Goal: Task Accomplishment & Management: Manage account settings

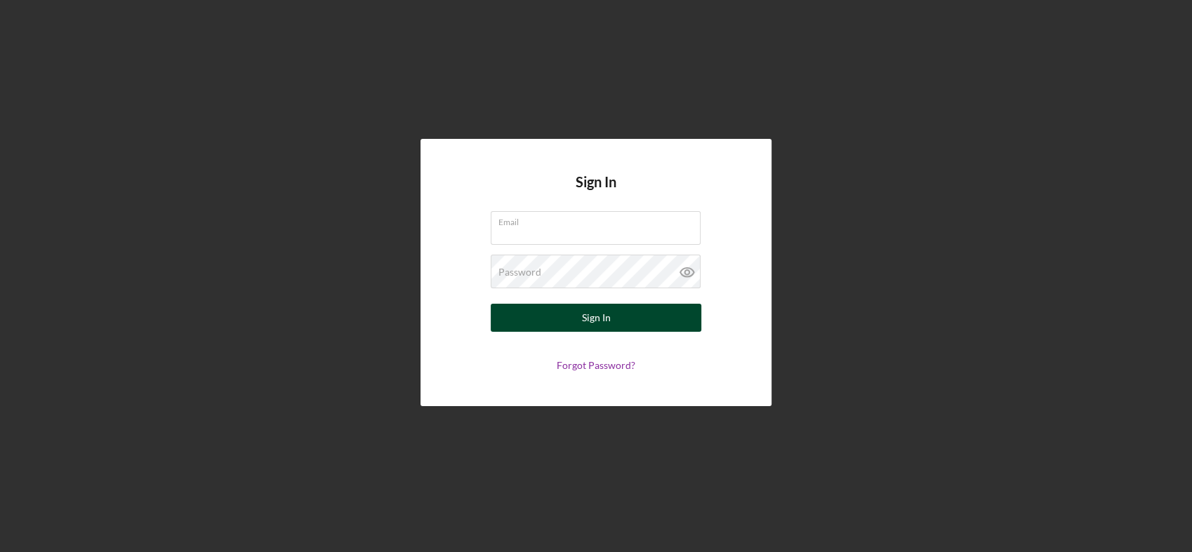
type input "[EMAIL_ADDRESS][DOMAIN_NAME]"
click at [601, 319] on div "Sign In" at bounding box center [596, 318] width 29 height 28
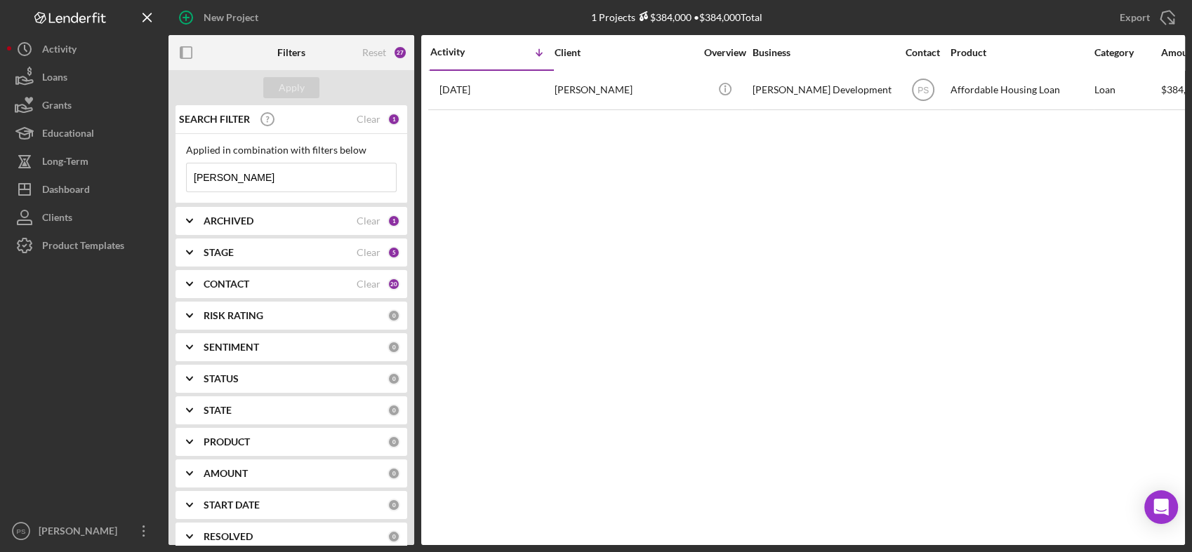
drag, startPoint x: 275, startPoint y: 178, endPoint x: 175, endPoint y: 179, distance: 99.7
click at [175, 179] on div "Applied in combination with filters below [PERSON_NAME] Icon/Menu Close" at bounding box center [291, 168] width 232 height 69
click at [373, 55] on div "Reset" at bounding box center [374, 52] width 24 height 11
click at [196, 253] on icon "Icon/Expander" at bounding box center [189, 252] width 35 height 35
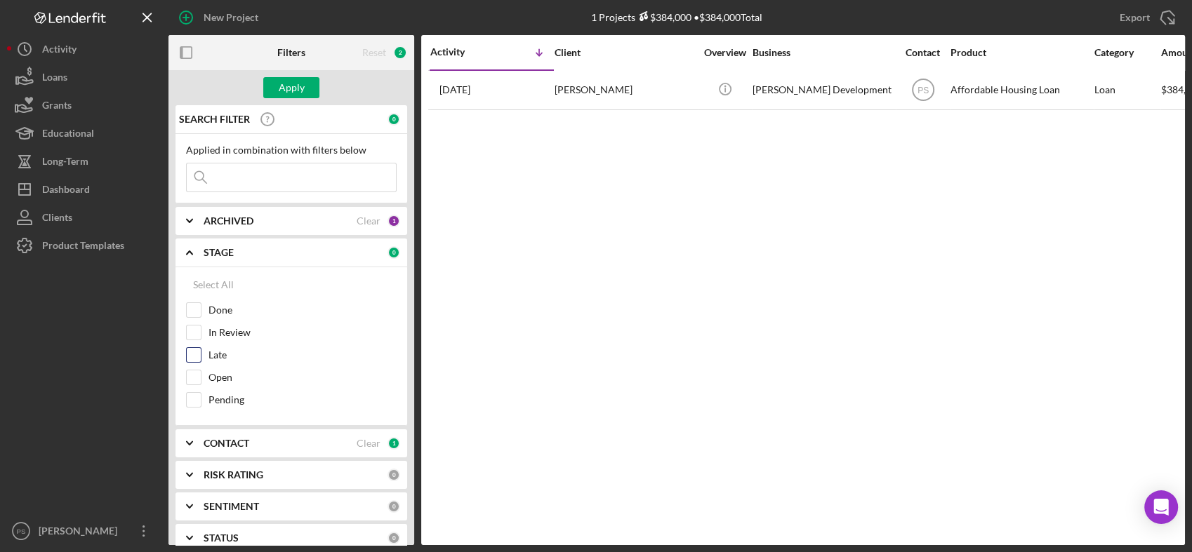
drag, startPoint x: 220, startPoint y: 333, endPoint x: 215, endPoint y: 349, distance: 16.4
click at [220, 334] on label "In Review" at bounding box center [302, 333] width 188 height 14
click at [201, 334] on input "In Review" at bounding box center [194, 333] width 14 height 14
checkbox input "true"
click at [212, 356] on label "Late" at bounding box center [302, 355] width 188 height 14
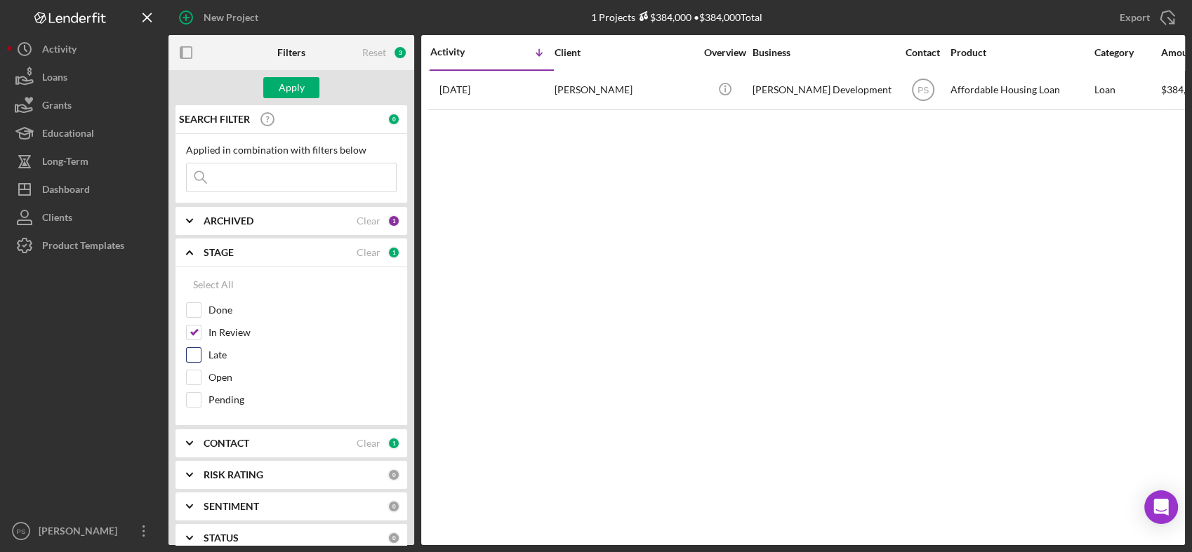
click at [201, 356] on input "Late" at bounding box center [194, 355] width 14 height 14
checkbox input "true"
click at [214, 378] on label "Open" at bounding box center [302, 378] width 188 height 14
click at [201, 378] on input "Open" at bounding box center [194, 378] width 14 height 14
checkbox input "true"
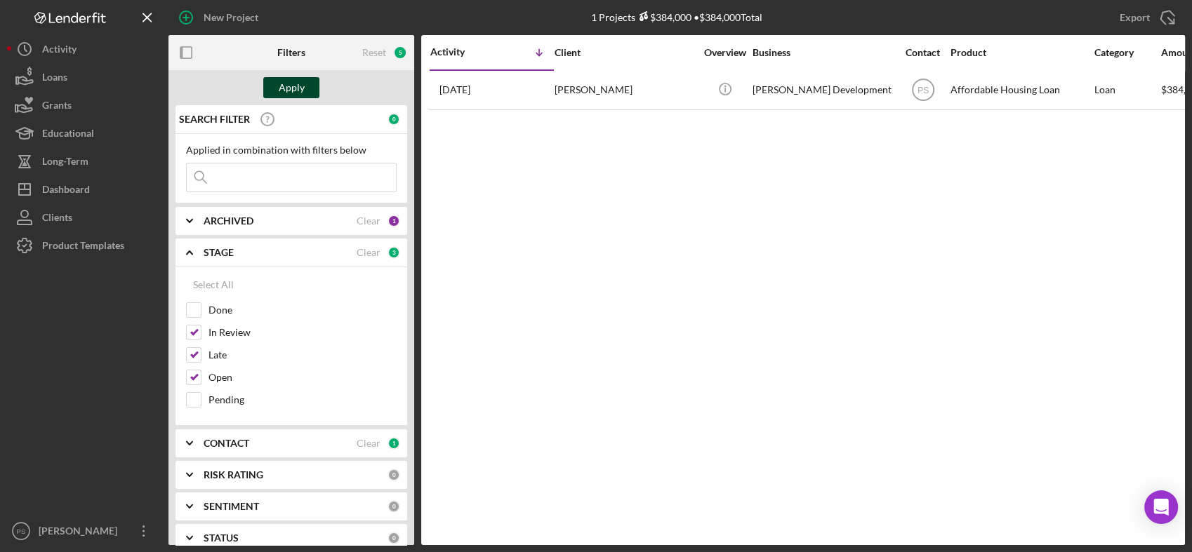
click at [303, 79] on button "Apply" at bounding box center [291, 87] width 56 height 21
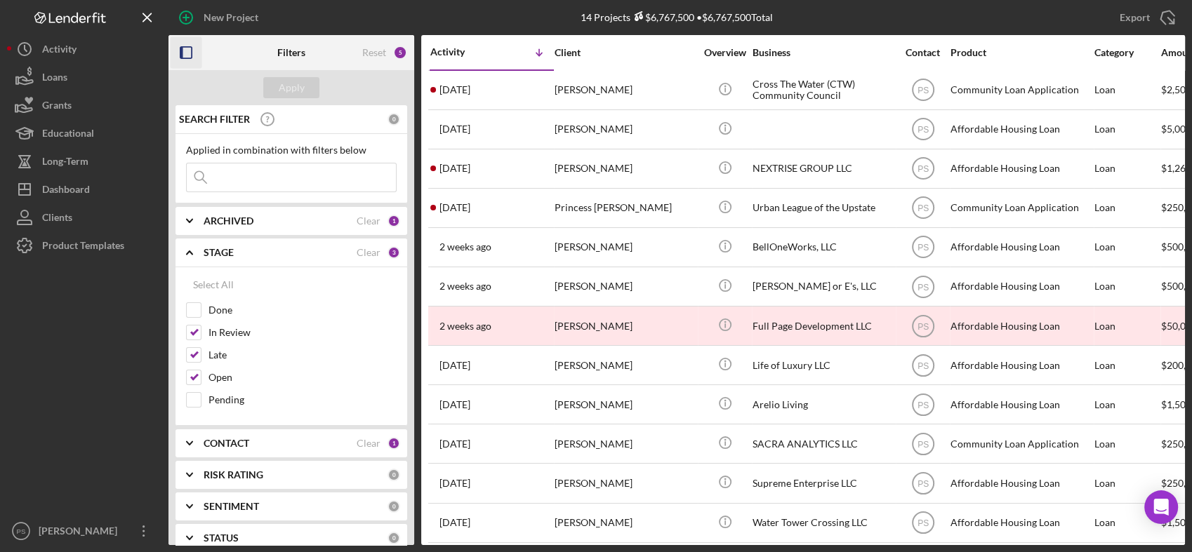
click at [191, 51] on icon "button" at bounding box center [187, 53] width 32 height 32
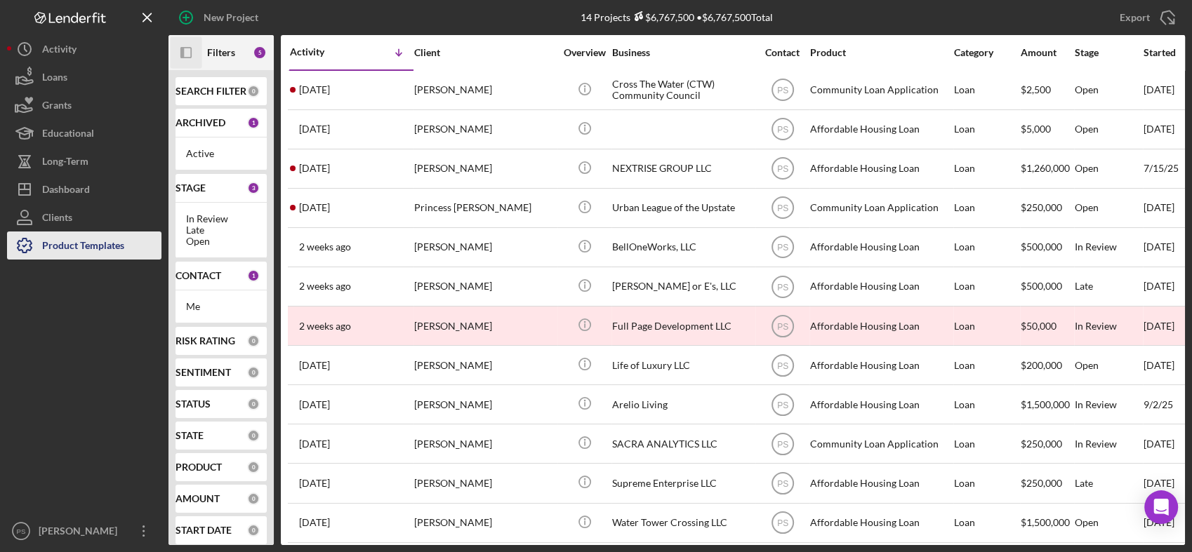
click at [116, 251] on div "Product Templates" at bounding box center [83, 248] width 82 height 32
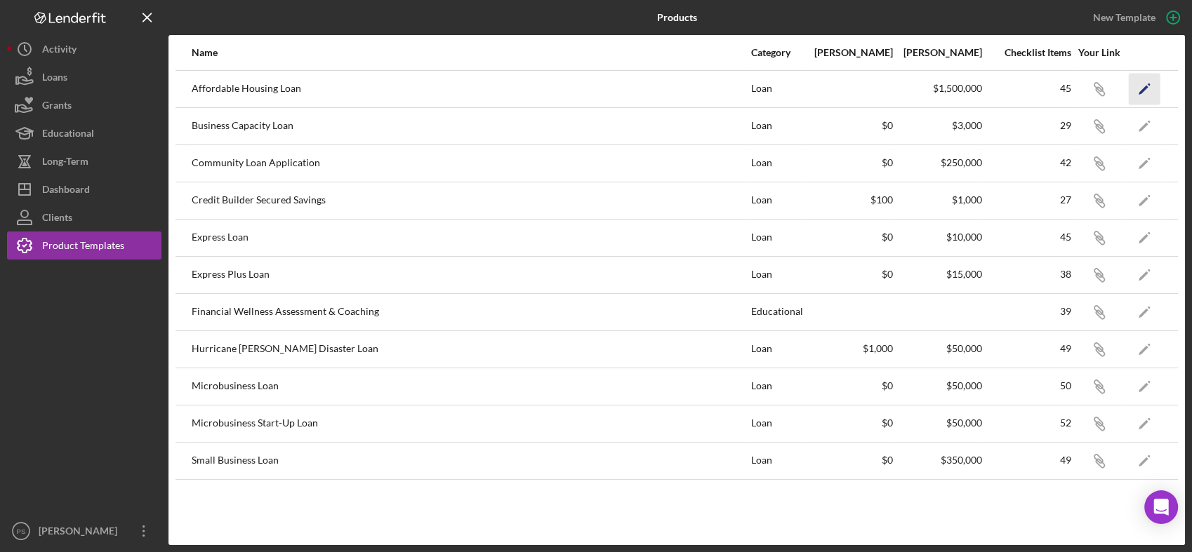
click at [1144, 88] on polygon "button" at bounding box center [1143, 90] width 10 height 10
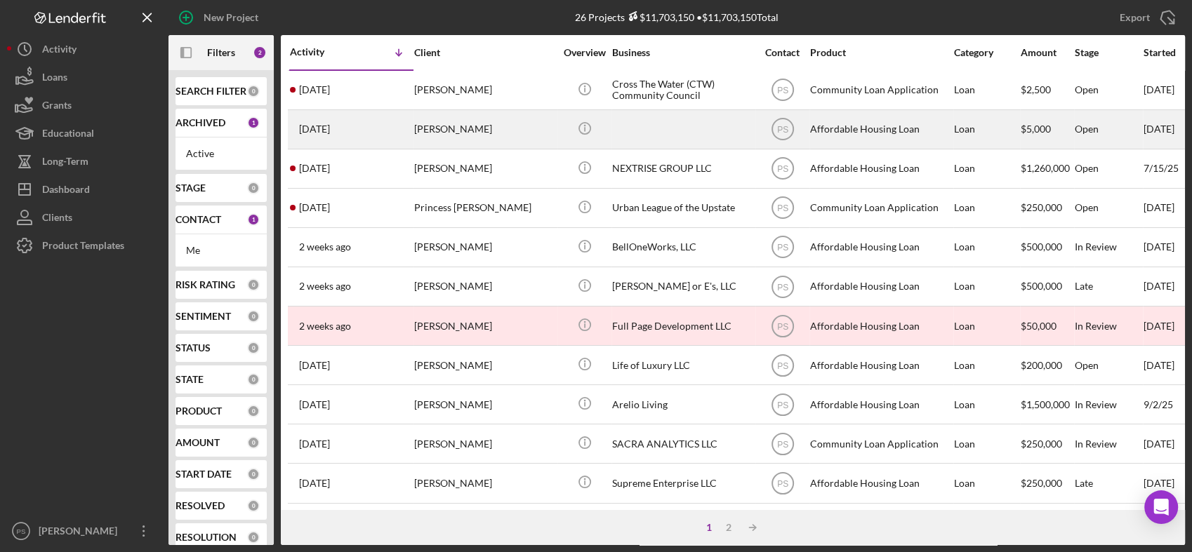
click at [627, 124] on div at bounding box center [682, 129] width 140 height 37
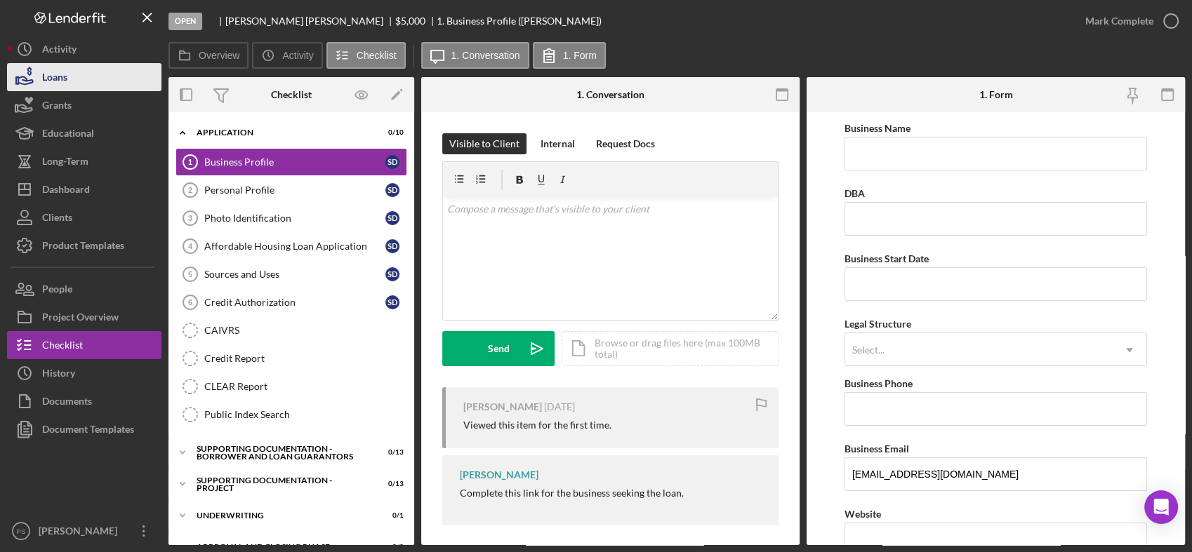
click at [99, 73] on button "Loans" at bounding box center [84, 77] width 154 height 28
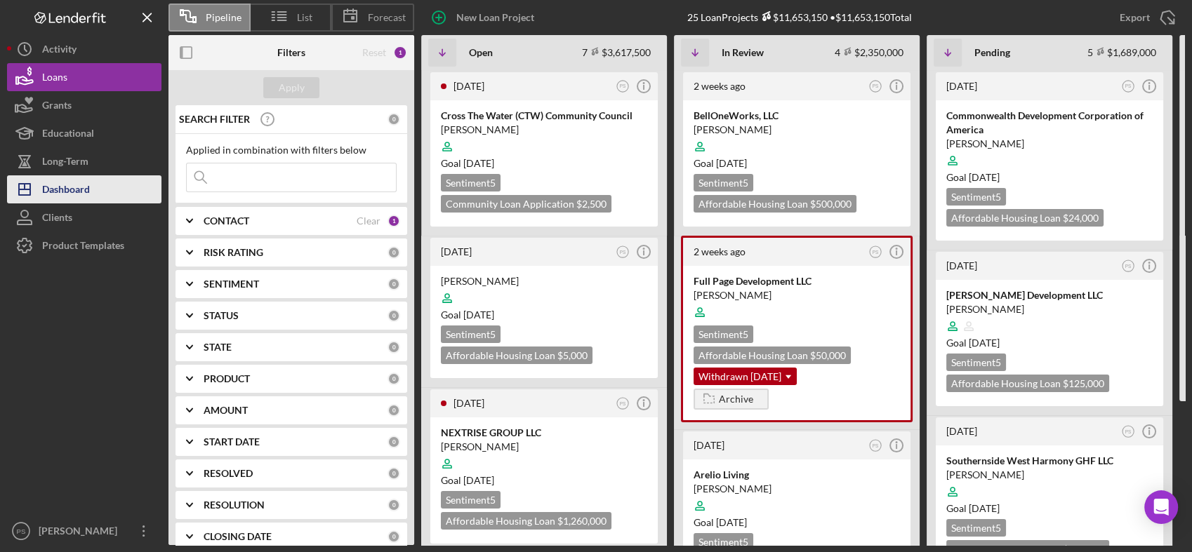
click at [91, 184] on button "Icon/Dashboard Dashboard" at bounding box center [84, 189] width 154 height 28
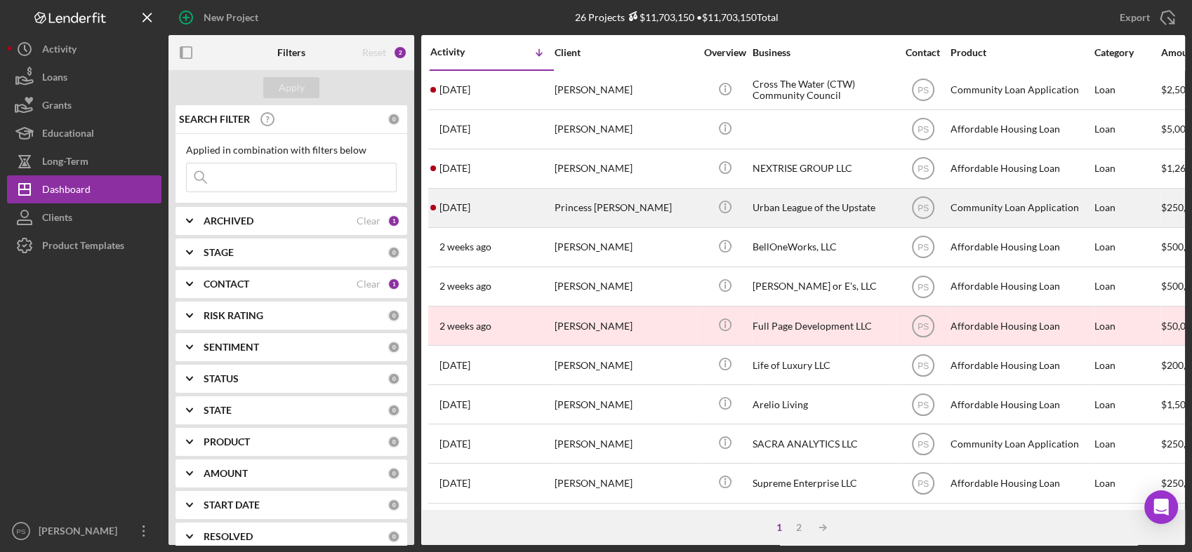
click at [660, 209] on div "Princess [PERSON_NAME]" at bounding box center [624, 207] width 140 height 37
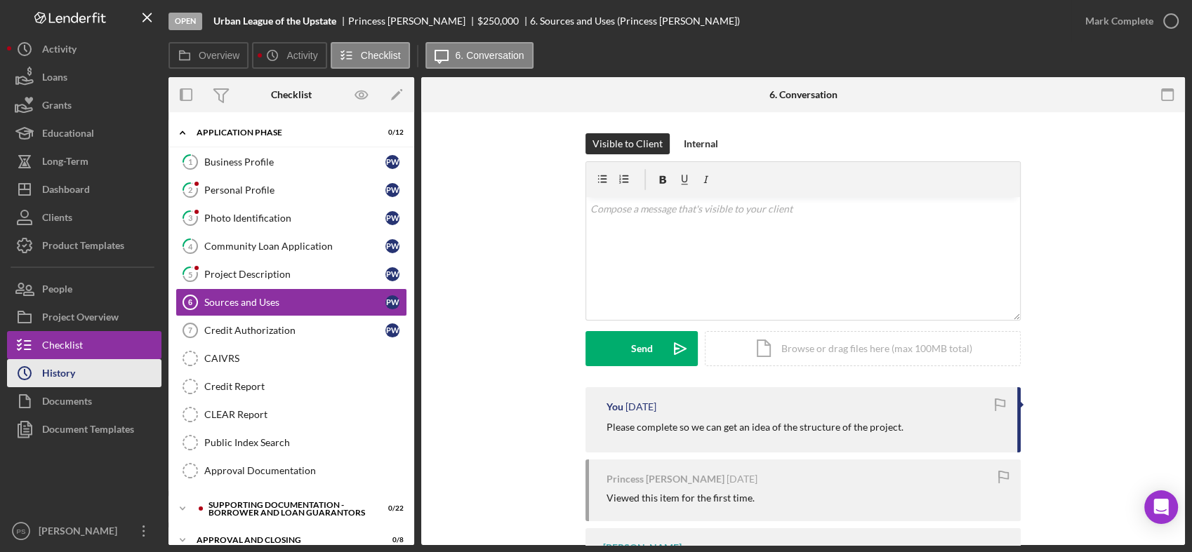
click at [117, 364] on button "Icon/History History" at bounding box center [84, 373] width 154 height 28
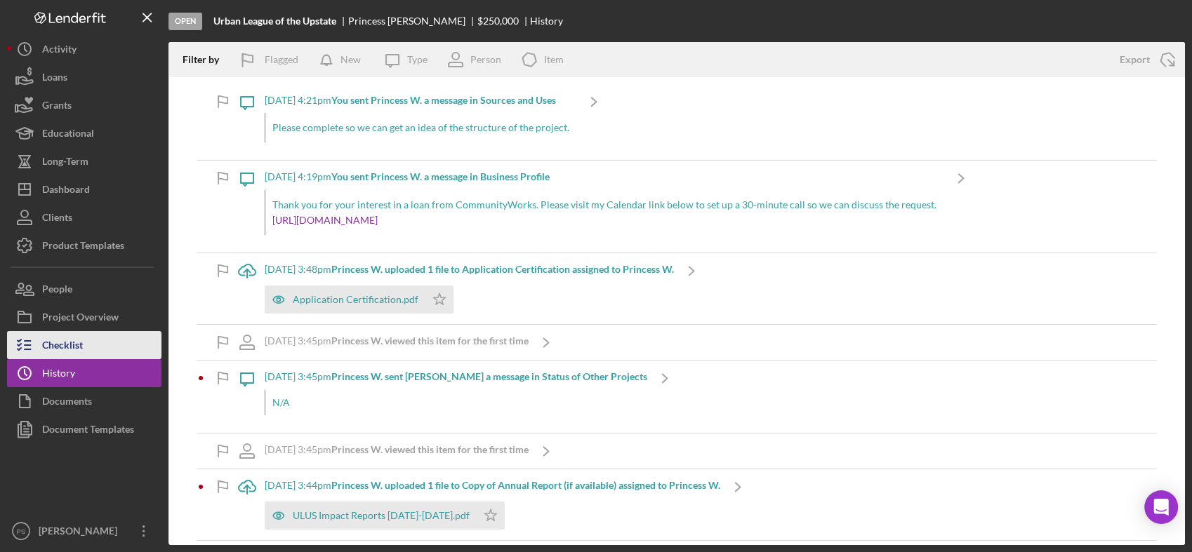
click at [98, 336] on button "Checklist" at bounding box center [84, 345] width 154 height 28
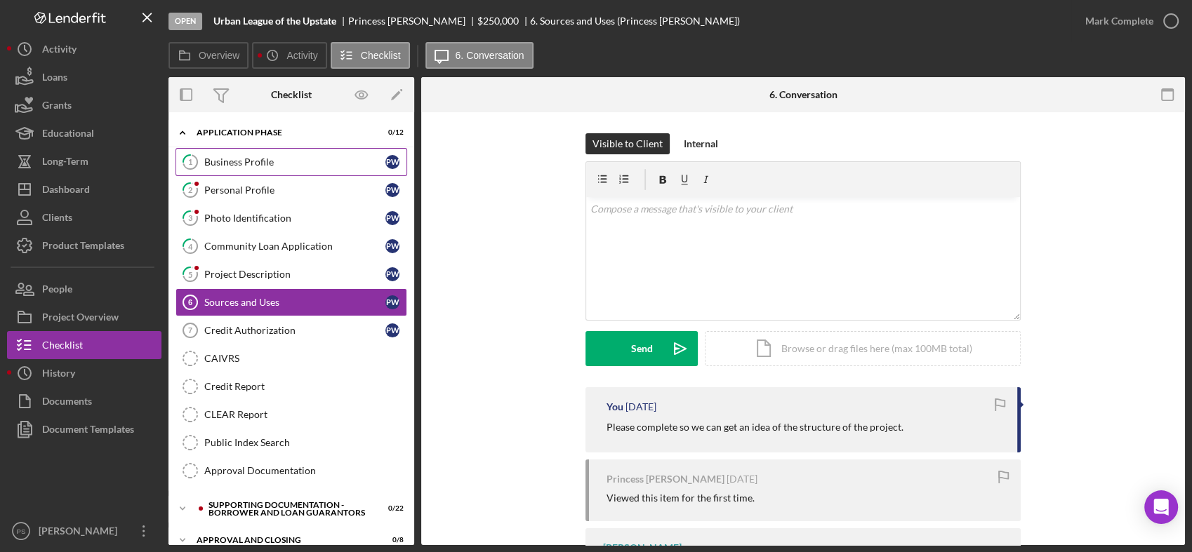
click at [307, 156] on div "Business Profile" at bounding box center [294, 161] width 181 height 11
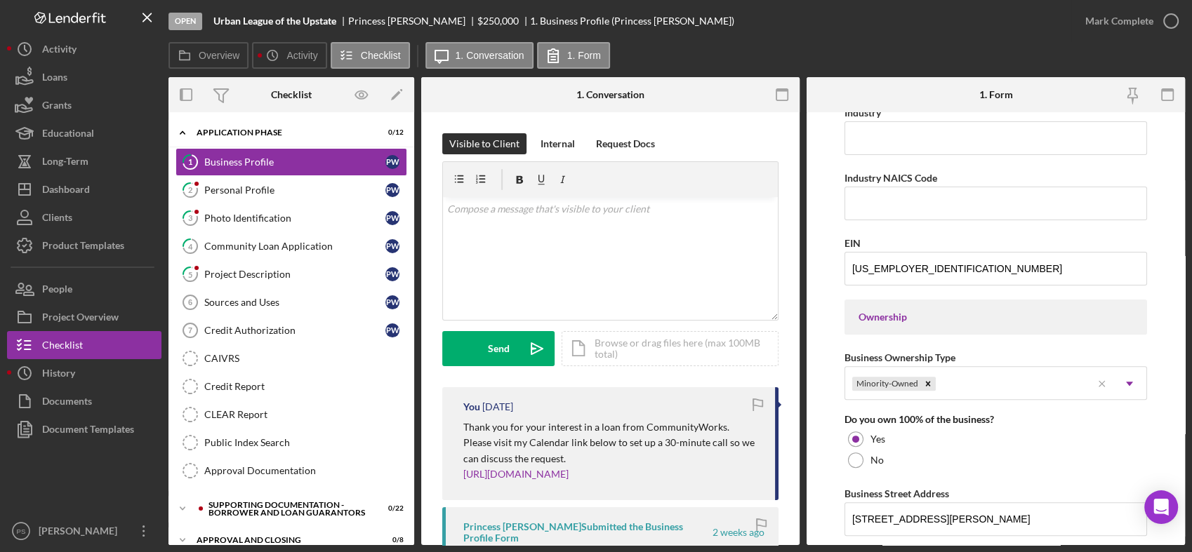
scroll to position [519, 0]
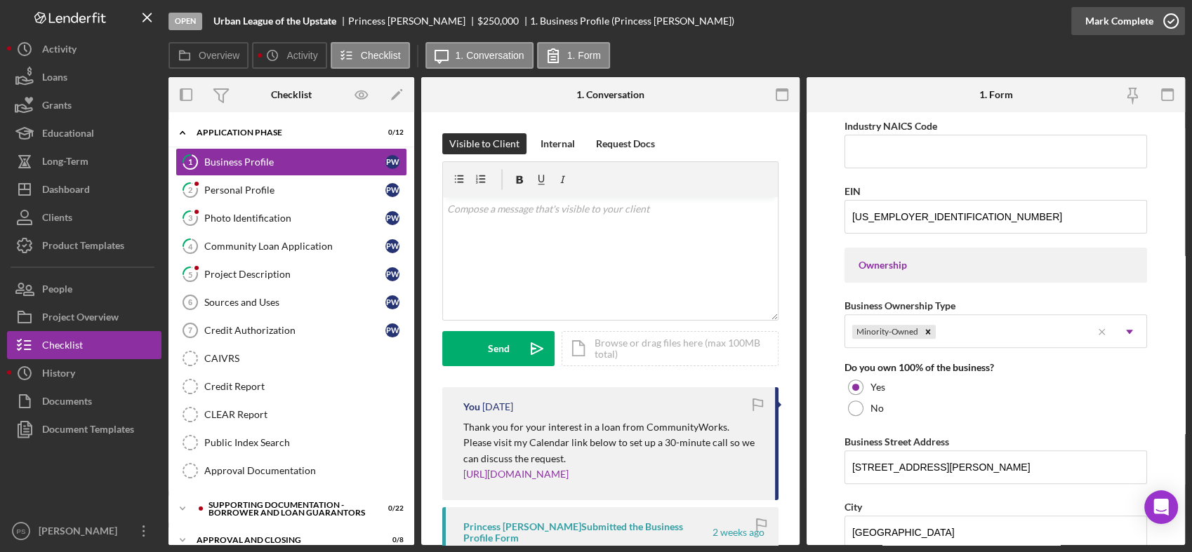
click at [1168, 25] on icon "button" at bounding box center [1170, 21] width 35 height 35
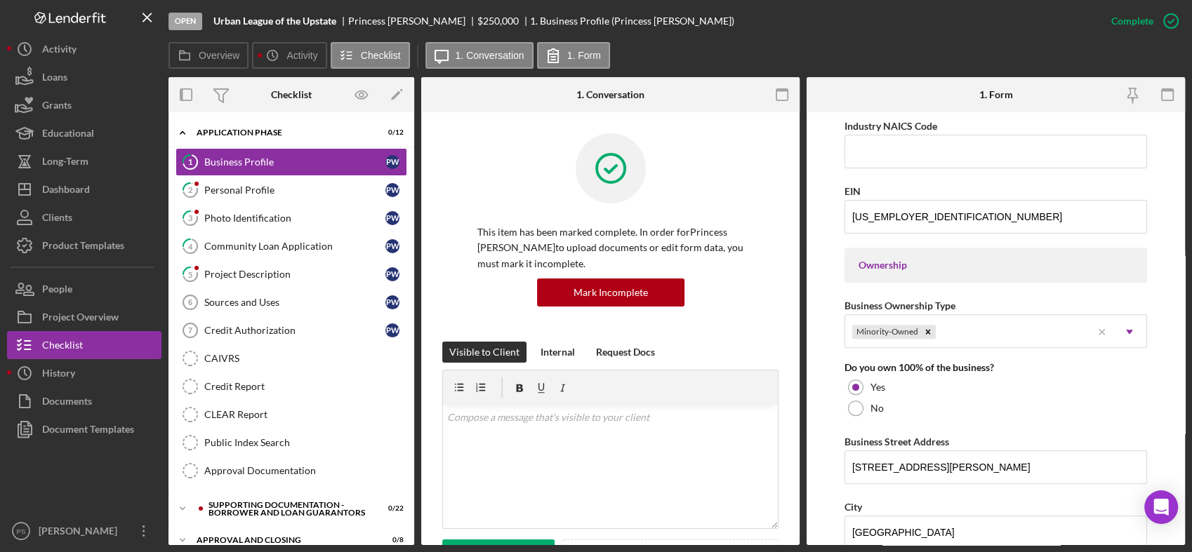
scroll to position [338, 0]
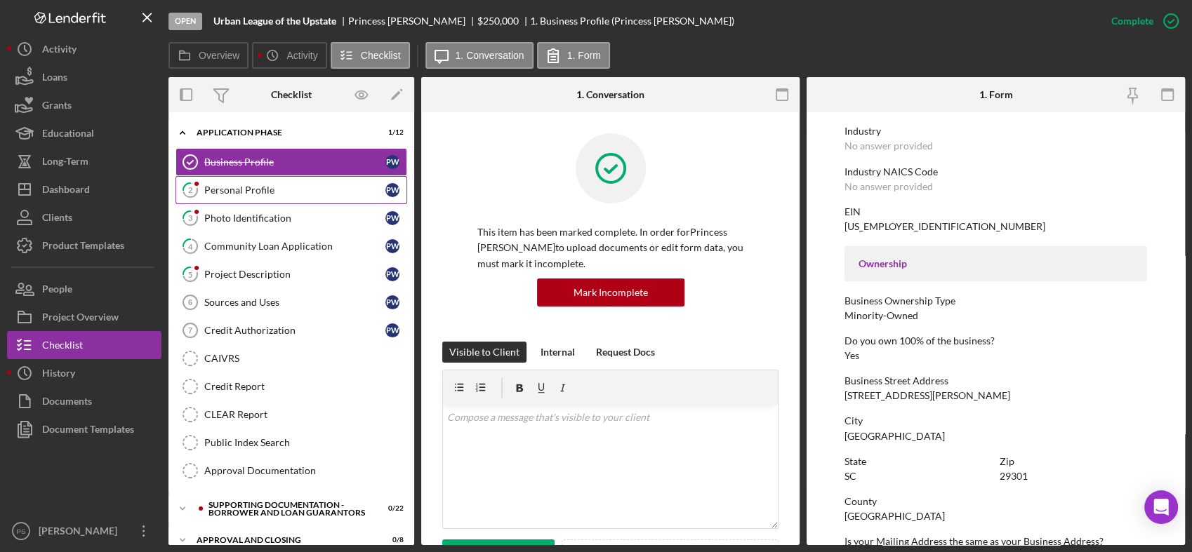
click at [267, 185] on div "Personal Profile" at bounding box center [294, 190] width 181 height 11
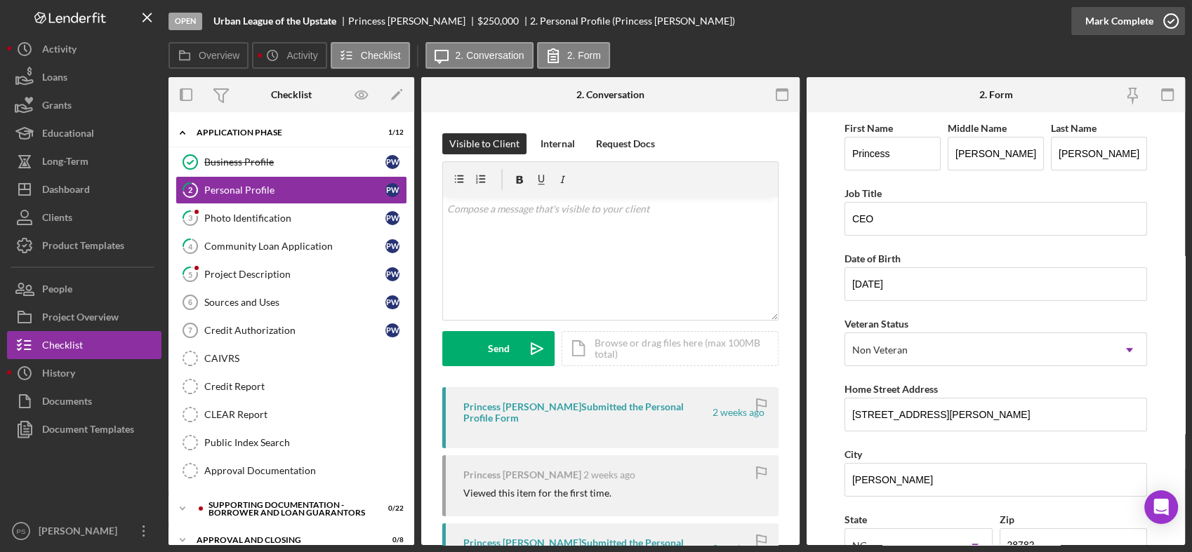
click at [1170, 20] on icon "button" at bounding box center [1170, 21] width 35 height 35
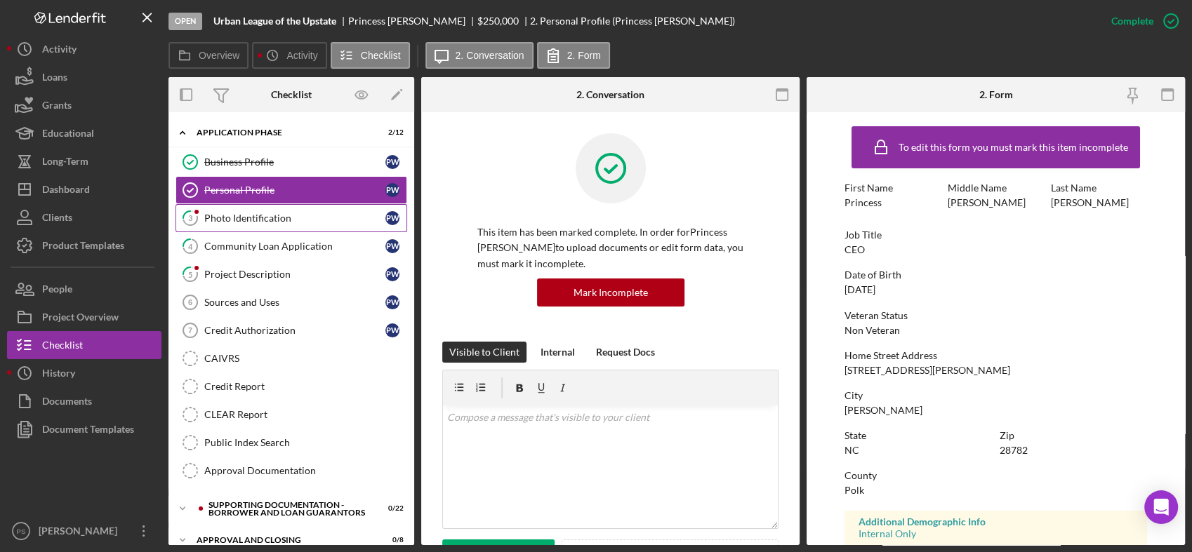
click at [269, 221] on div "Photo Identification" at bounding box center [294, 218] width 181 height 11
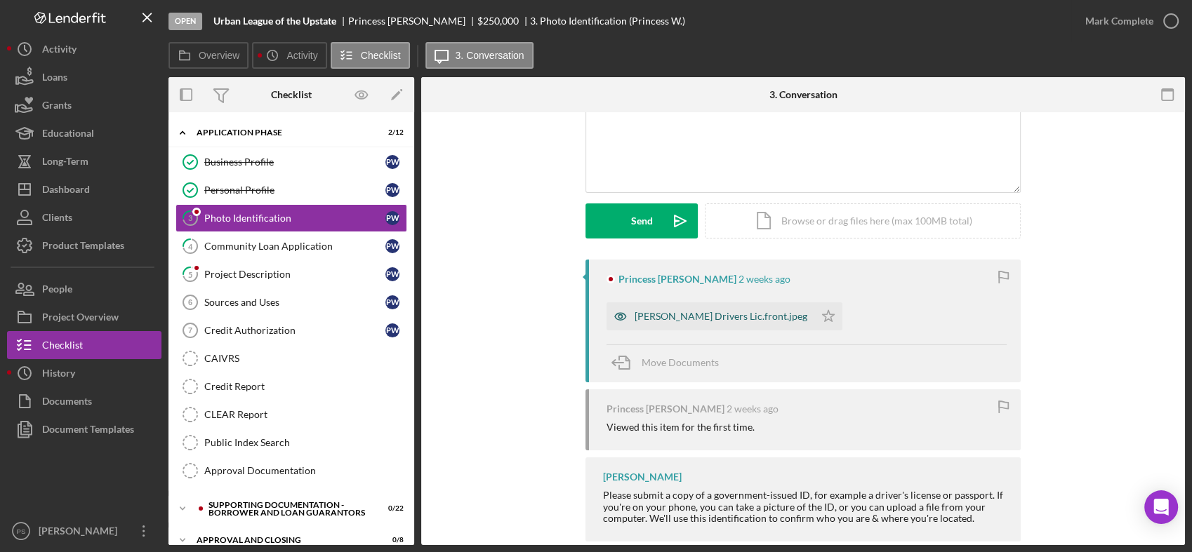
scroll to position [152, 0]
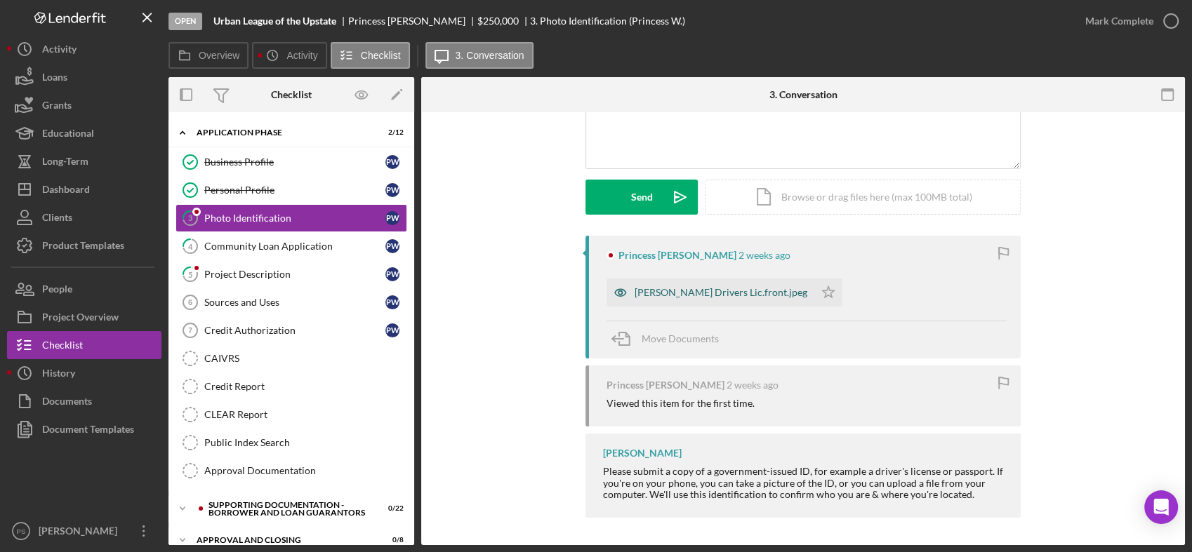
click at [683, 292] on div "Dr.Awan Drivers Lic.front.jpeg" at bounding box center [720, 292] width 173 height 11
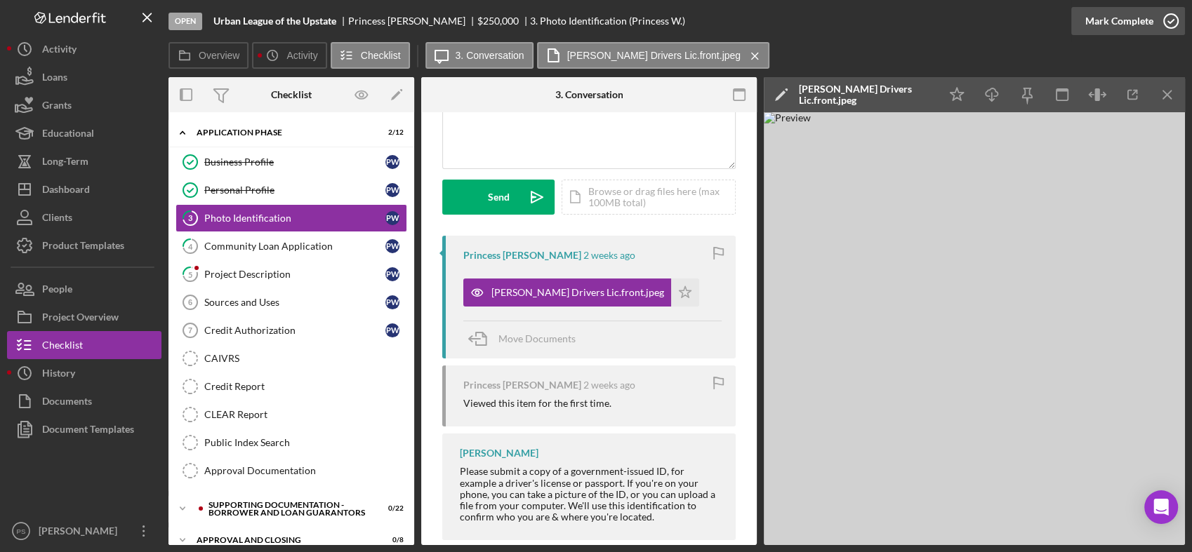
click at [1167, 18] on icon "button" at bounding box center [1170, 21] width 35 height 35
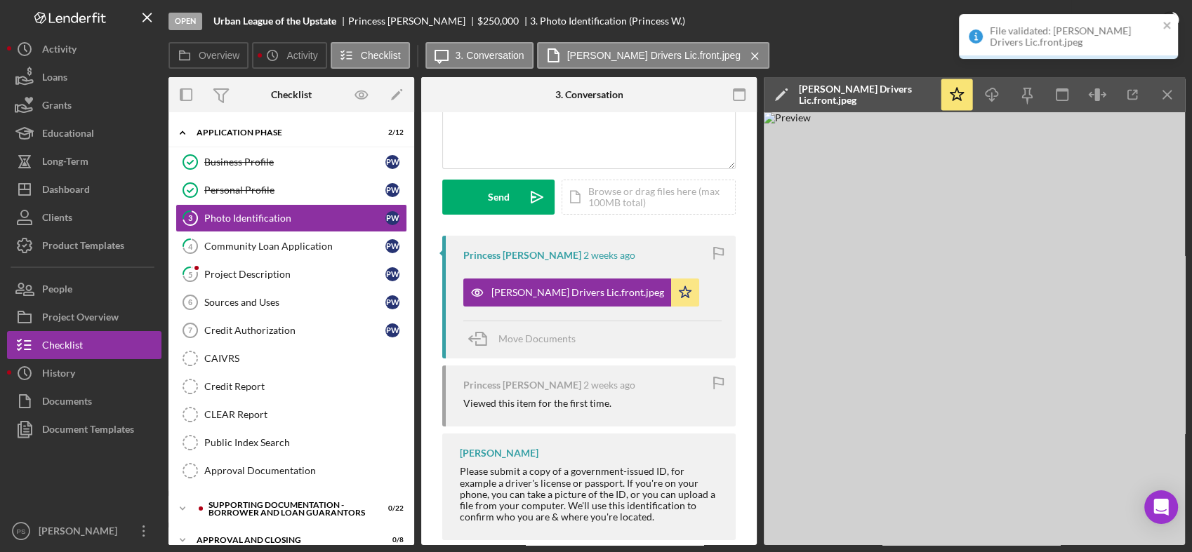
scroll to position [359, 0]
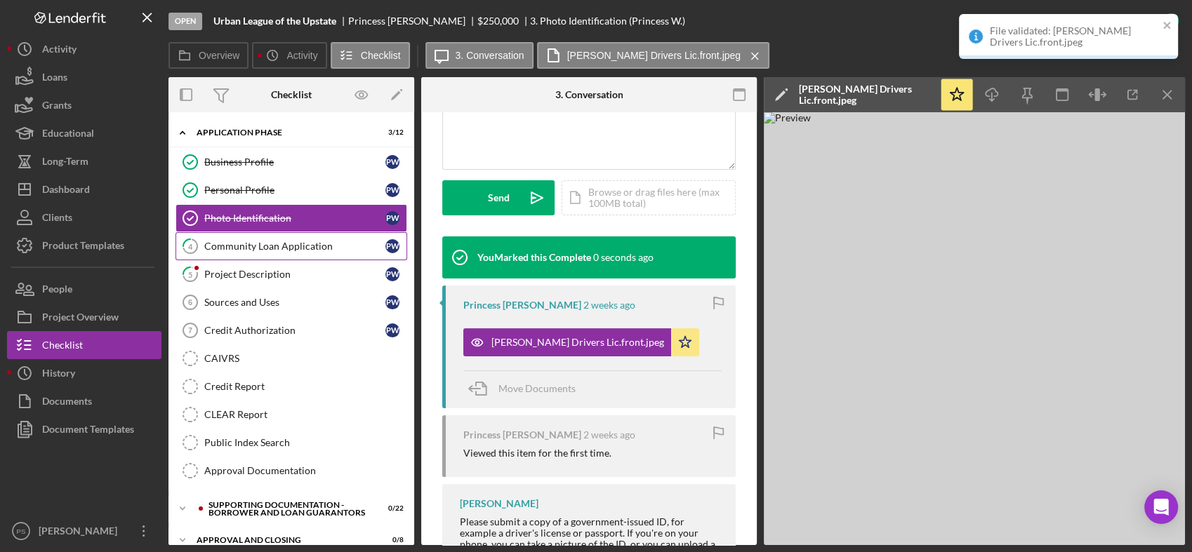
click at [306, 243] on div "Community Loan Application" at bounding box center [294, 246] width 181 height 11
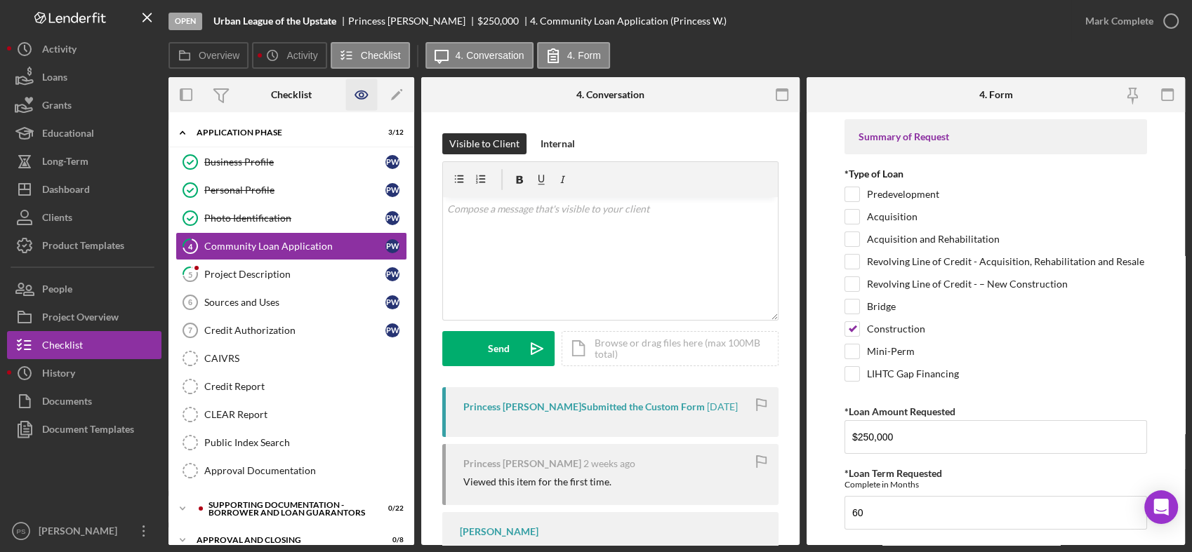
click at [361, 98] on icon "button" at bounding box center [362, 95] width 32 height 32
click at [99, 427] on div "Document Templates" at bounding box center [88, 431] width 92 height 32
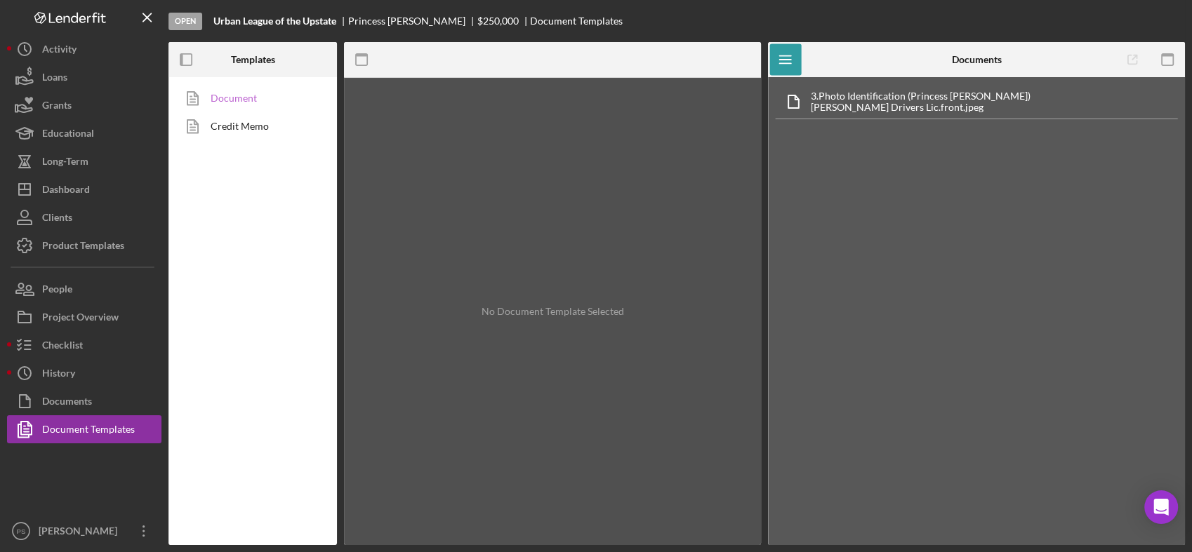
click at [247, 99] on link "Document" at bounding box center [248, 98] width 147 height 28
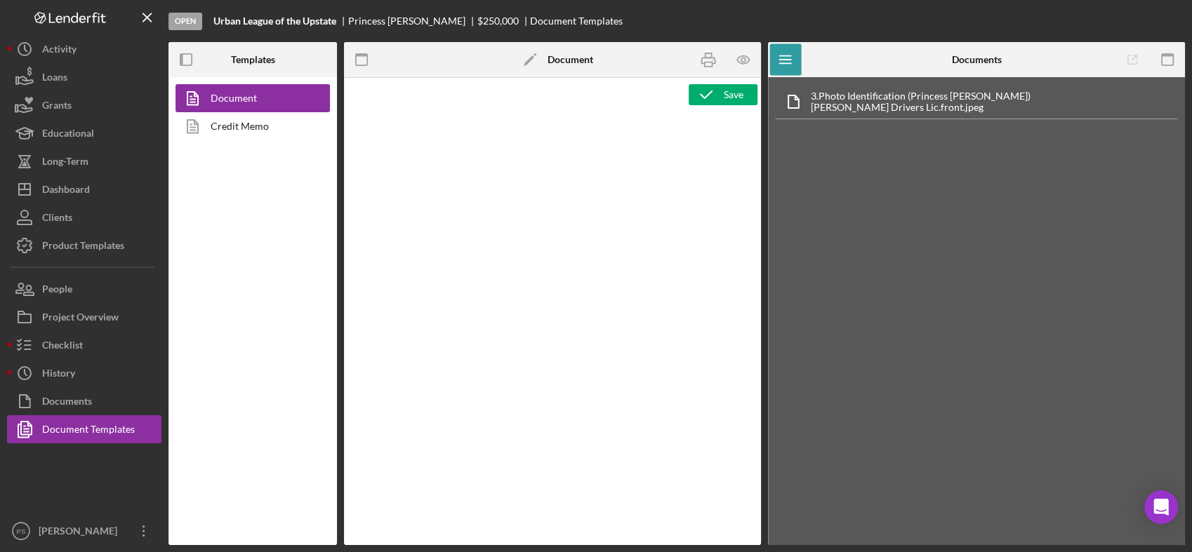
type textarea "<p>Copy and paste, or create, your document template here.</p>"
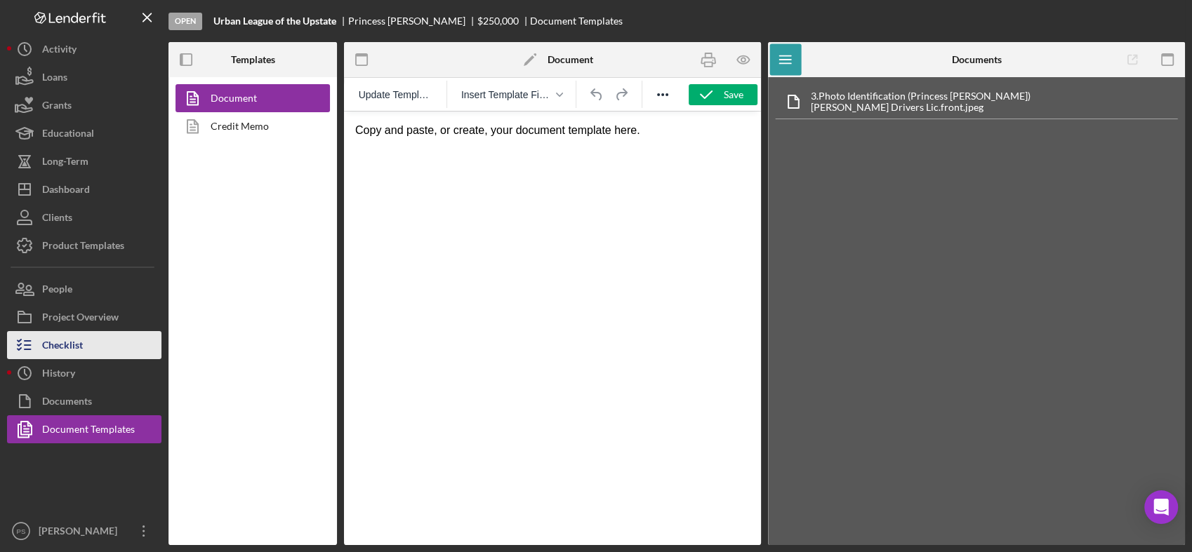
click at [100, 346] on button "Checklist" at bounding box center [84, 345] width 154 height 28
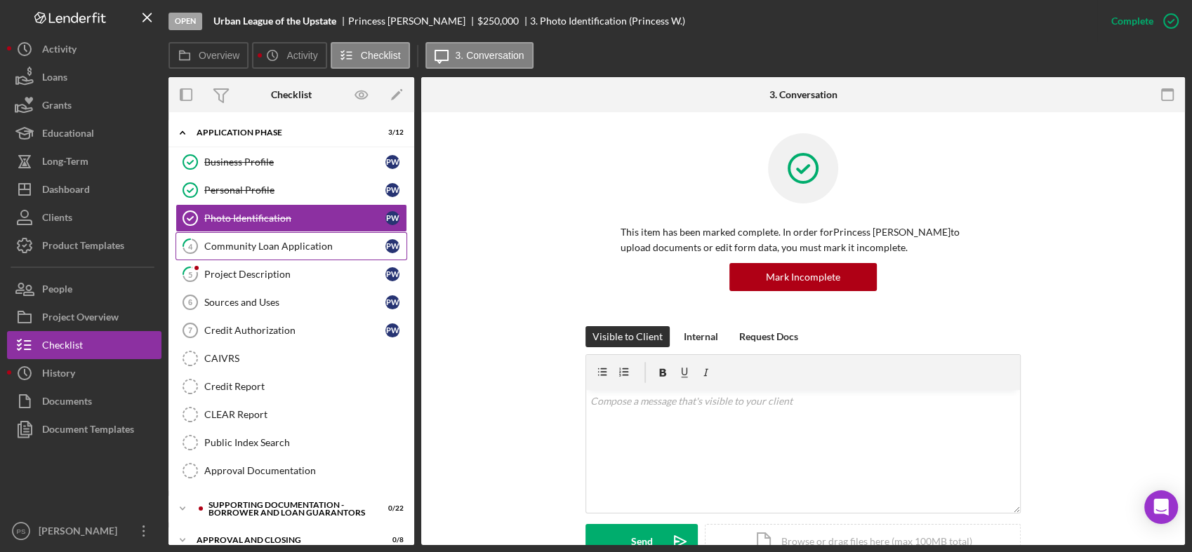
click at [300, 242] on div "Community Loan Application" at bounding box center [294, 246] width 181 height 11
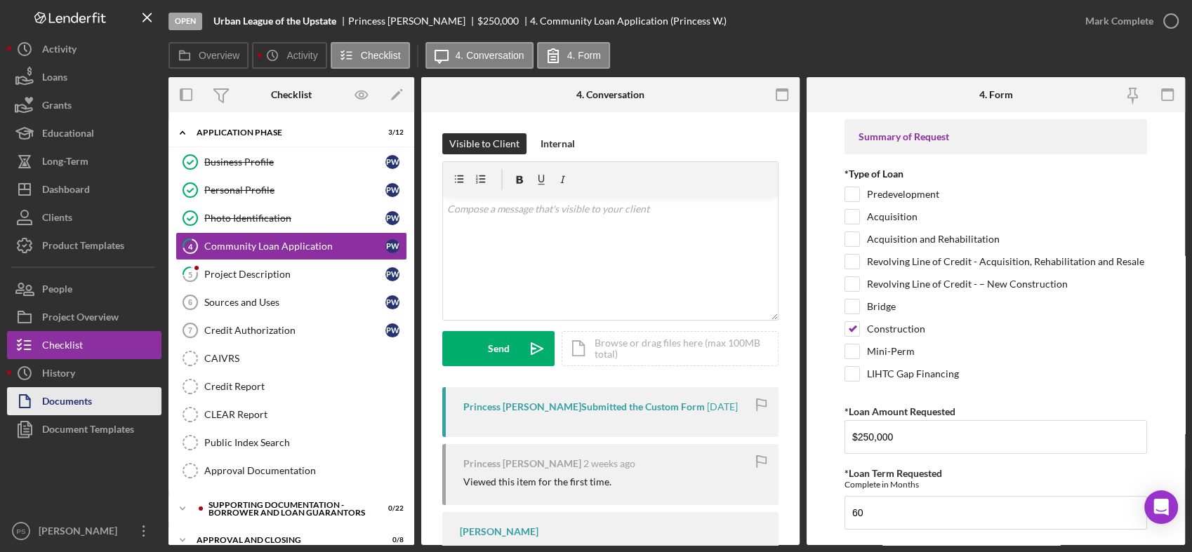
click at [107, 402] on button "Documents" at bounding box center [84, 401] width 154 height 28
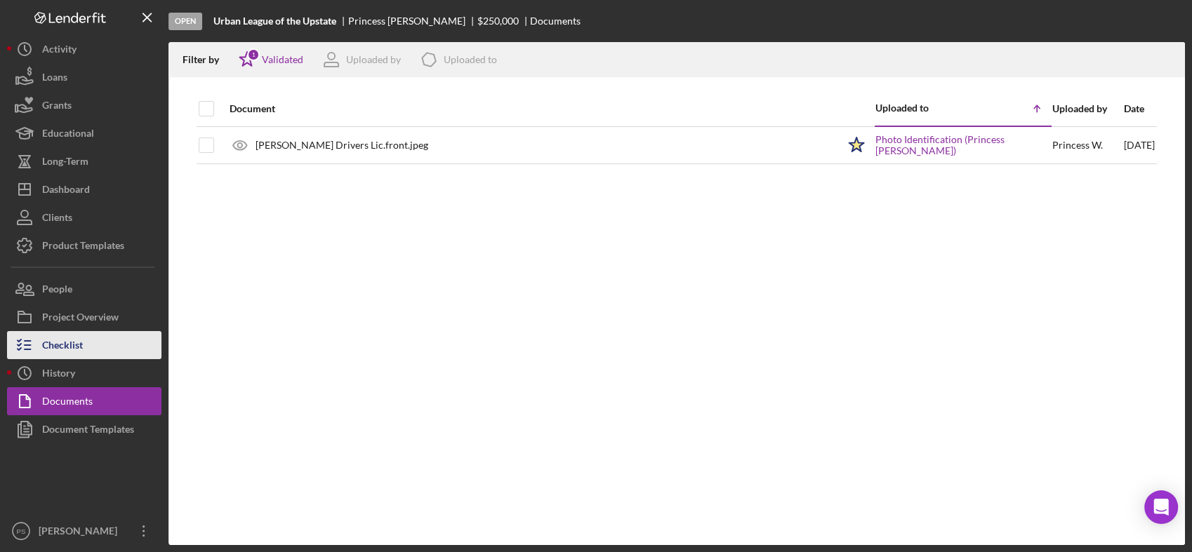
click at [119, 343] on button "Checklist" at bounding box center [84, 345] width 154 height 28
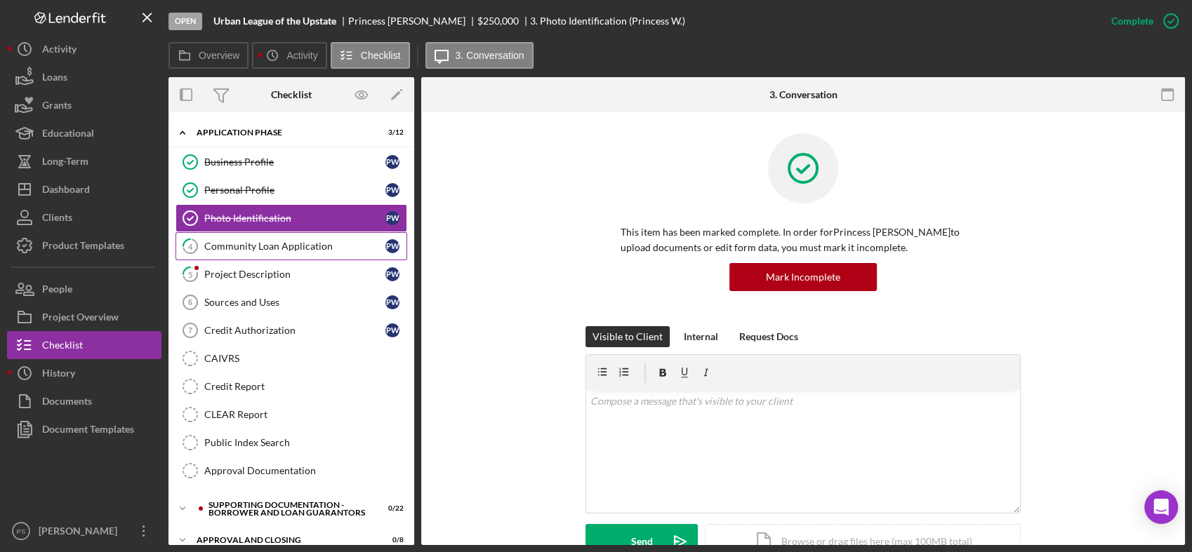
click at [291, 246] on div "Community Loan Application" at bounding box center [294, 246] width 181 height 11
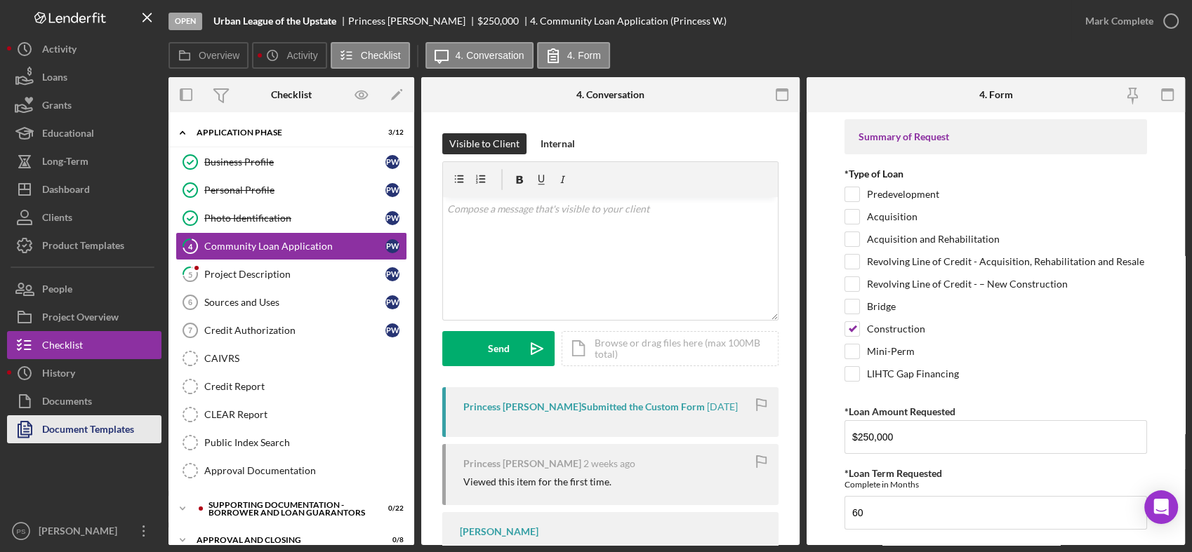
click at [105, 422] on div "Document Templates" at bounding box center [88, 431] width 92 height 32
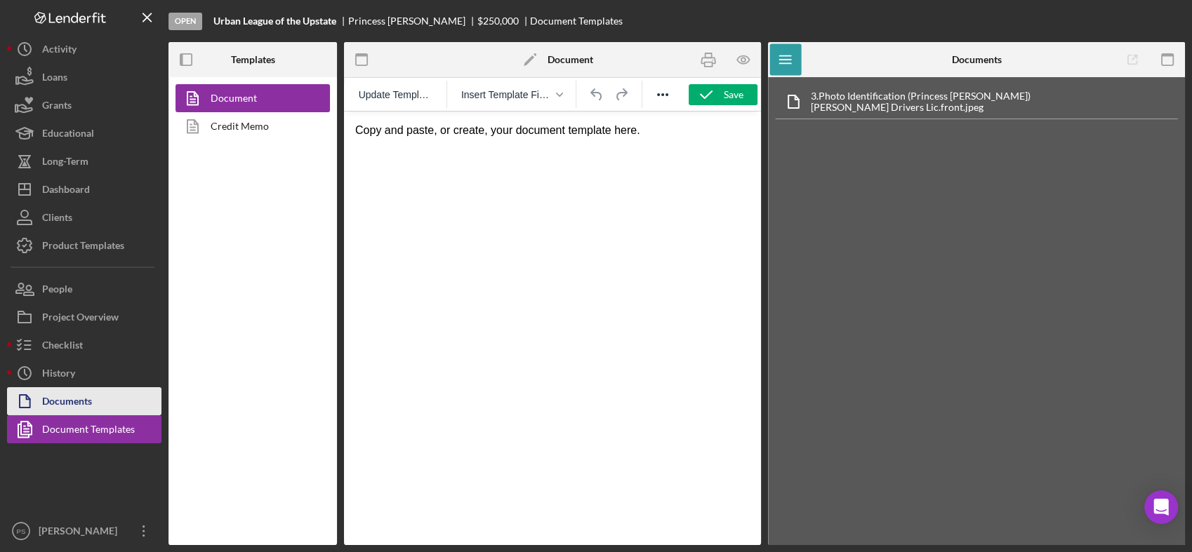
click at [69, 399] on div "Documents" at bounding box center [67, 403] width 50 height 32
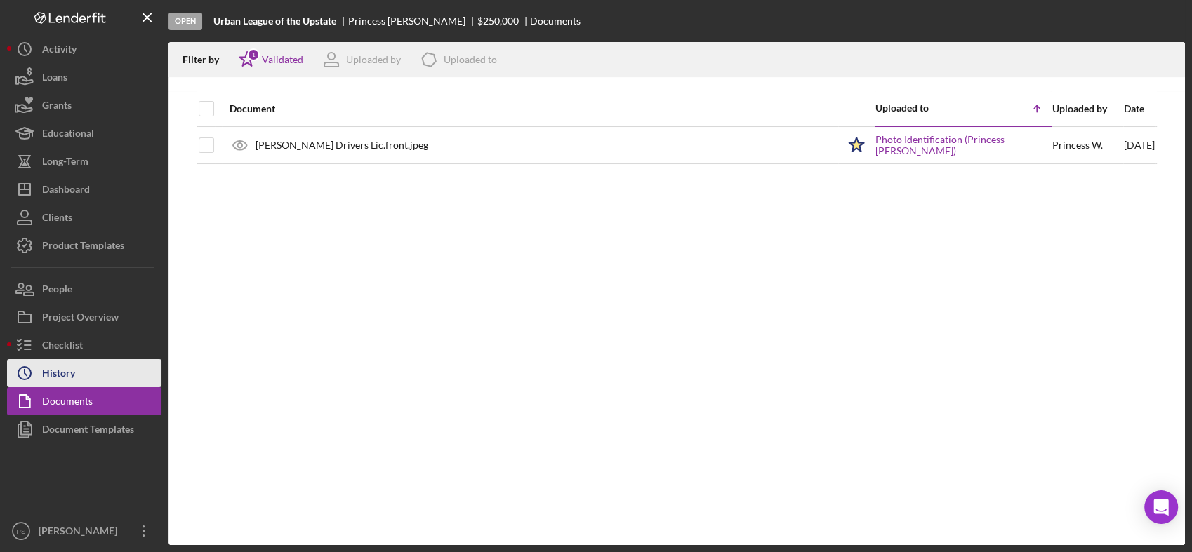
click at [73, 369] on div "History" at bounding box center [58, 375] width 33 height 32
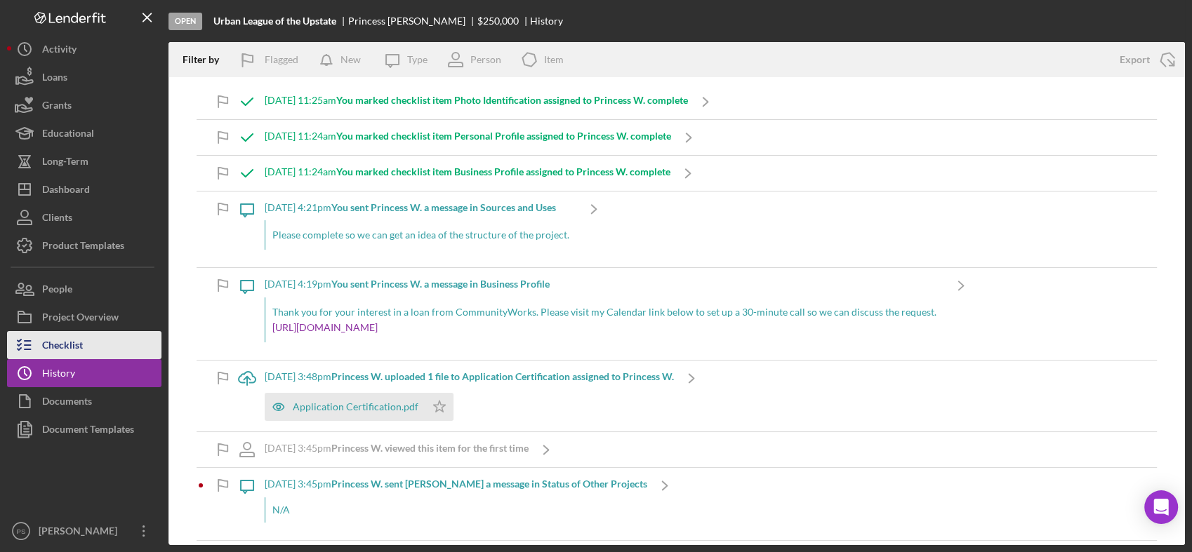
click at [82, 345] on div "Checklist" at bounding box center [62, 347] width 41 height 32
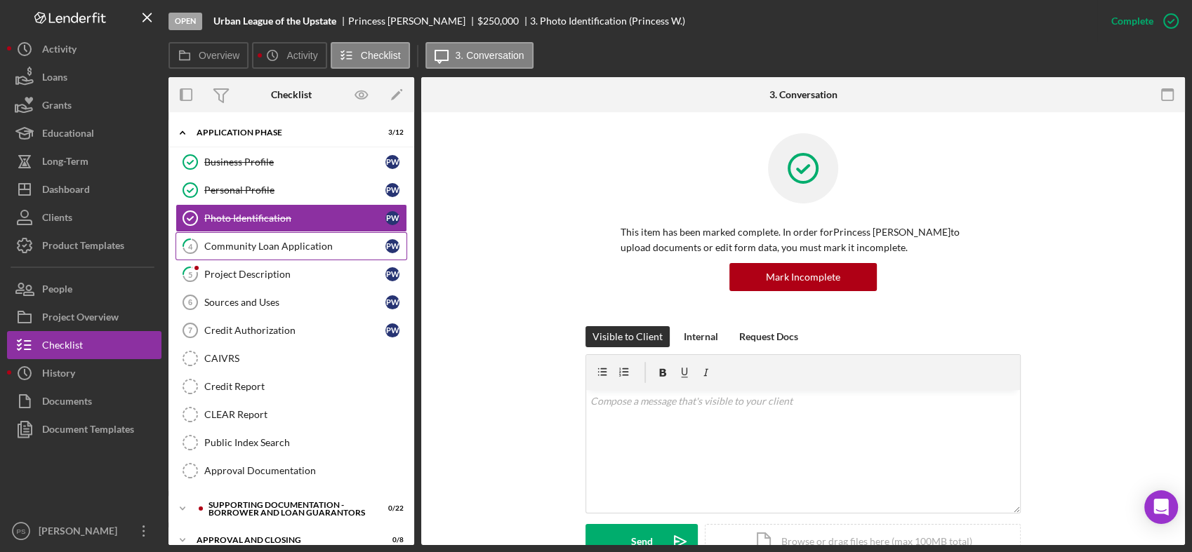
click at [288, 250] on div "Community Loan Application" at bounding box center [294, 246] width 181 height 11
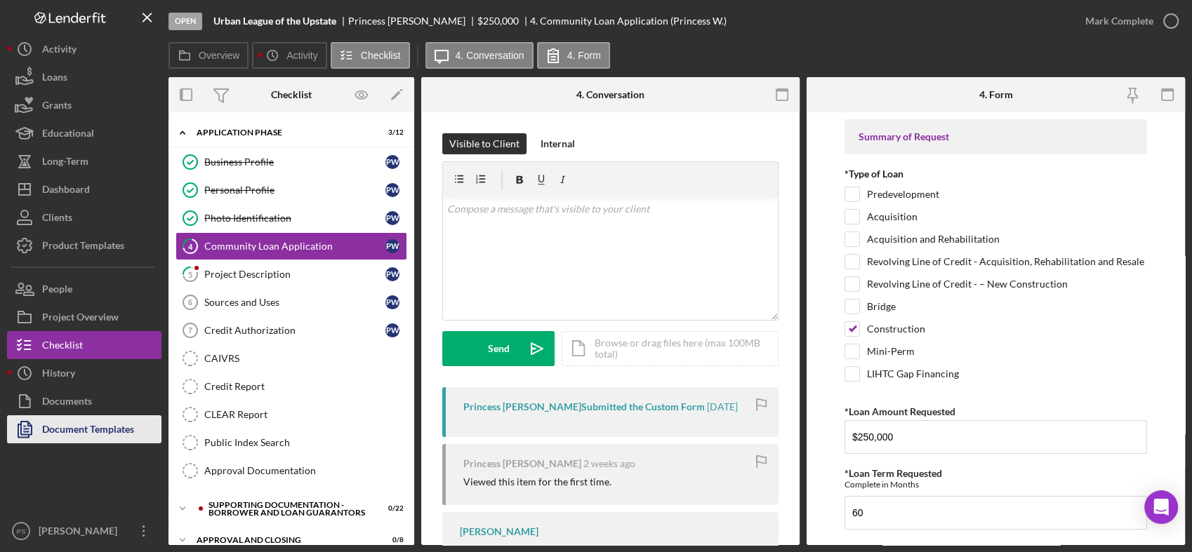
click at [103, 425] on div "Document Templates" at bounding box center [88, 431] width 92 height 32
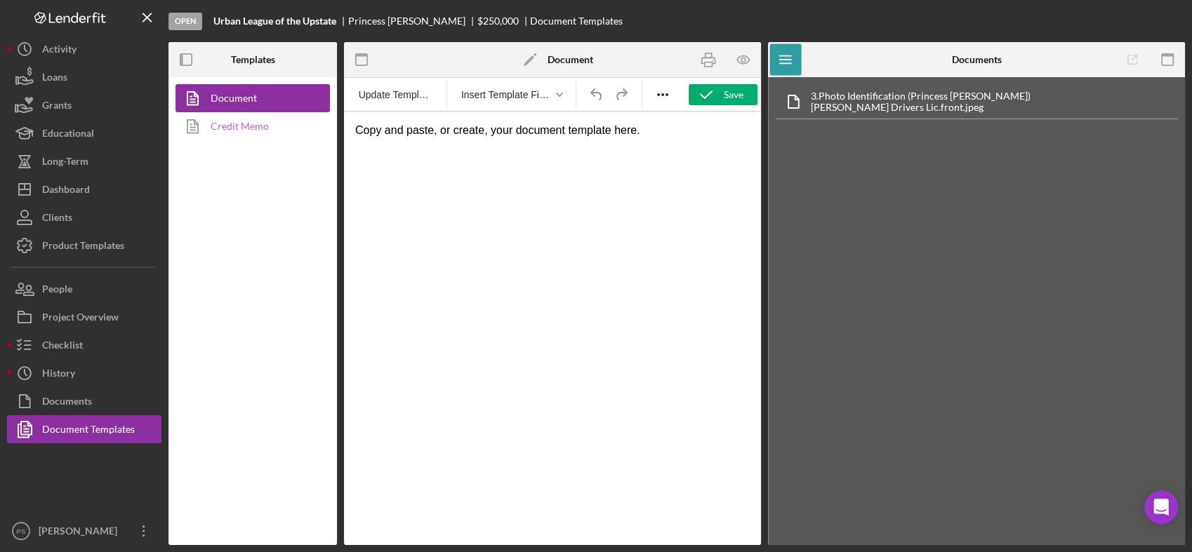
click at [273, 126] on link "Credit Memo" at bounding box center [248, 126] width 147 height 28
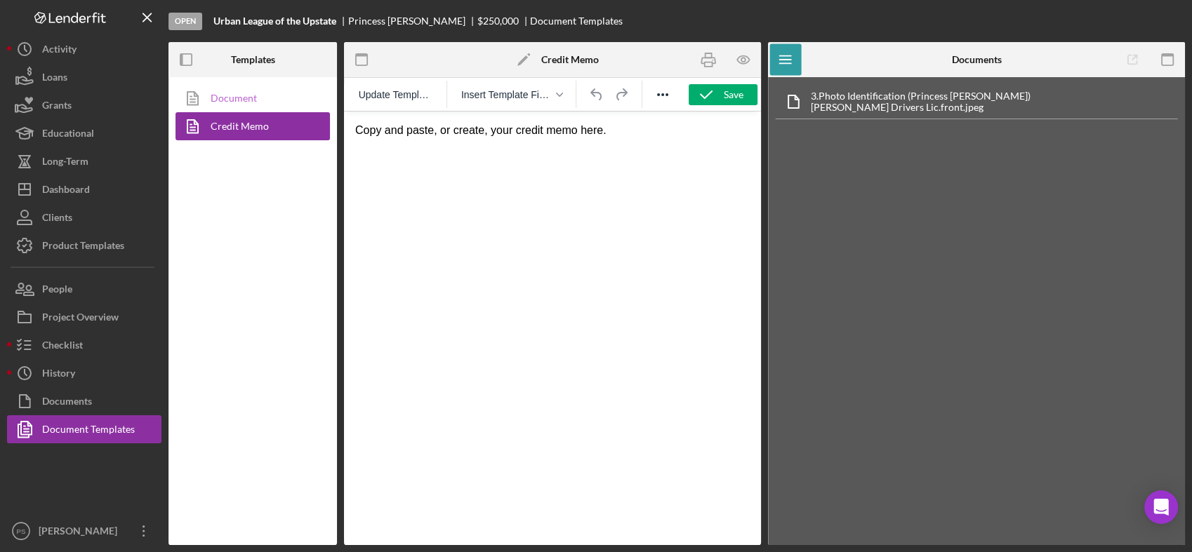
click at [256, 98] on link "Document" at bounding box center [248, 98] width 147 height 28
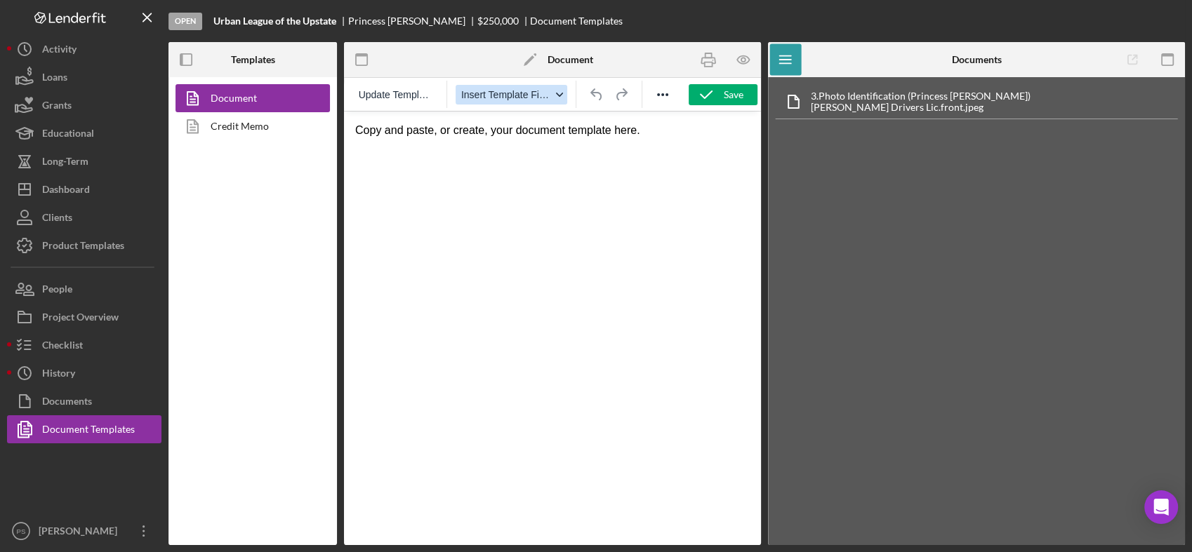
click at [554, 95] on div "button" at bounding box center [559, 94] width 11 height 7
click at [738, 61] on icon "button" at bounding box center [744, 60] width 32 height 32
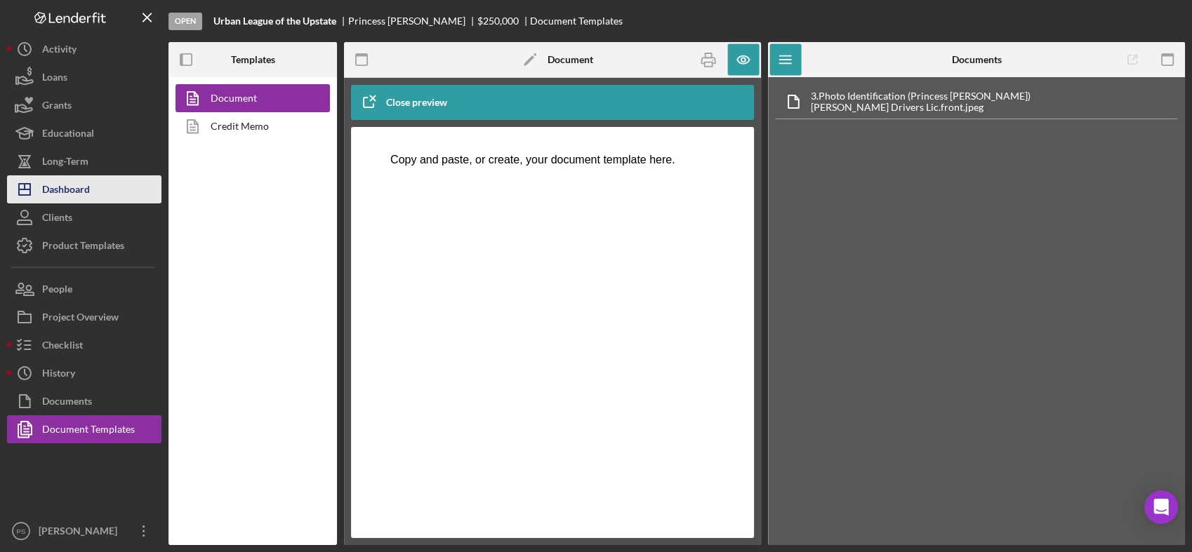
click at [109, 187] on button "Icon/Dashboard Dashboard" at bounding box center [84, 189] width 154 height 28
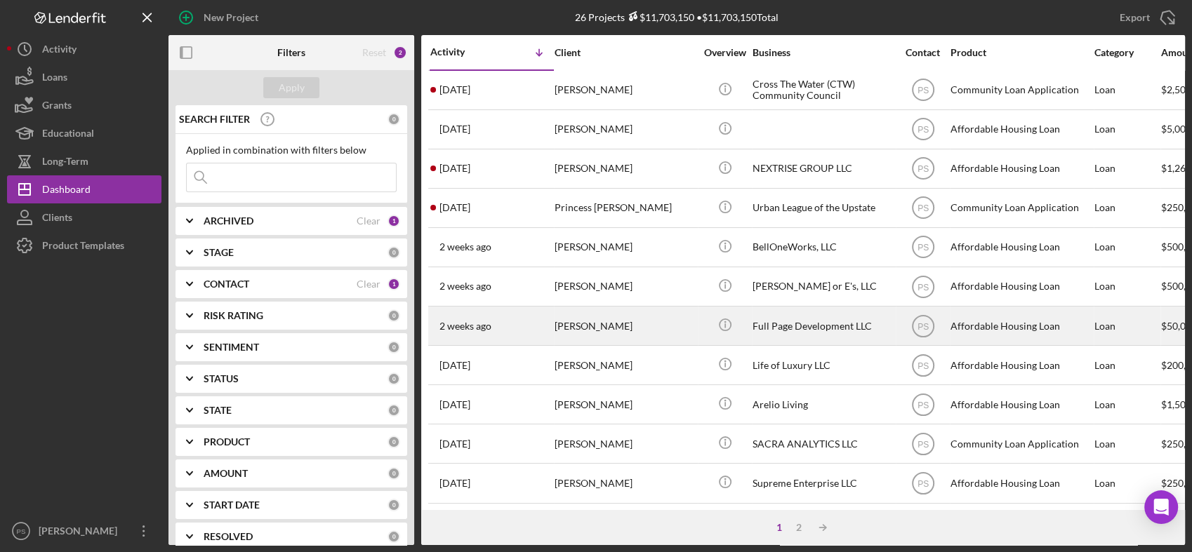
click at [594, 328] on div "Jacqueline Page" at bounding box center [624, 325] width 140 height 37
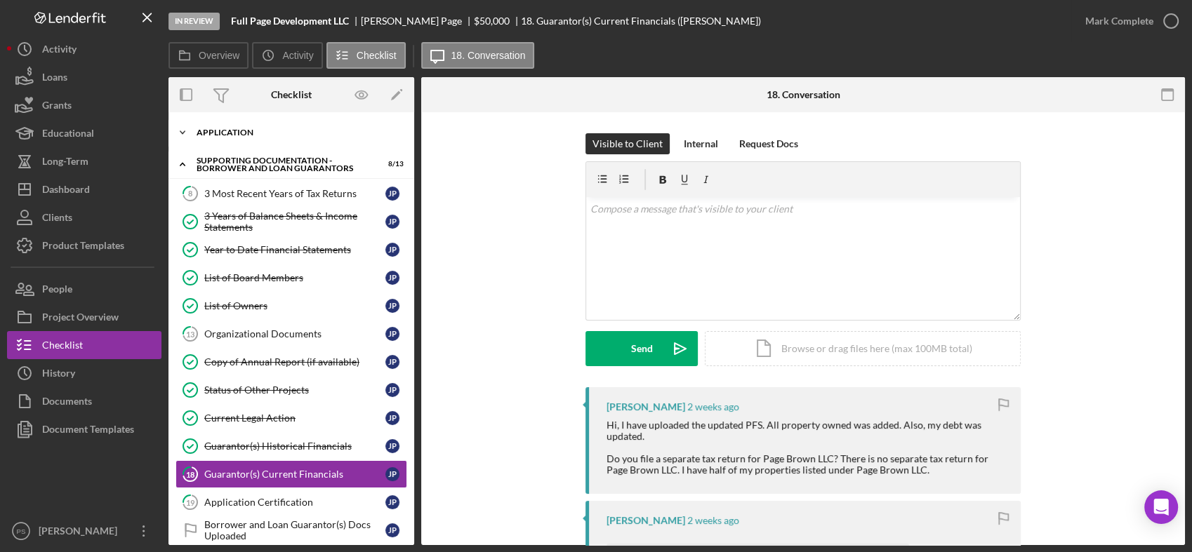
click at [183, 132] on icon "Icon/Expander" at bounding box center [182, 133] width 28 height 28
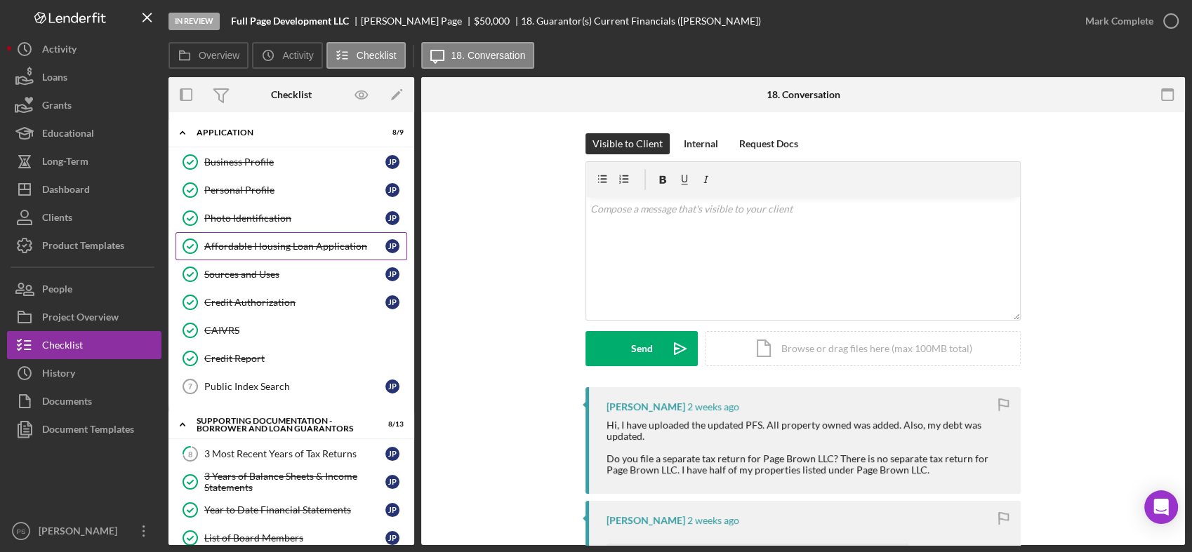
click at [258, 241] on div "Affordable Housing Loan Application" at bounding box center [294, 246] width 181 height 11
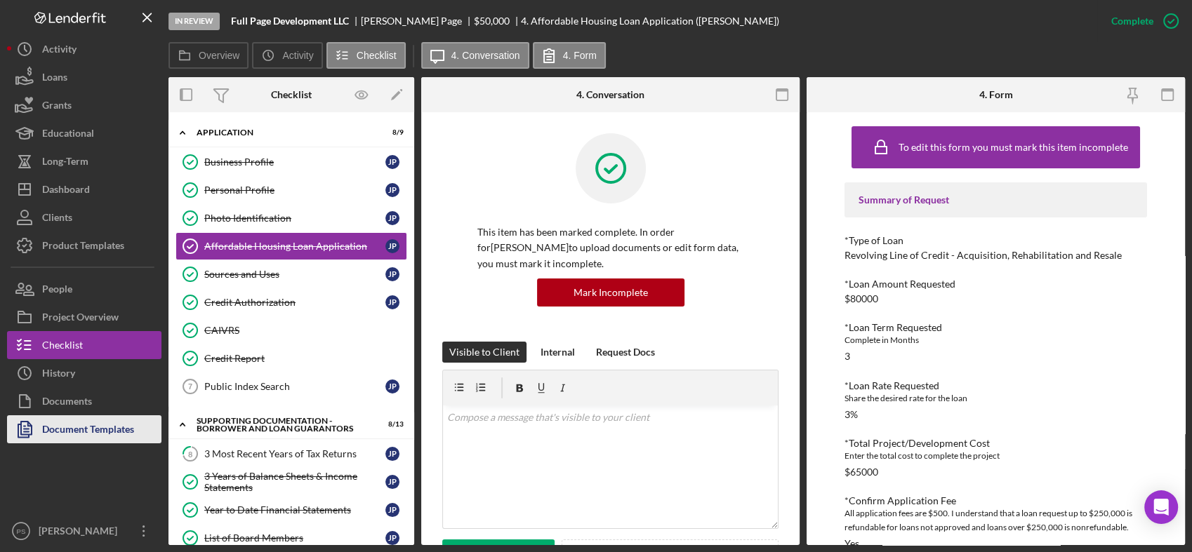
click at [86, 434] on div "Document Templates" at bounding box center [88, 431] width 92 height 32
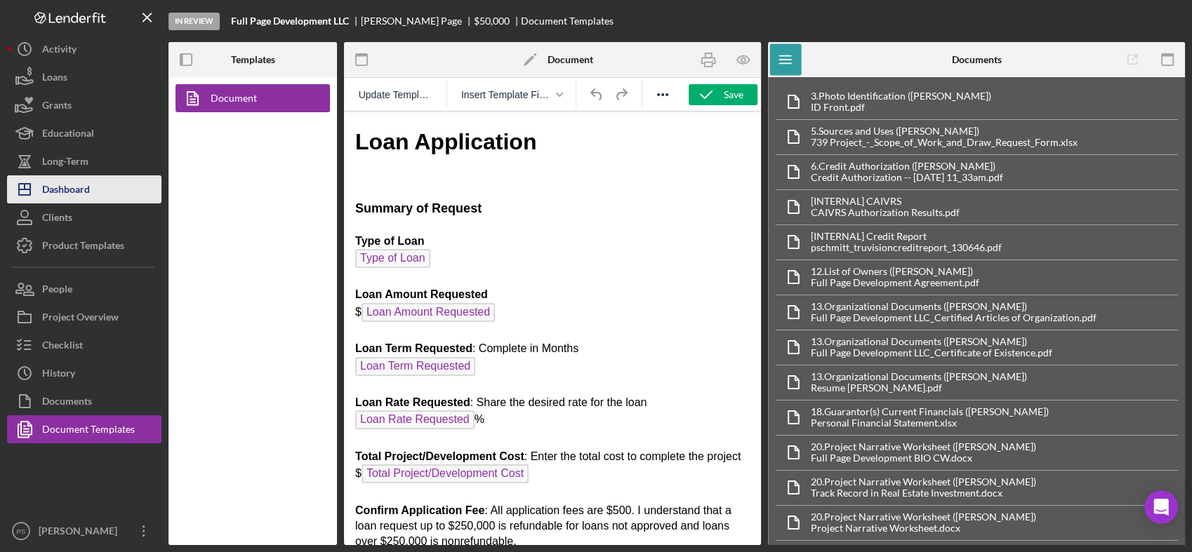
click at [121, 194] on button "Icon/Dashboard Dashboard" at bounding box center [84, 189] width 154 height 28
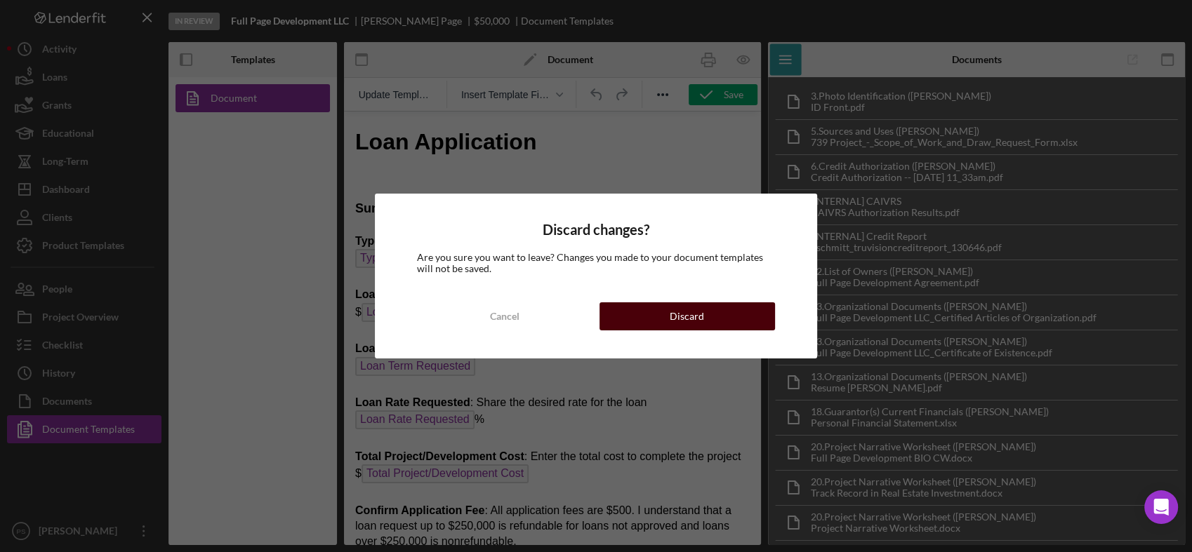
click at [679, 316] on div "Discard" at bounding box center [686, 316] width 34 height 28
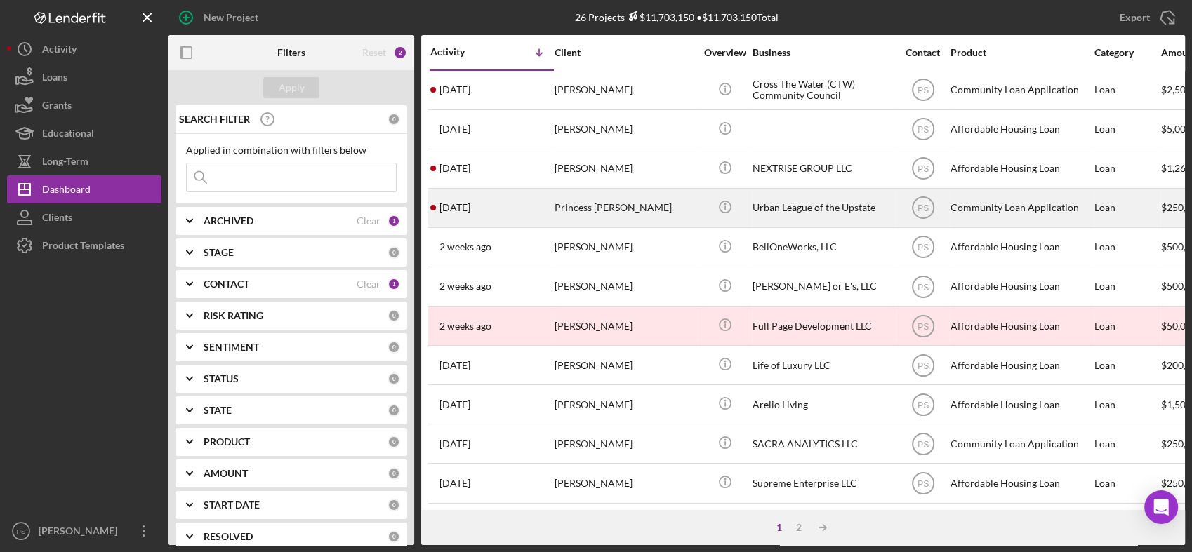
click at [634, 208] on div "Princess [PERSON_NAME]" at bounding box center [624, 207] width 140 height 37
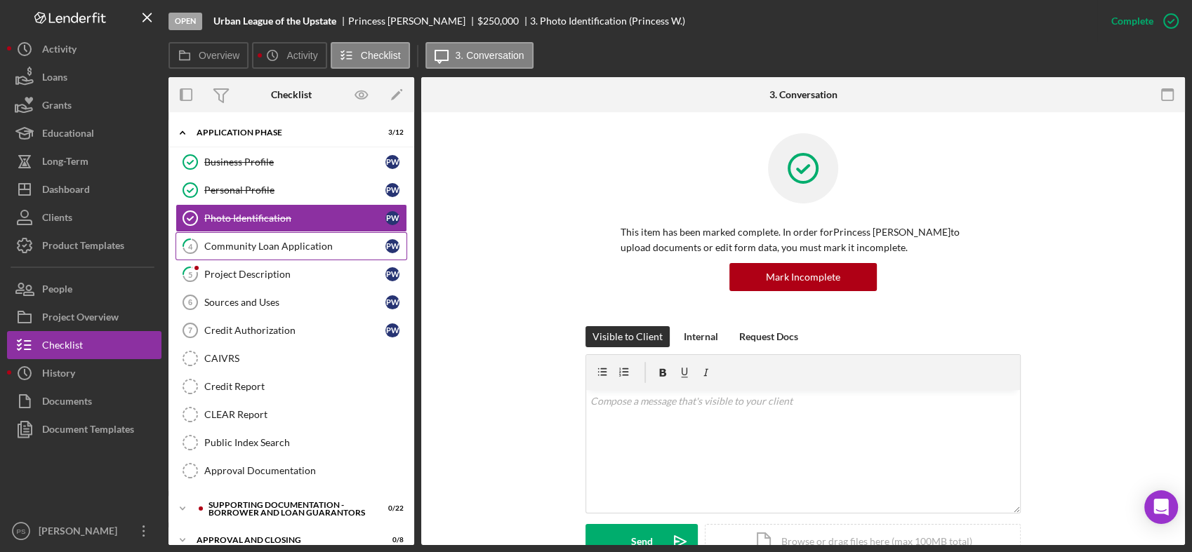
click at [297, 249] on div "Community Loan Application" at bounding box center [294, 246] width 181 height 11
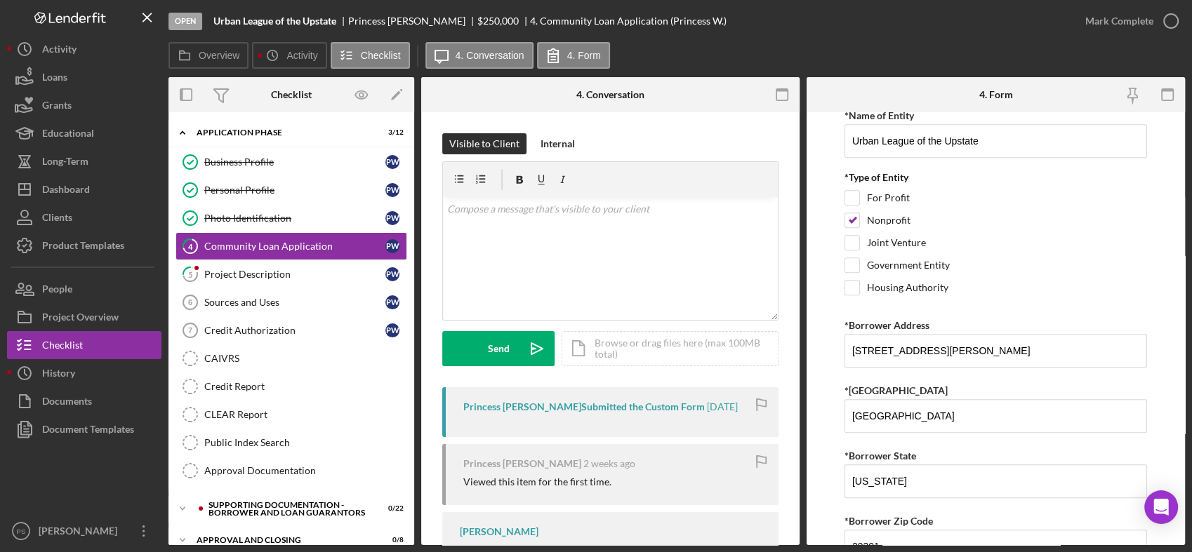
scroll to position [987, 0]
drag, startPoint x: 1184, startPoint y: 253, endPoint x: 1177, endPoint y: 328, distance: 74.7
click at [1177, 328] on form "Summary of Request *Type of Loan Predevelopment Acquisition Acquisition and Reh…" at bounding box center [995, 328] width 378 height 433
drag, startPoint x: 1177, startPoint y: 328, endPoint x: 1097, endPoint y: 248, distance: 112.1
click at [1097, 248] on div "Joint Venture" at bounding box center [995, 244] width 302 height 22
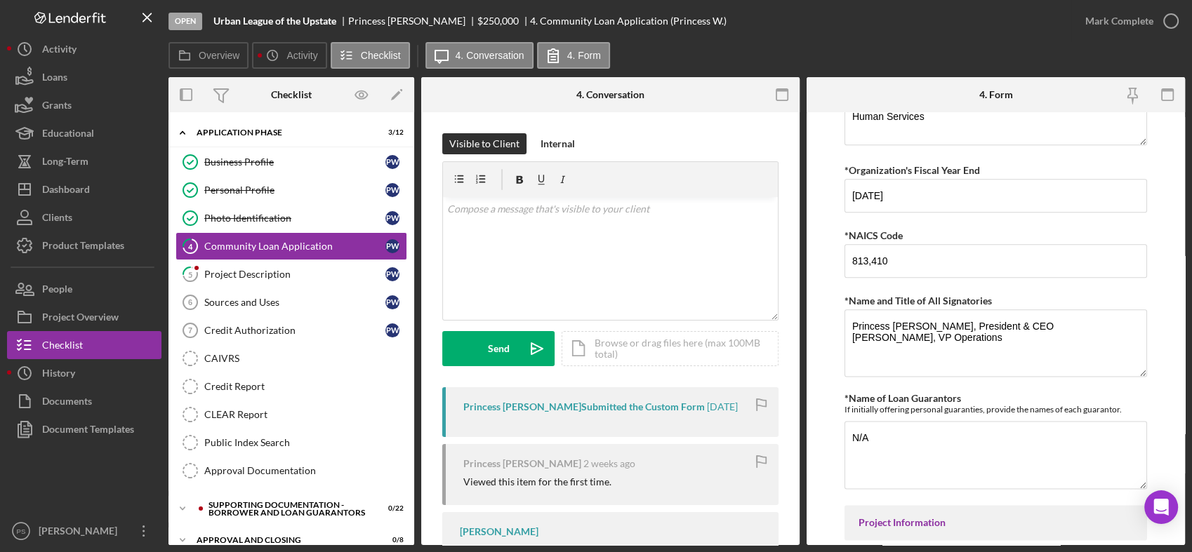
scroll to position [1768, 0]
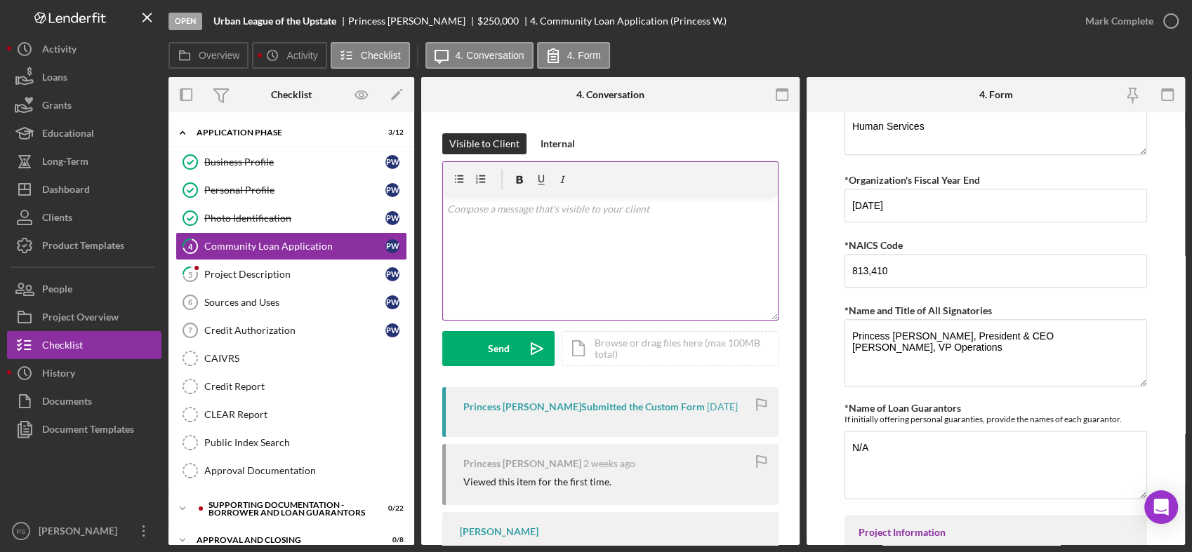
click at [587, 247] on div "v Color teal Color pink Remove color Add row above Add row below Add column bef…" at bounding box center [610, 258] width 335 height 123
click at [120, 433] on div "Document Templates" at bounding box center [88, 431] width 92 height 32
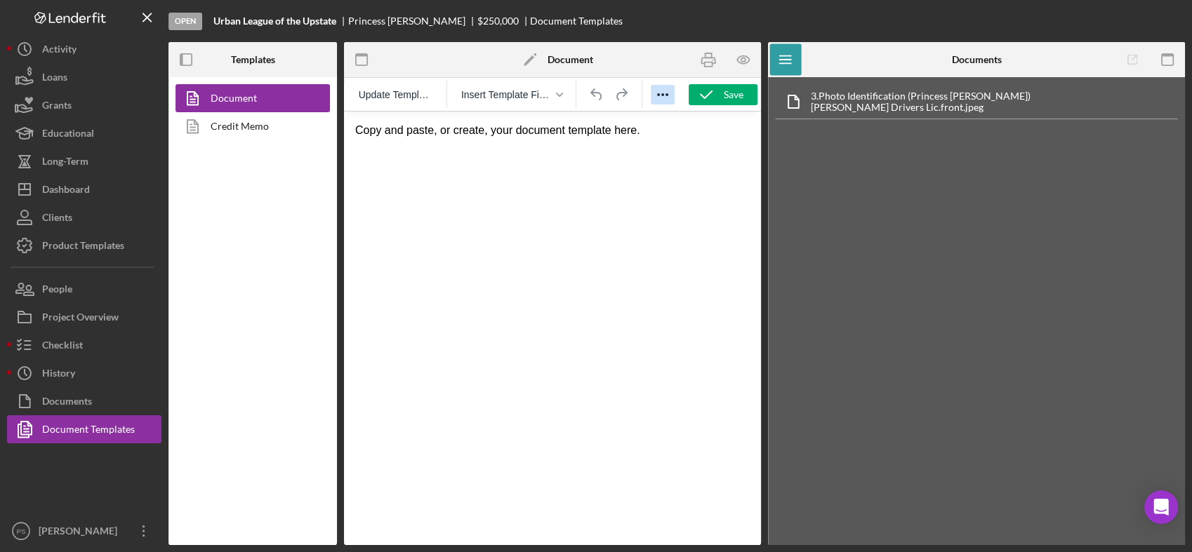
click at [664, 99] on icon "Reveal or hide additional toolbar items" at bounding box center [662, 94] width 17 height 17
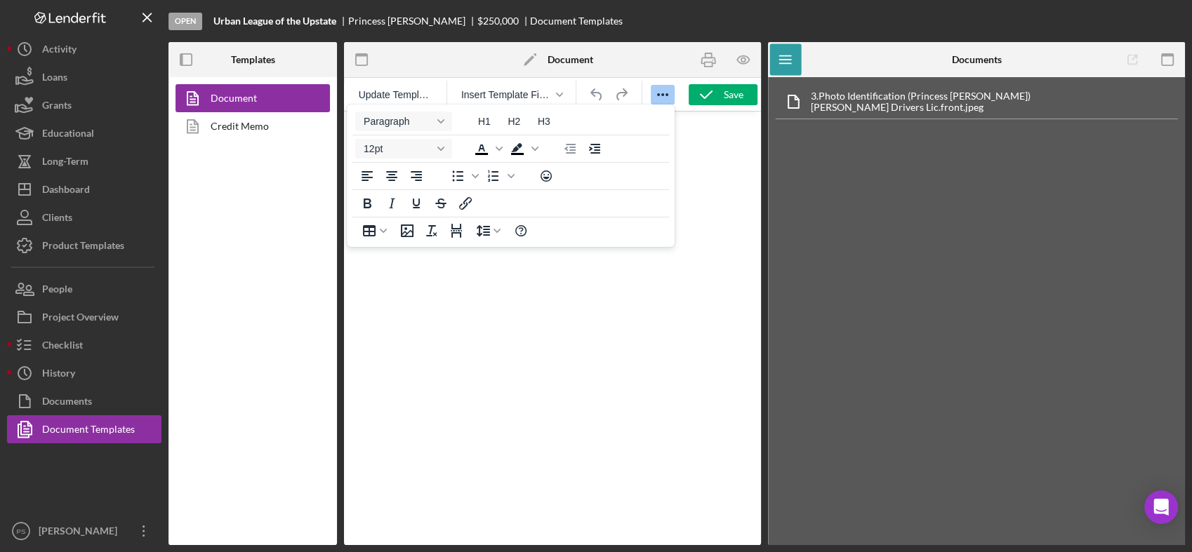
click at [663, 101] on icon "Reveal or hide additional toolbar items" at bounding box center [662, 94] width 17 height 17
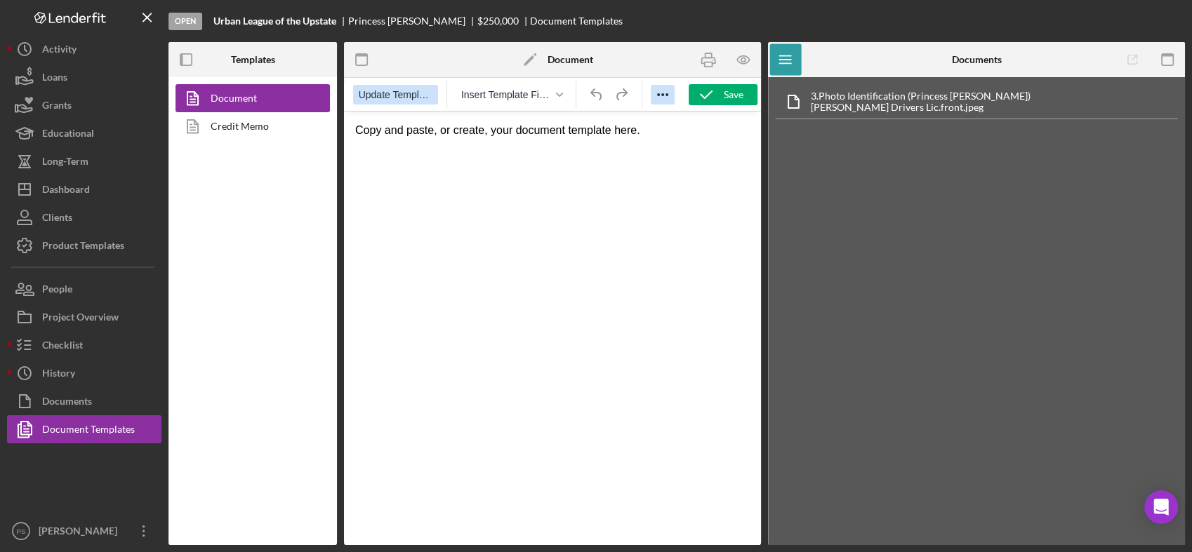
click at [416, 100] on span "Update Template" at bounding box center [396, 94] width 74 height 11
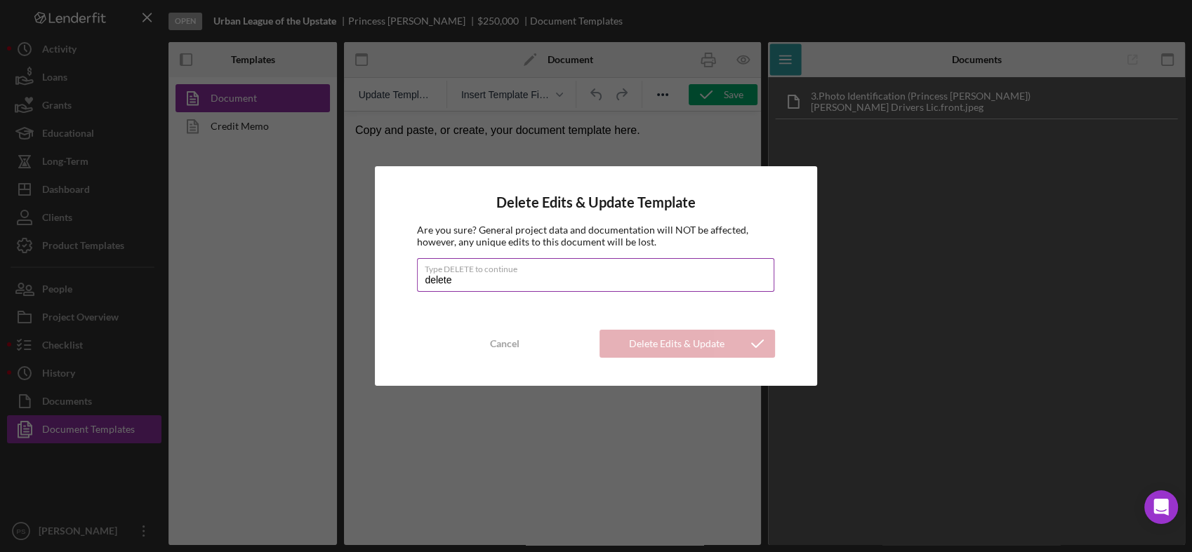
type input "DELETE"
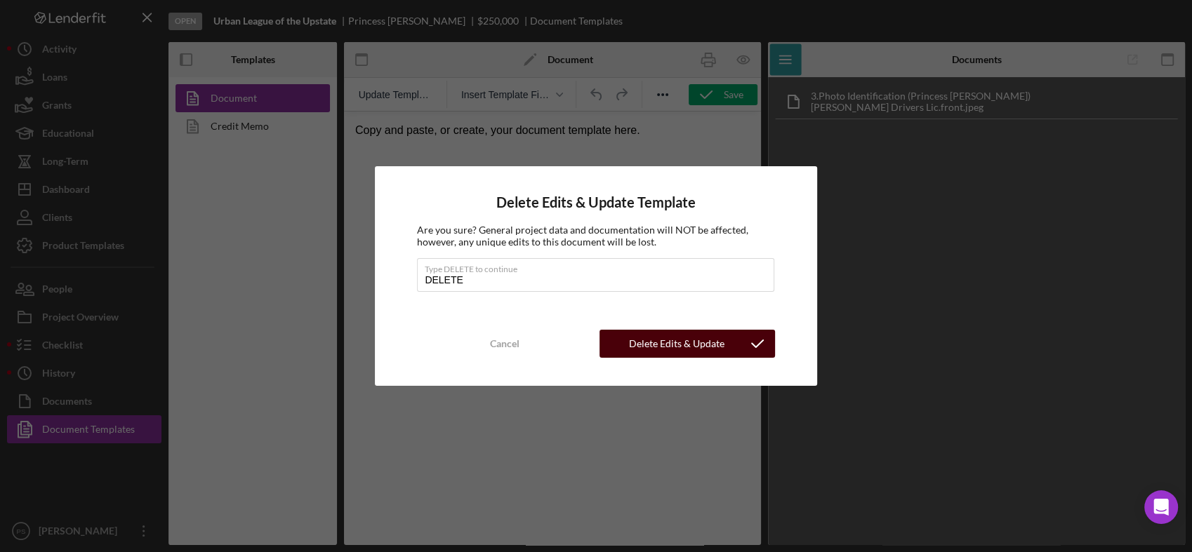
click at [694, 347] on div "Delete Edits & Update Template" at bounding box center [676, 344] width 126 height 28
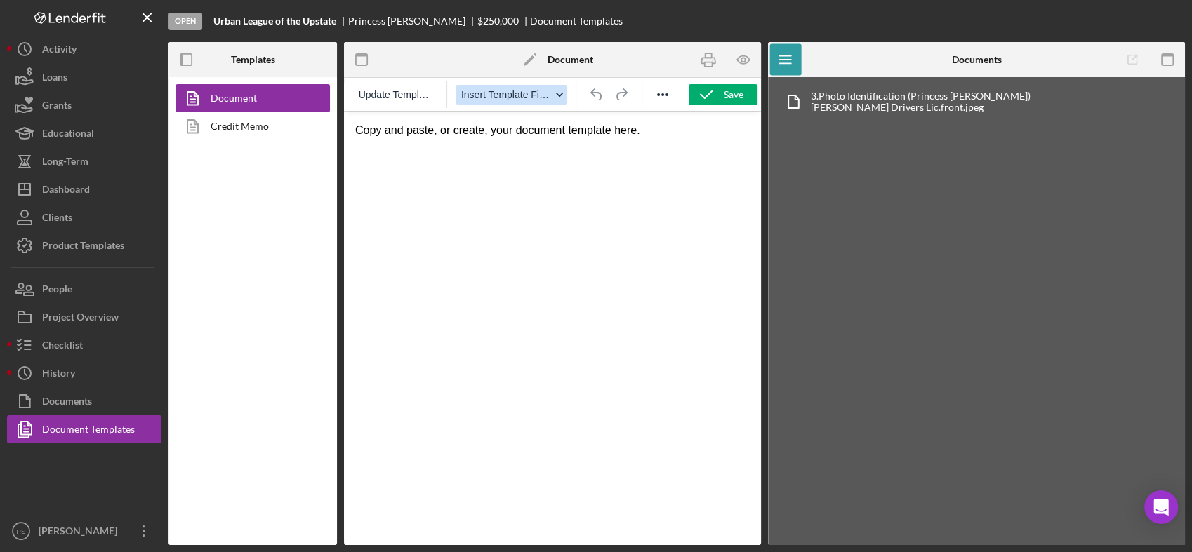
click at [561, 95] on icon "button" at bounding box center [559, 94] width 7 height 7
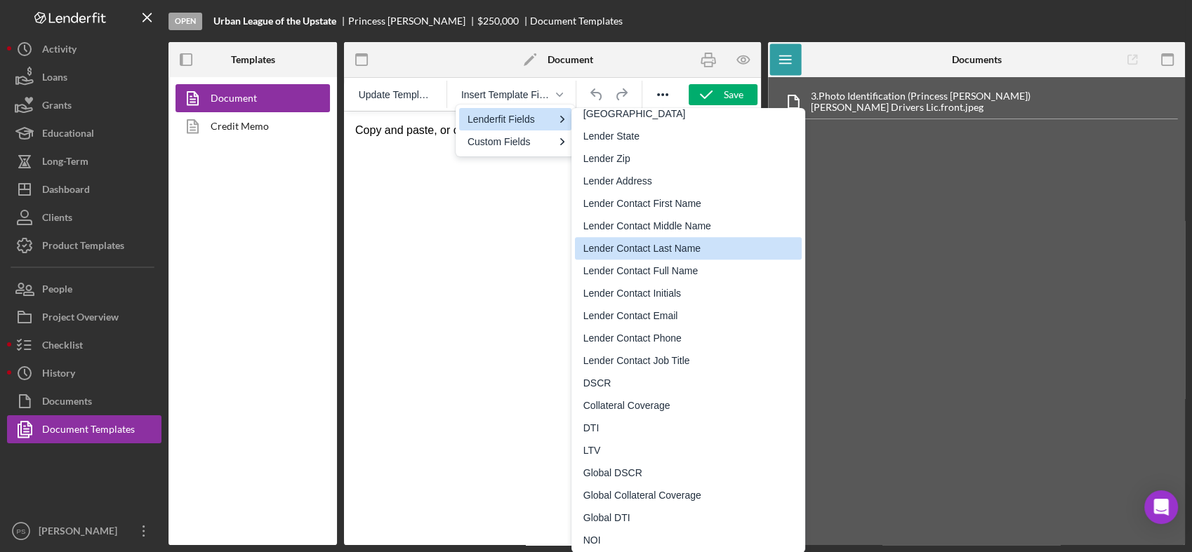
scroll to position [1403, 0]
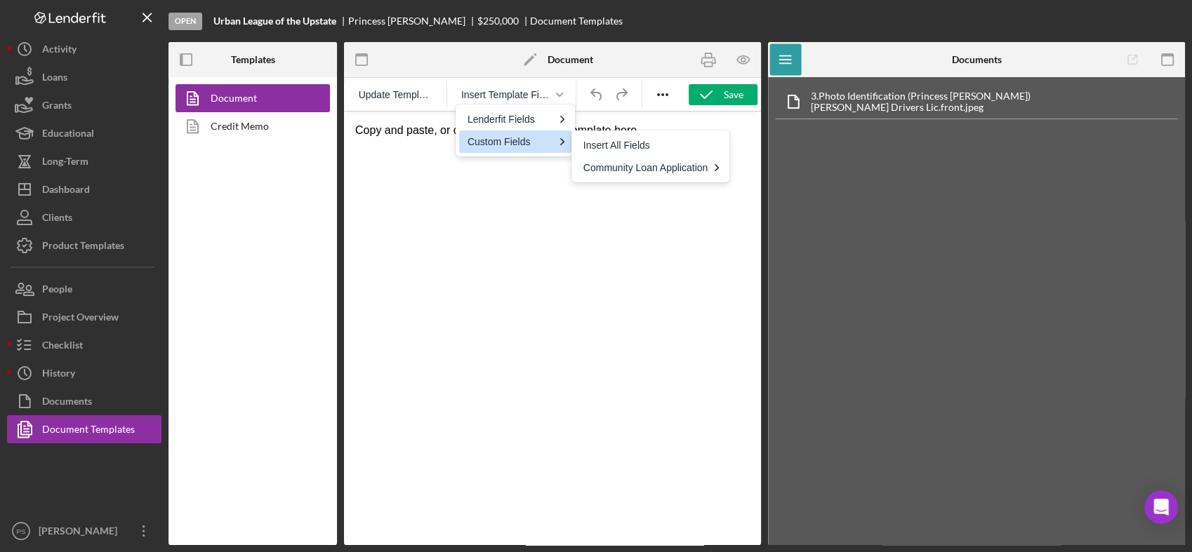
click at [533, 147] on div "Custom Fields" at bounding box center [510, 141] width 86 height 17
click at [535, 145] on div "Custom Fields" at bounding box center [510, 141] width 86 height 17
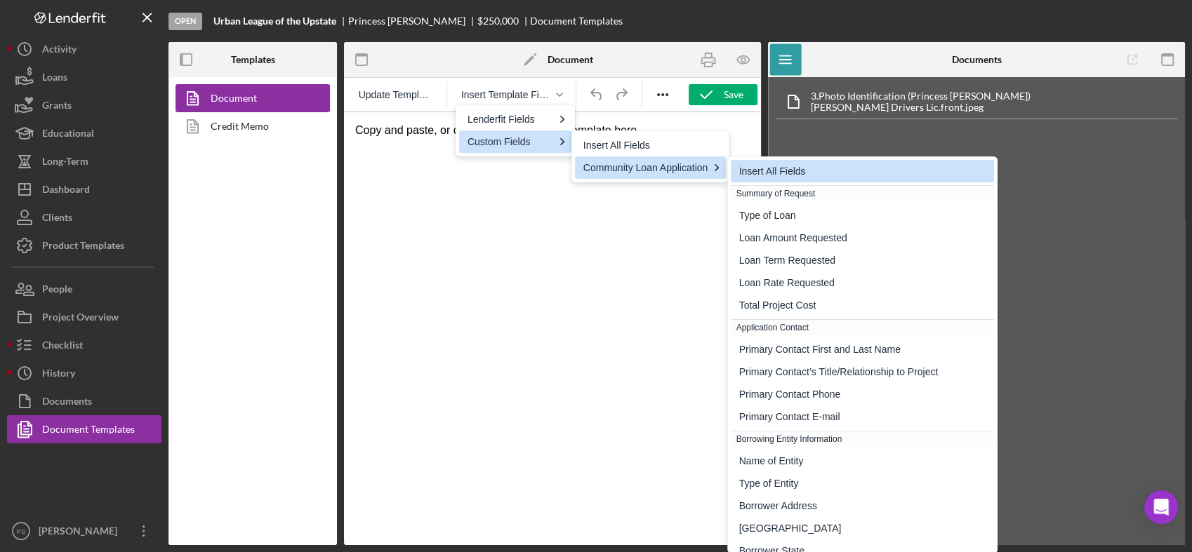
click at [752, 175] on div "Insert All Fields" at bounding box center [864, 171] width 250 height 17
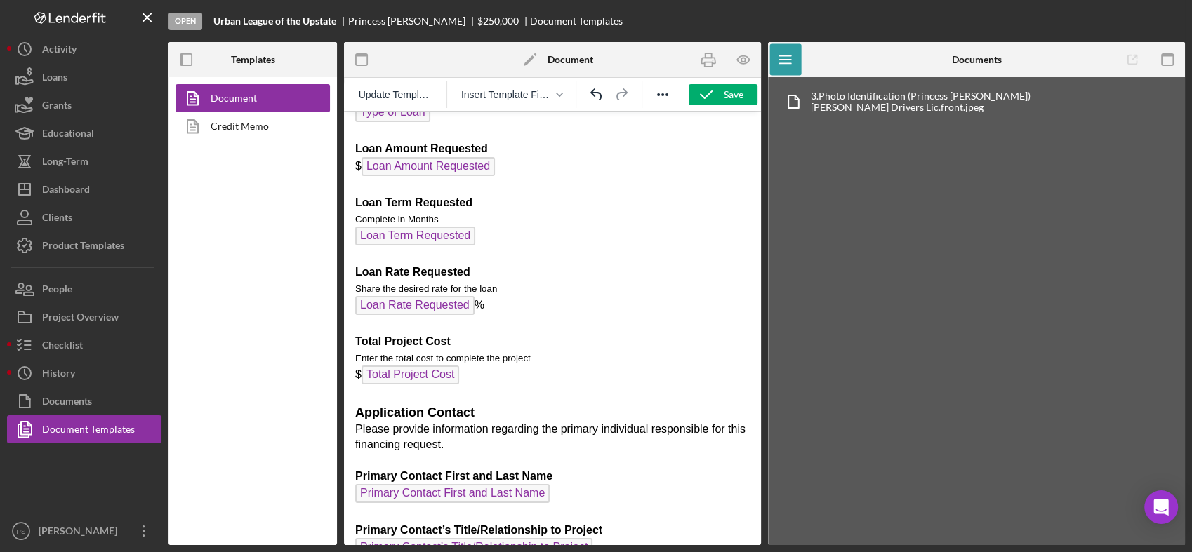
scroll to position [0, 0]
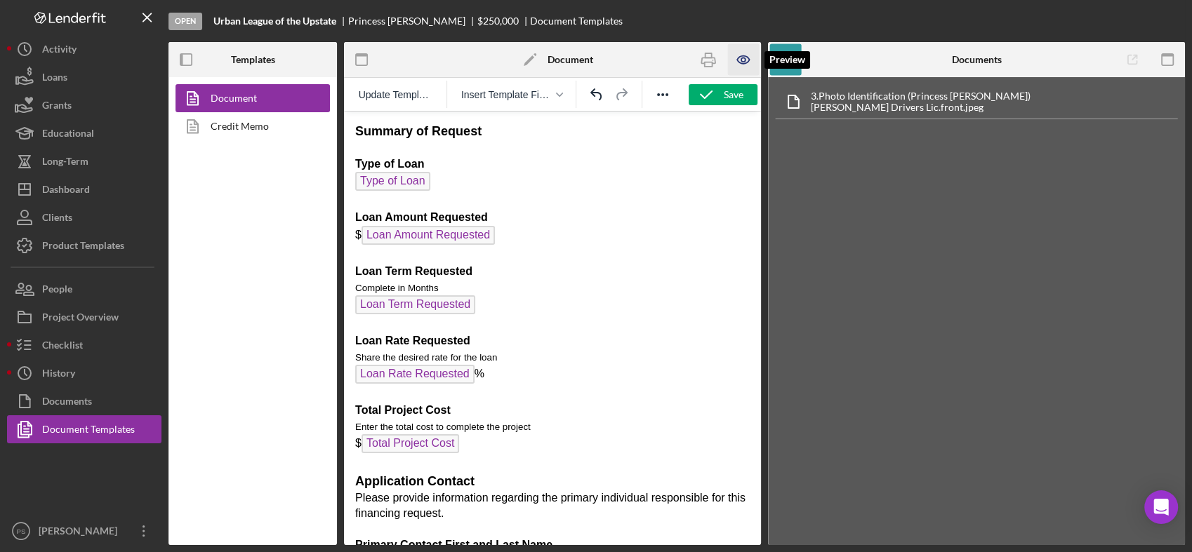
click at [734, 63] on icon "button" at bounding box center [744, 60] width 32 height 32
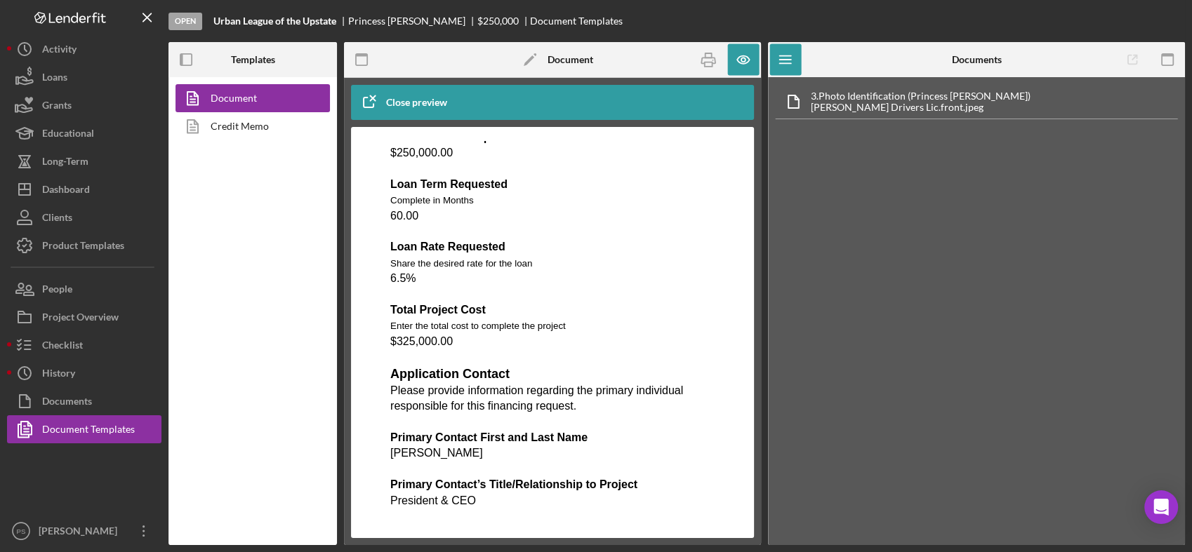
scroll to position [104, 0]
click at [710, 62] on rect "button" at bounding box center [709, 64] width 8 height 4
click at [79, 348] on div "Checklist" at bounding box center [62, 347] width 41 height 32
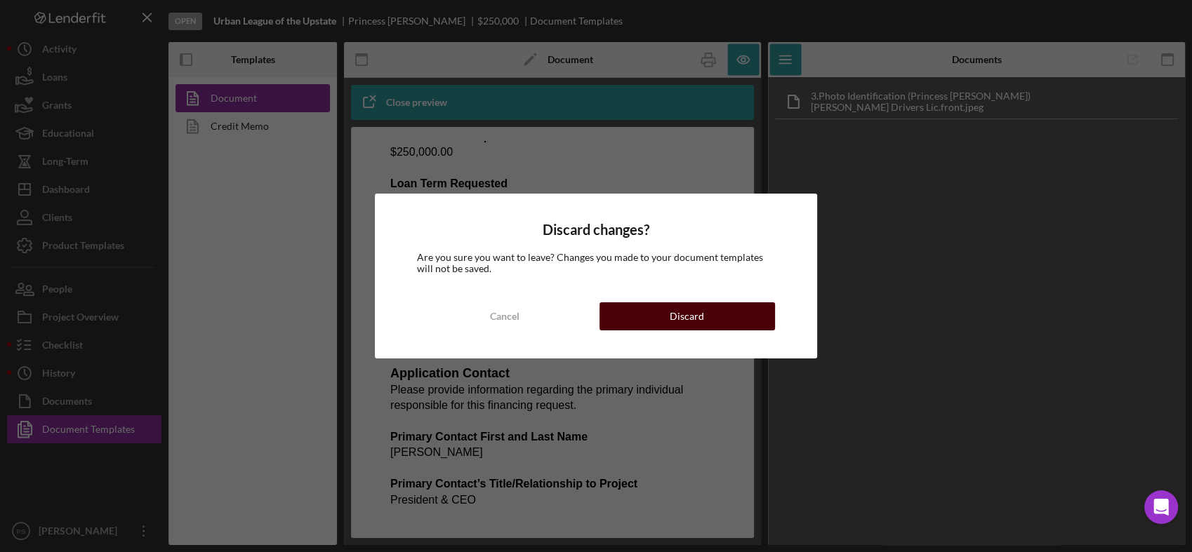
click at [712, 318] on button "Discard" at bounding box center [686, 316] width 175 height 28
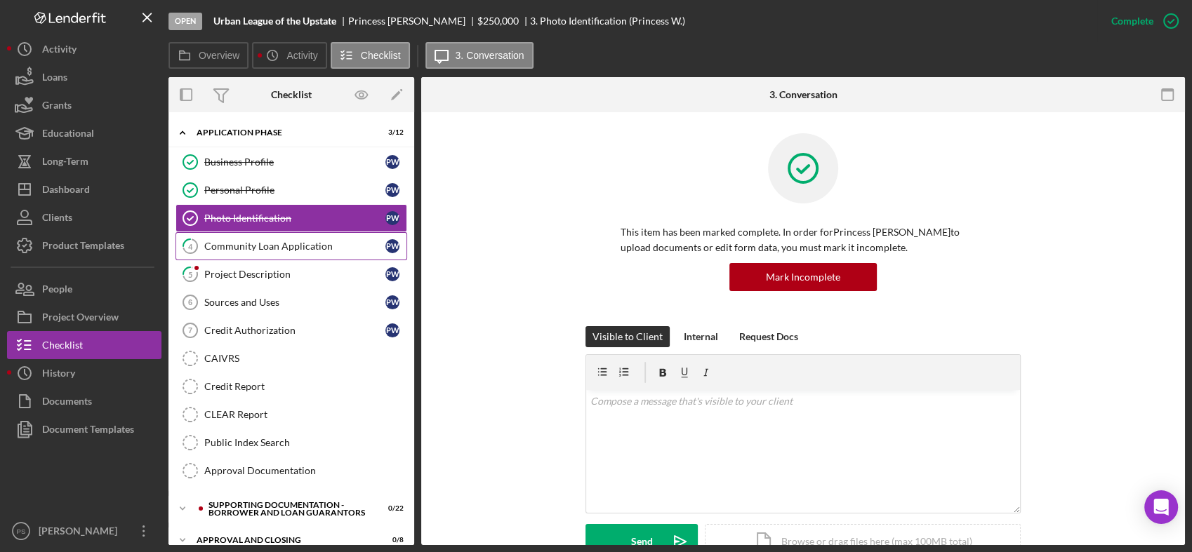
click at [269, 252] on link "4 Community Loan Application P W" at bounding box center [291, 246] width 232 height 28
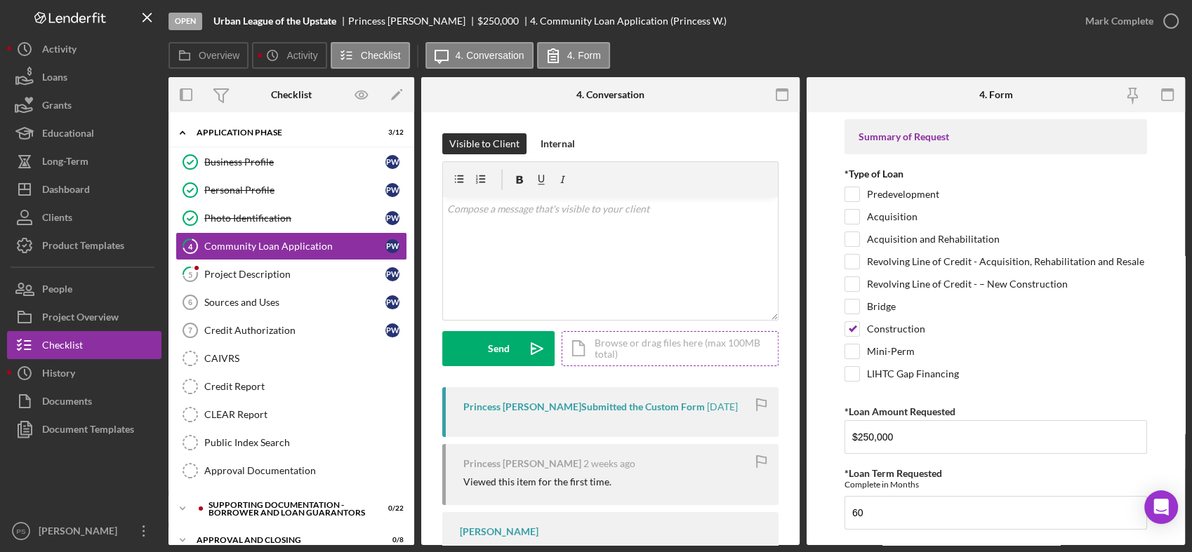
click at [618, 342] on div "Icon/Document Browse or drag files here (max 100MB total) Tap to choose files o…" at bounding box center [669, 348] width 217 height 35
click at [557, 143] on div "Internal" at bounding box center [557, 143] width 34 height 21
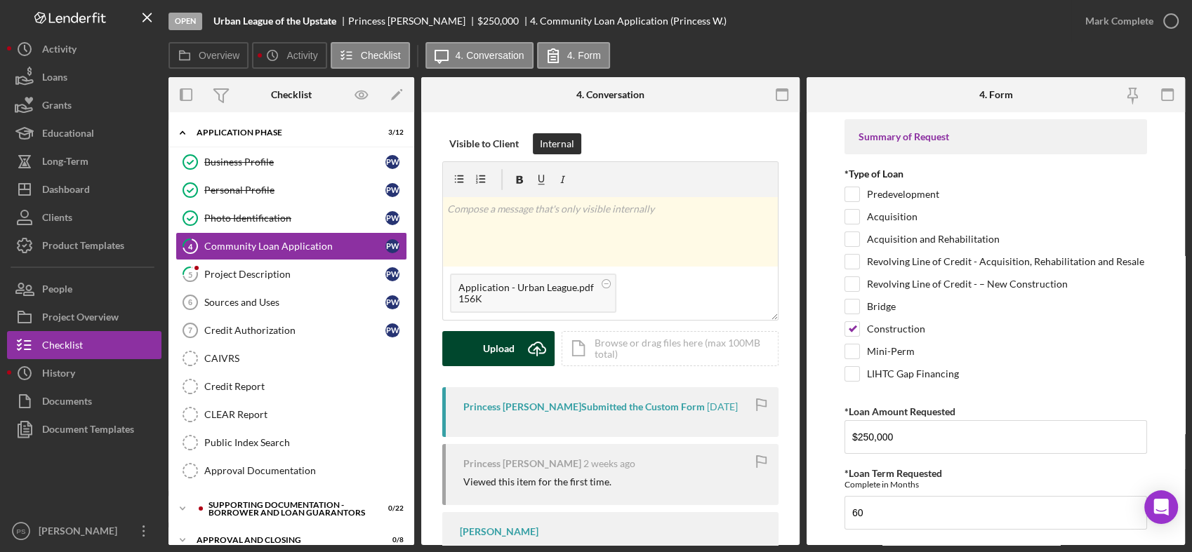
click at [526, 349] on icon "Icon/Upload" at bounding box center [536, 348] width 35 height 35
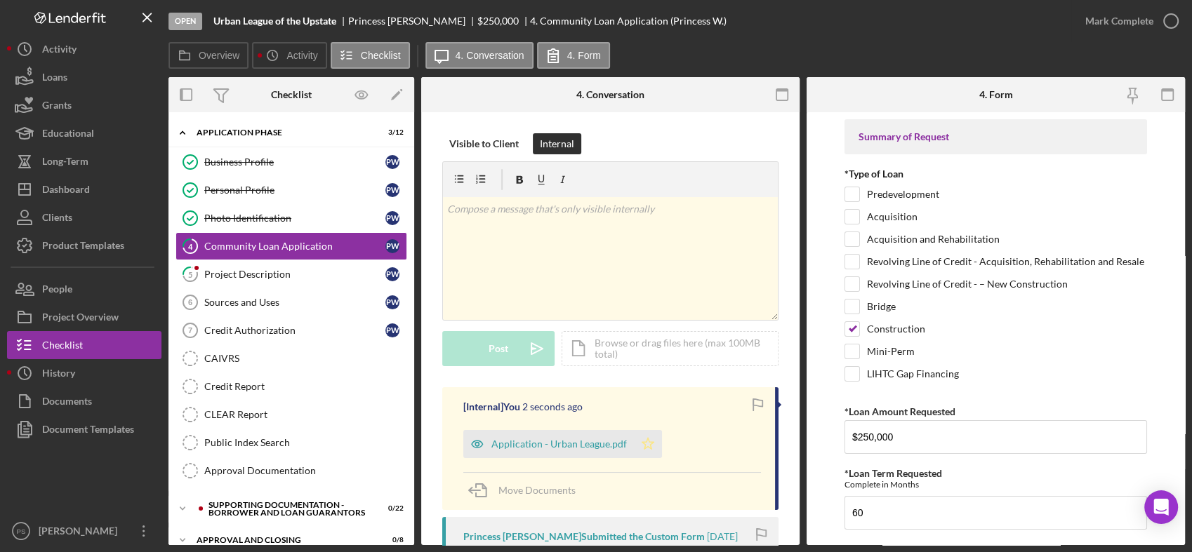
click at [646, 445] on polygon "button" at bounding box center [648, 443] width 12 height 11
click at [557, 443] on div "Application - Urban League.pdf" at bounding box center [558, 444] width 135 height 11
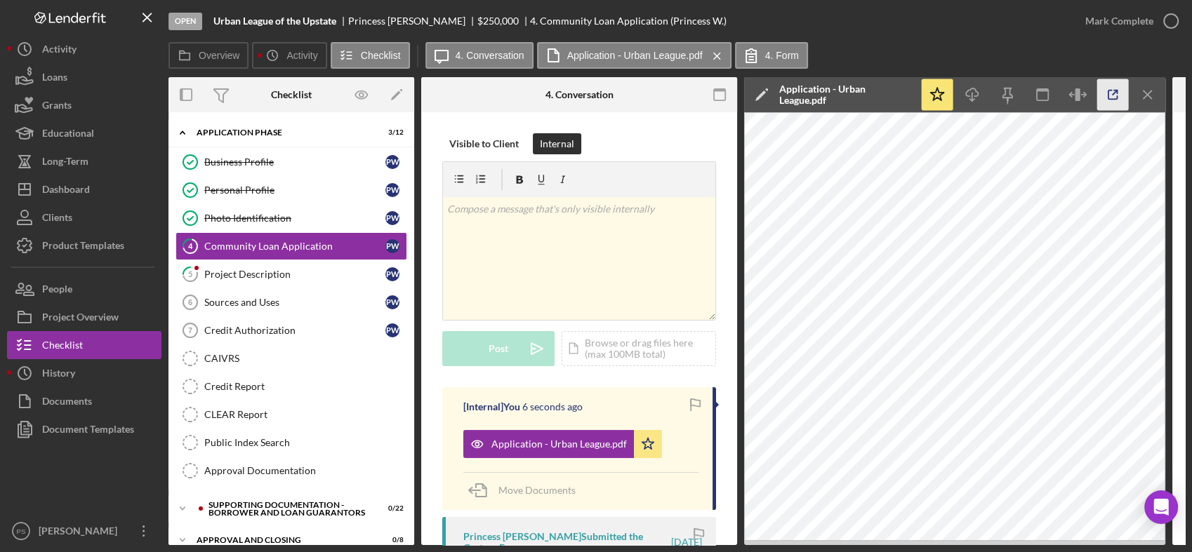
click at [1117, 95] on icon "button" at bounding box center [1112, 95] width 9 height 9
click at [1166, 17] on icon "button" at bounding box center [1170, 21] width 35 height 35
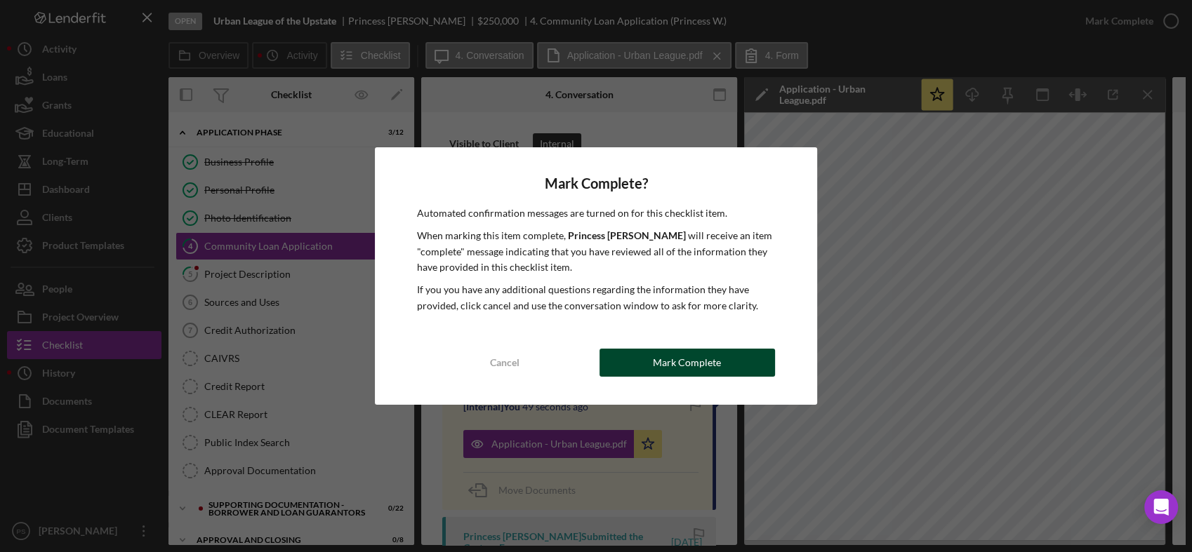
click at [662, 359] on div "Mark Complete" at bounding box center [687, 363] width 68 height 28
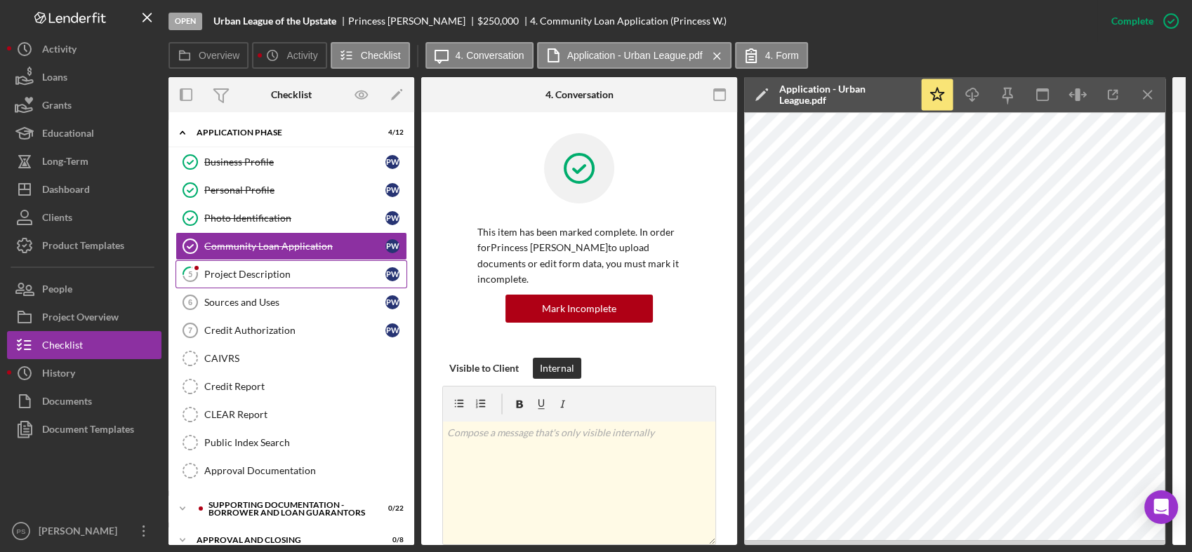
click at [286, 274] on div "Project Description" at bounding box center [294, 274] width 181 height 11
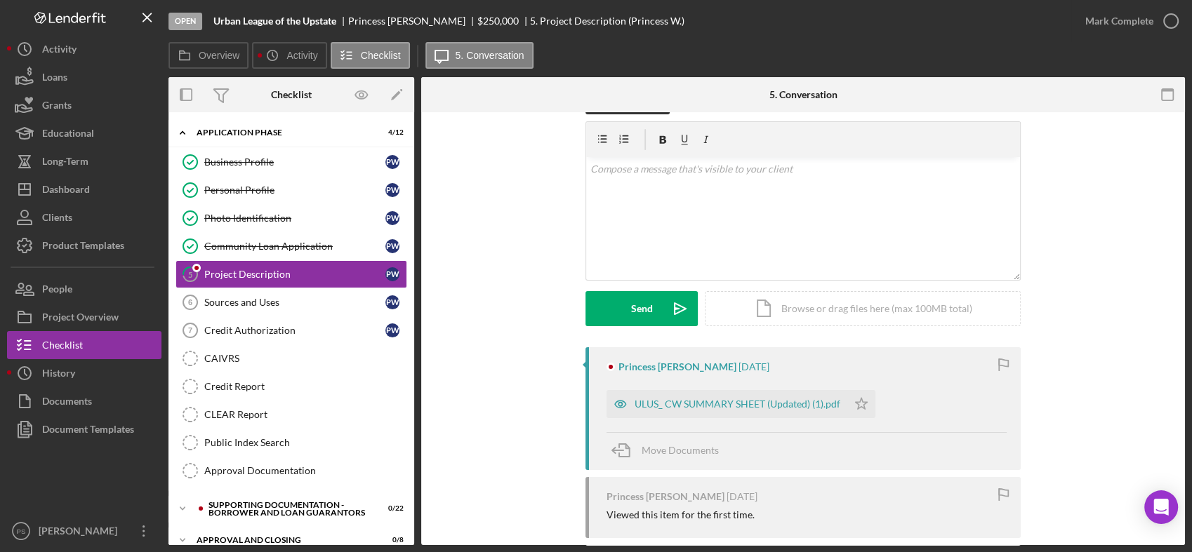
scroll to position [140, 0]
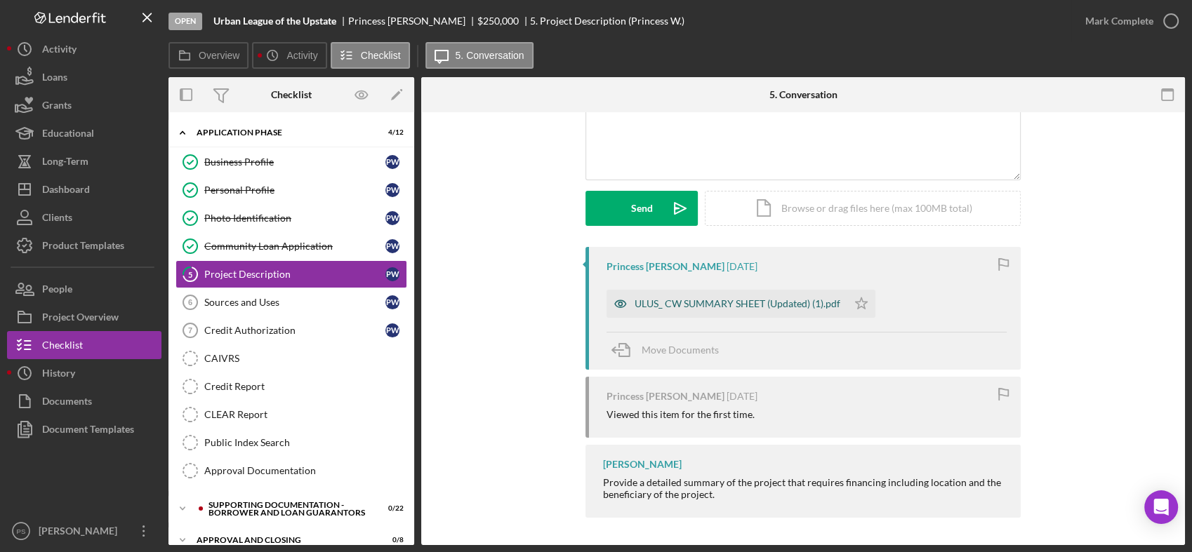
click at [745, 302] on div "ULUS_ CW SUMMARY SHEET (Updated) (1).pdf" at bounding box center [737, 303] width 206 height 11
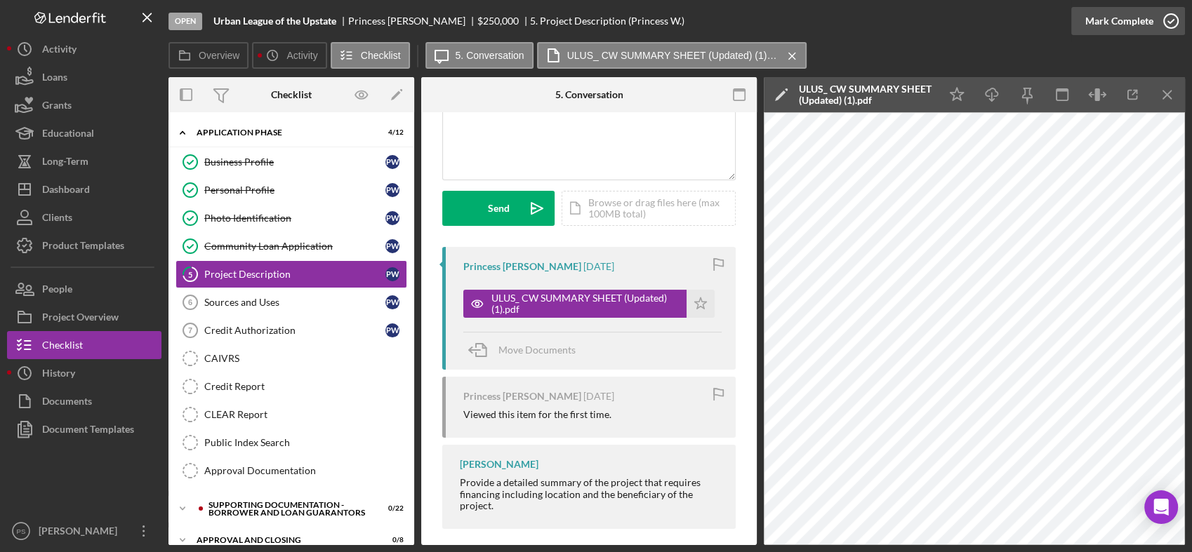
click at [1162, 15] on icon "button" at bounding box center [1170, 21] width 35 height 35
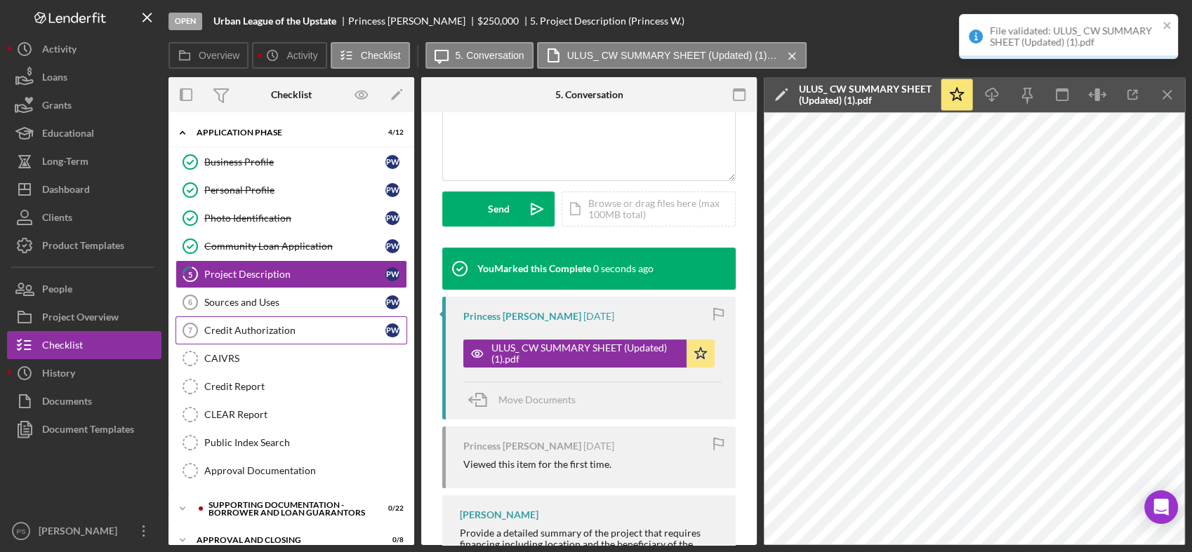
scroll to position [348, 0]
click at [284, 297] on div "Sources and Uses" at bounding box center [294, 302] width 181 height 11
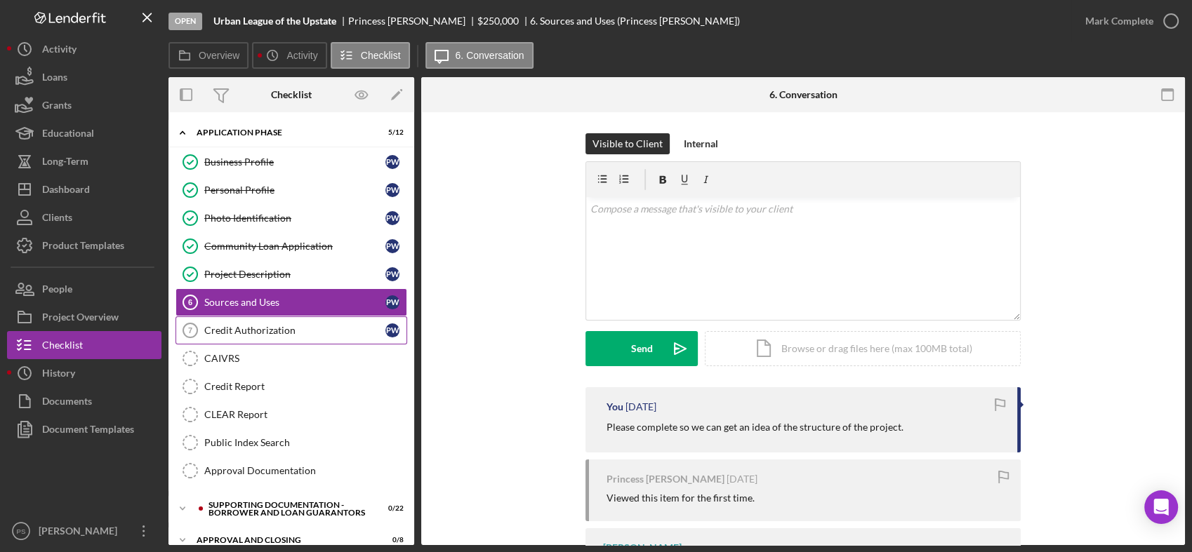
click at [291, 334] on div "Credit Authorization" at bounding box center [294, 330] width 181 height 11
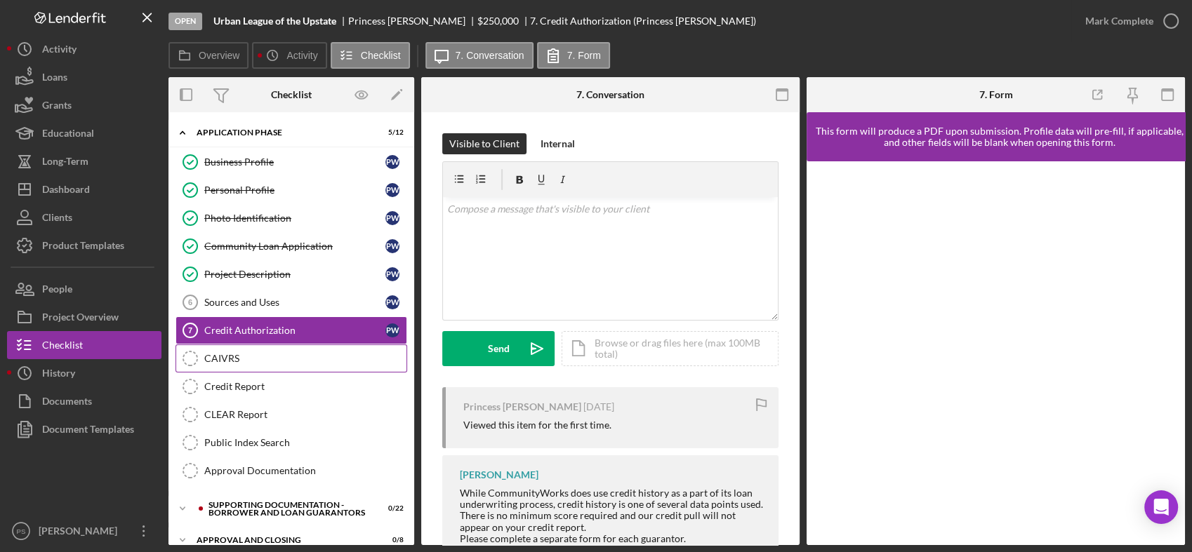
scroll to position [15, 0]
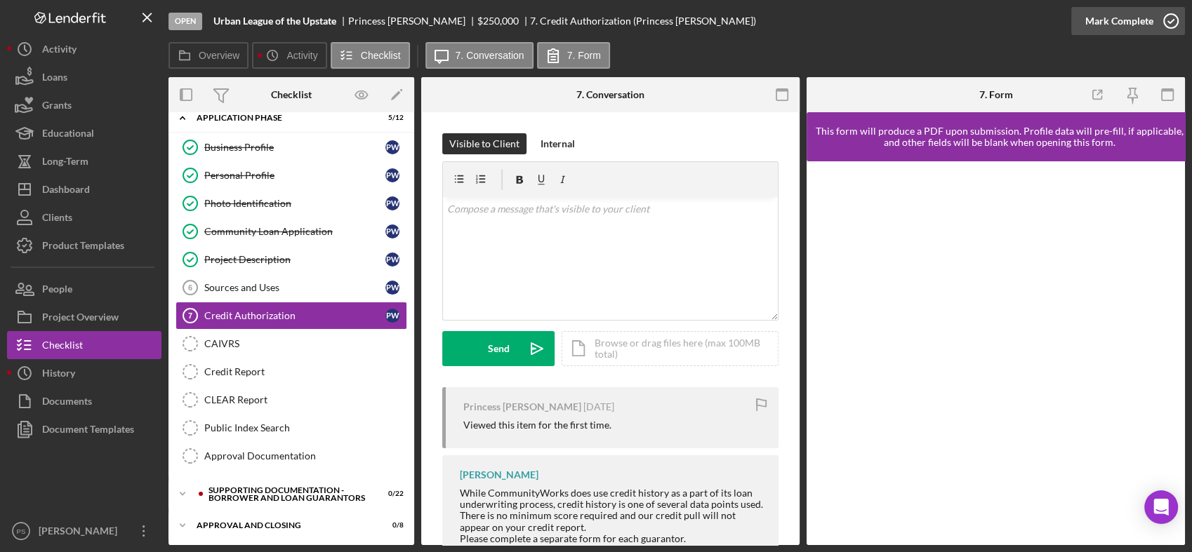
click at [1169, 20] on icon "button" at bounding box center [1170, 21] width 35 height 35
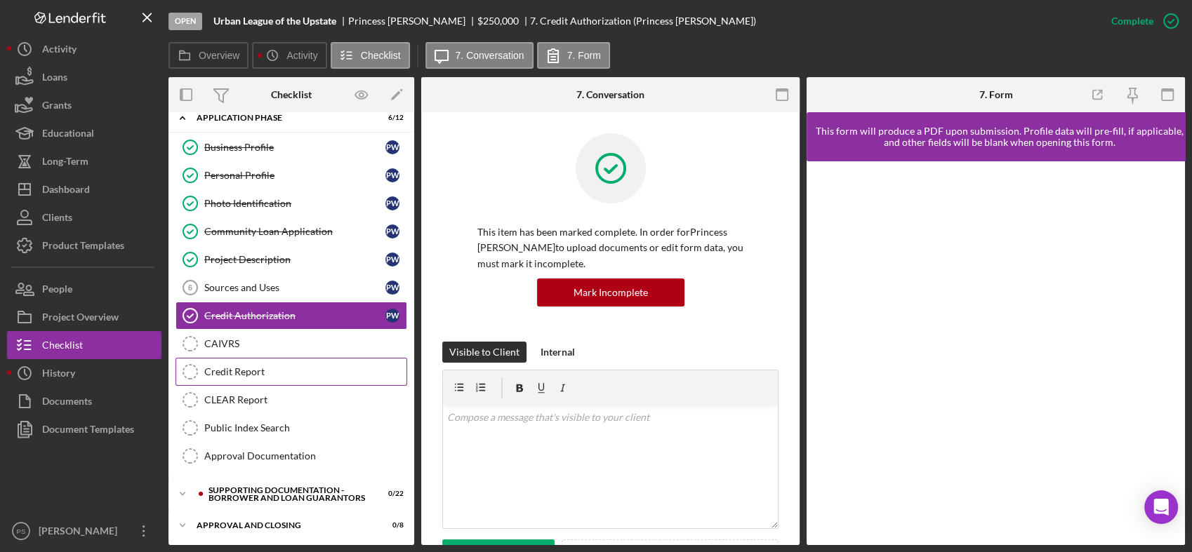
click at [318, 368] on div "Credit Report" at bounding box center [305, 371] width 202 height 11
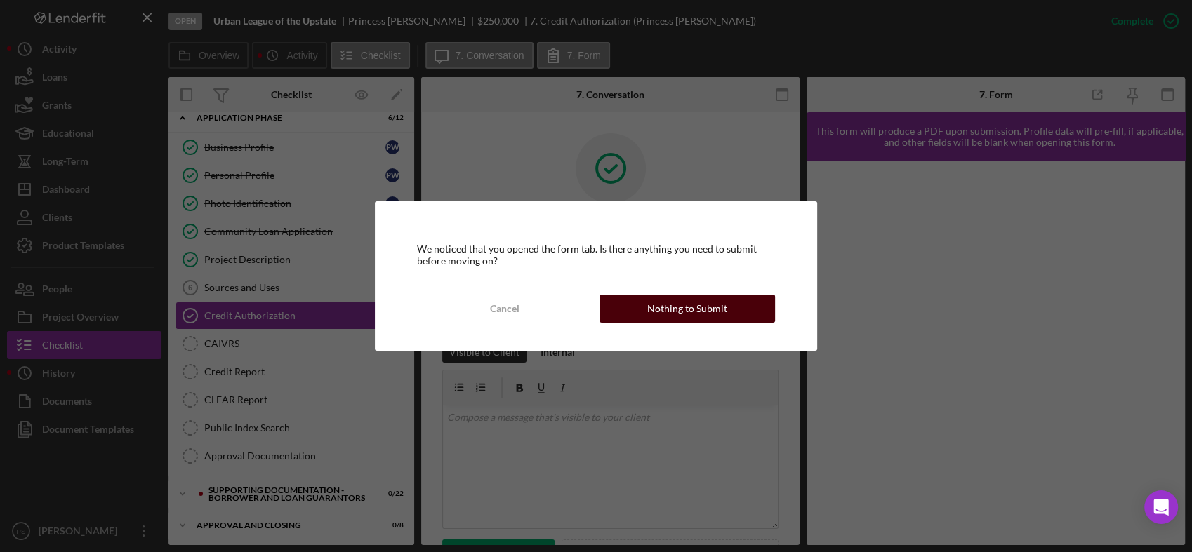
click at [662, 305] on div "Nothing to Submit" at bounding box center [687, 309] width 80 height 28
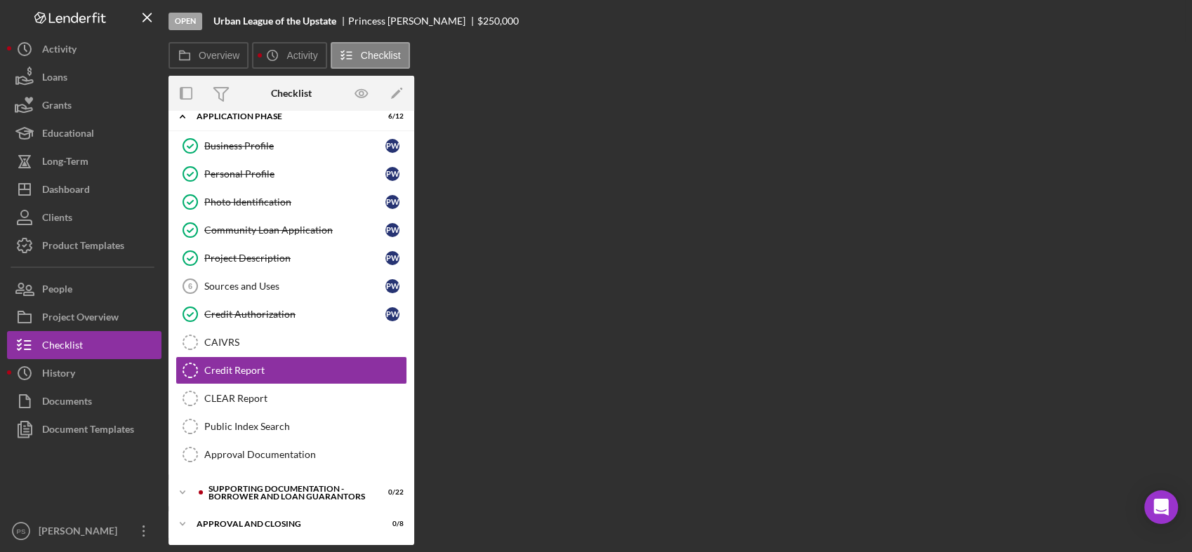
scroll to position [13, 0]
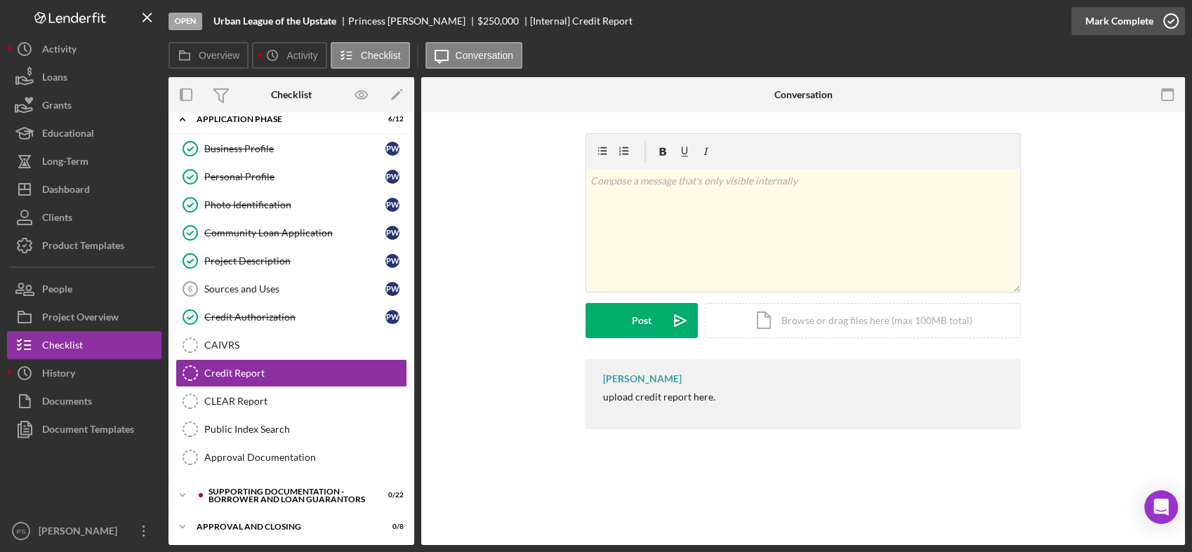
click at [1168, 22] on icon "button" at bounding box center [1170, 21] width 35 height 35
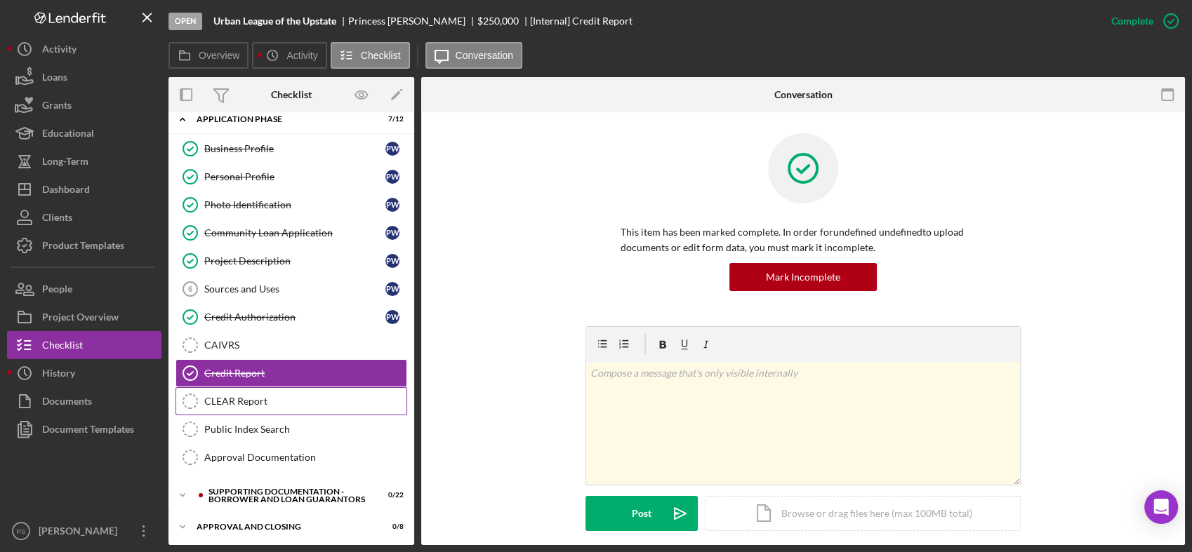
scroll to position [15, 0]
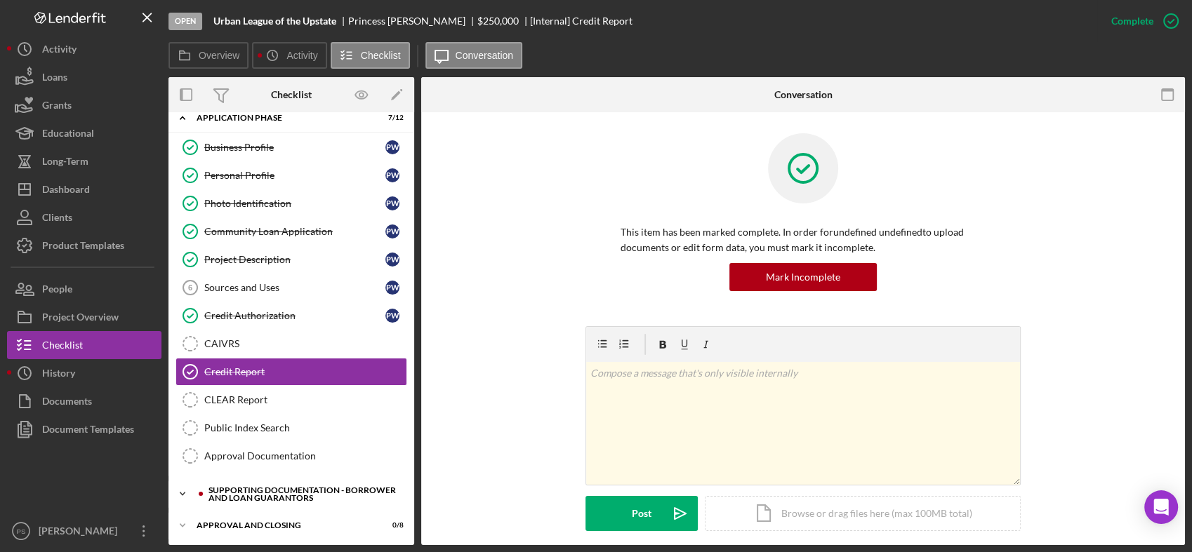
click at [184, 489] on icon "Icon/Expander" at bounding box center [182, 494] width 28 height 28
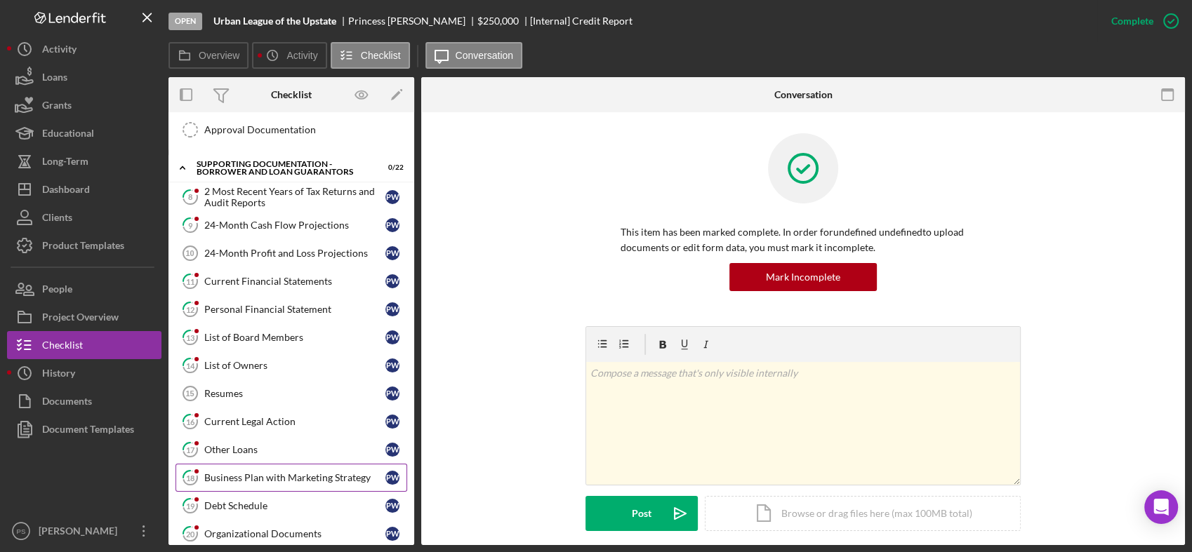
scroll to position [326, 0]
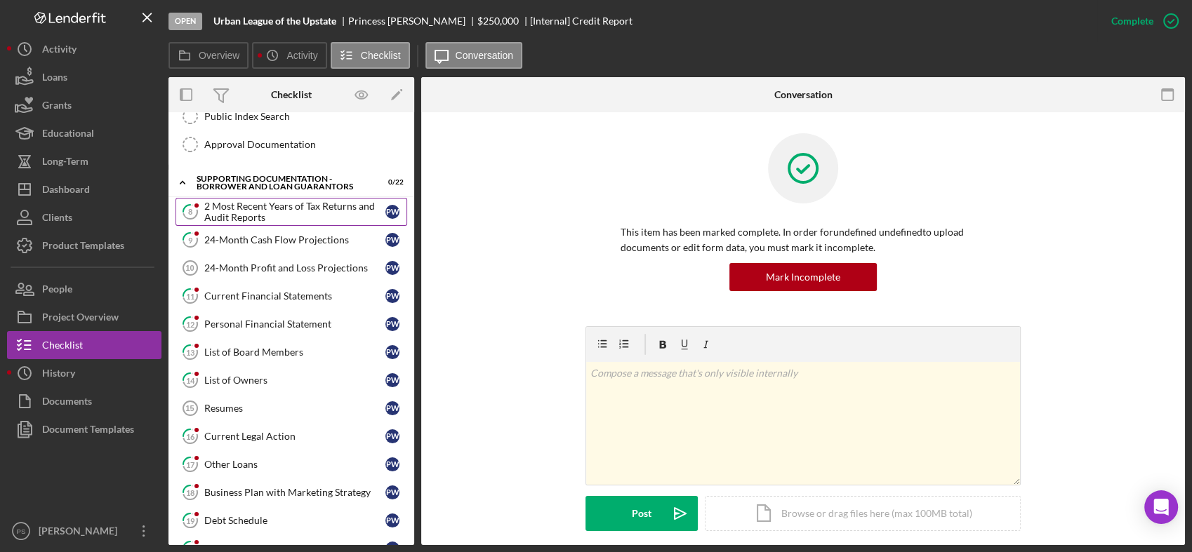
click at [309, 208] on div "2 Most Recent Years of Tax Returns and Audit Reports" at bounding box center [294, 212] width 181 height 22
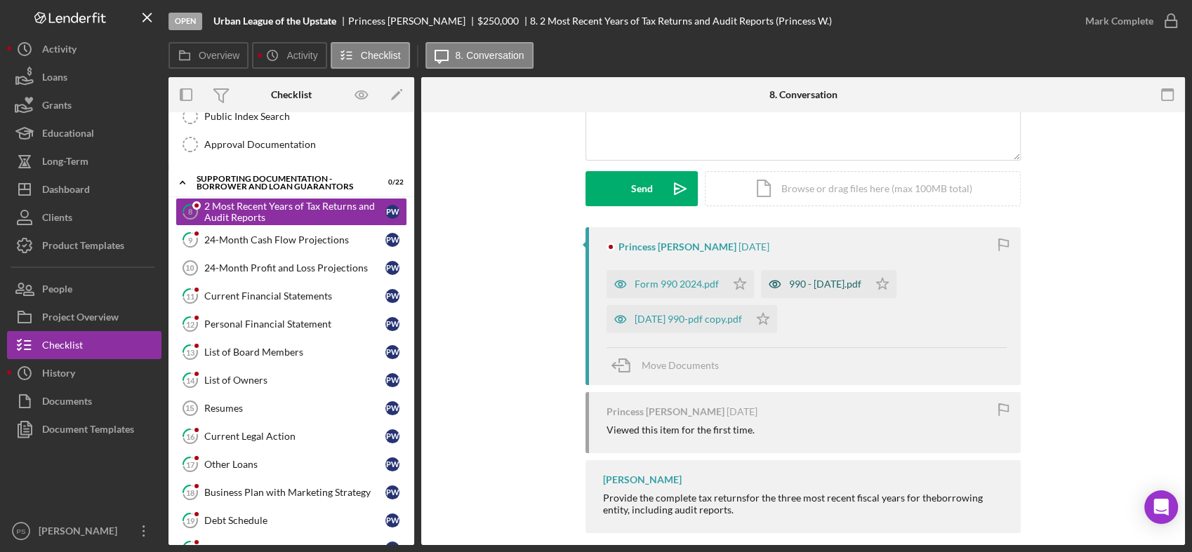
scroll to position [175, 0]
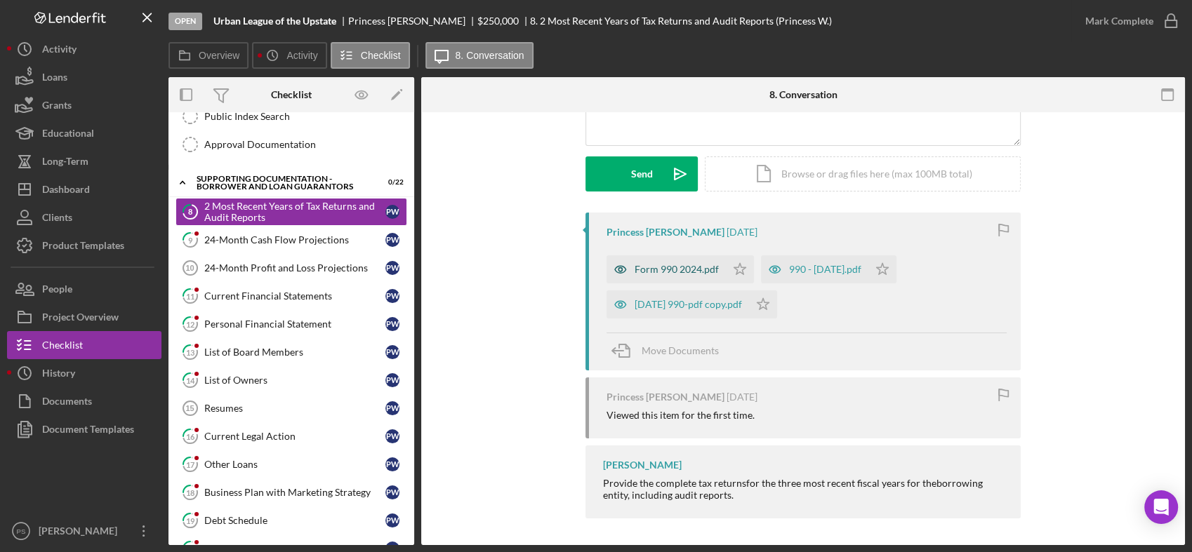
click at [697, 265] on div "Form 990 2024.pdf" at bounding box center [676, 269] width 84 height 11
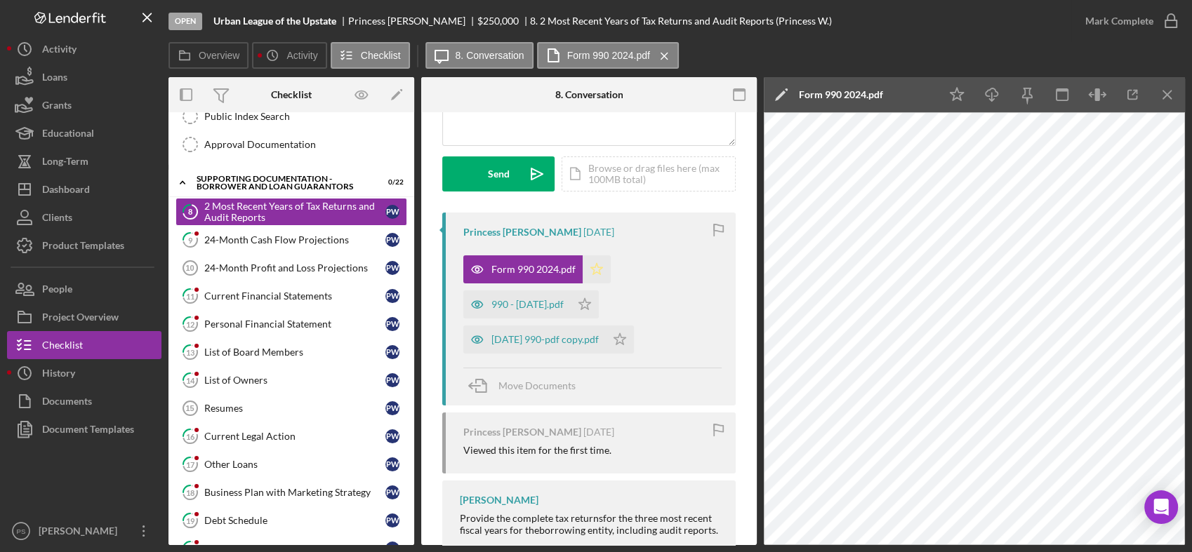
click at [592, 265] on icon "Icon/Star" at bounding box center [596, 269] width 28 height 28
click at [599, 303] on icon "Icon/Star" at bounding box center [585, 305] width 28 height 28
click at [626, 337] on polygon "button" at bounding box center [620, 338] width 12 height 11
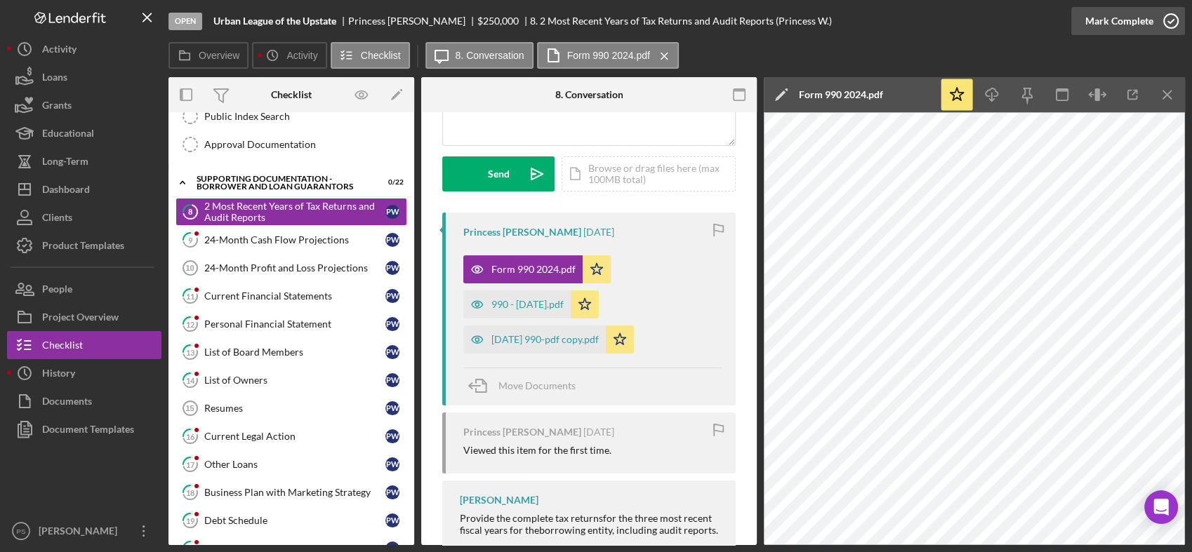
click at [1164, 20] on icon "button" at bounding box center [1170, 21] width 35 height 35
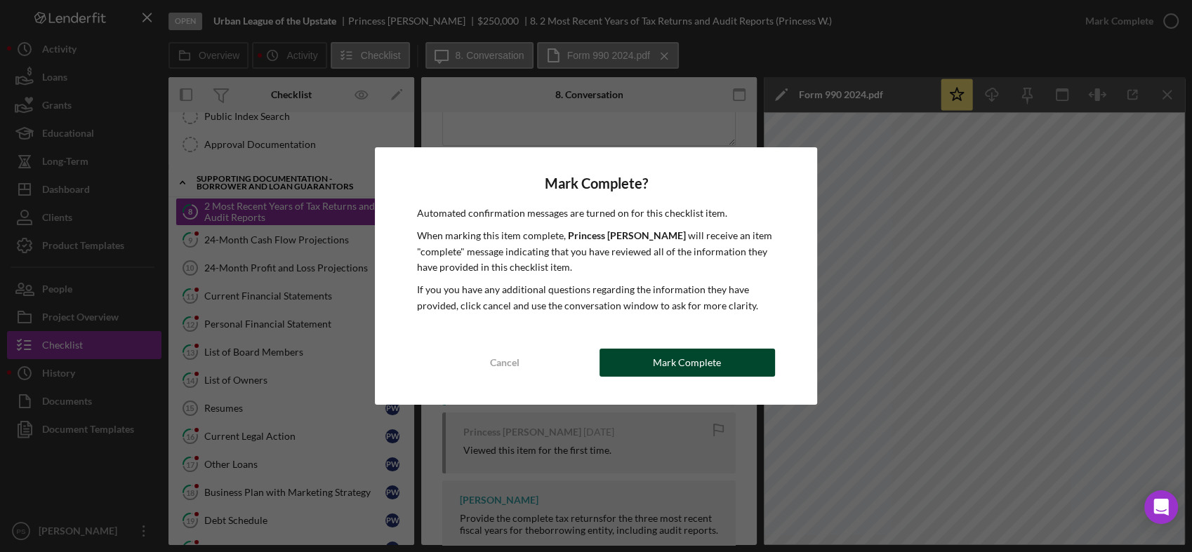
click at [688, 363] on div "Mark Complete" at bounding box center [687, 363] width 68 height 28
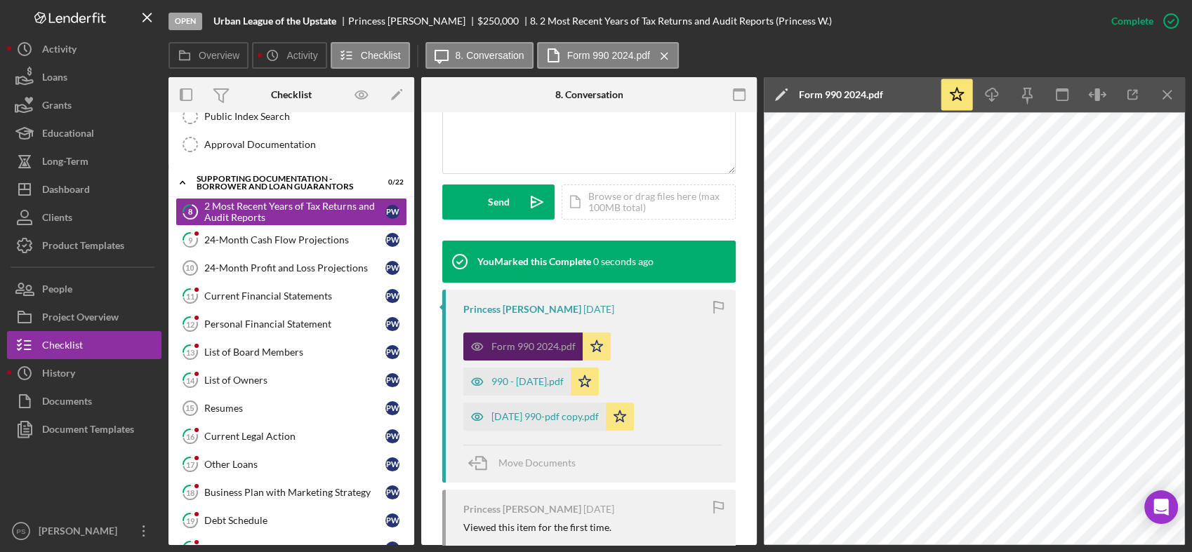
scroll to position [383, 0]
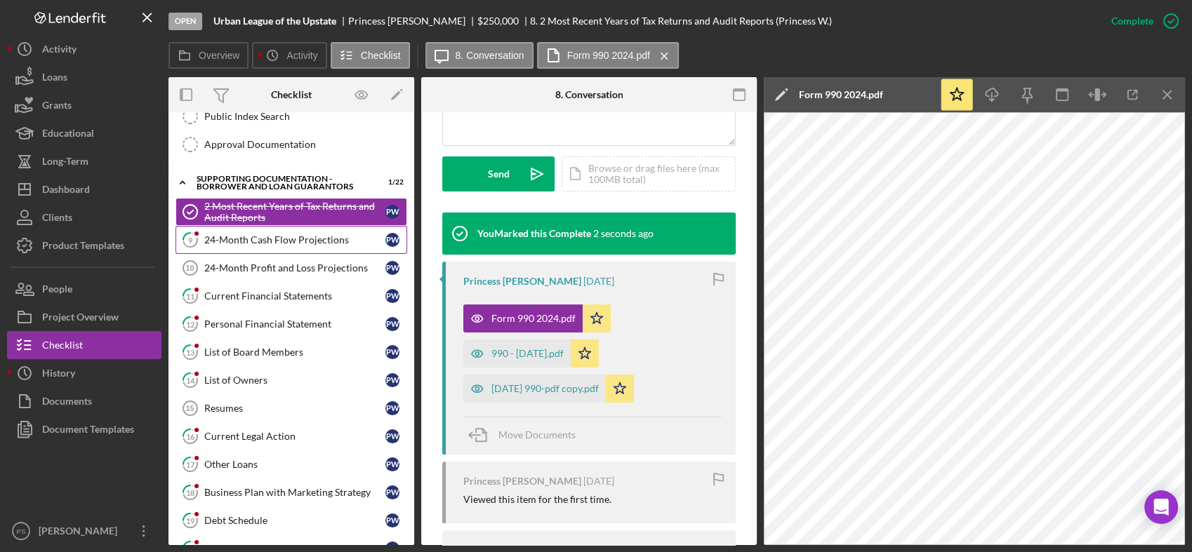
click at [303, 239] on div "24-Month Cash Flow Projections" at bounding box center [294, 239] width 181 height 11
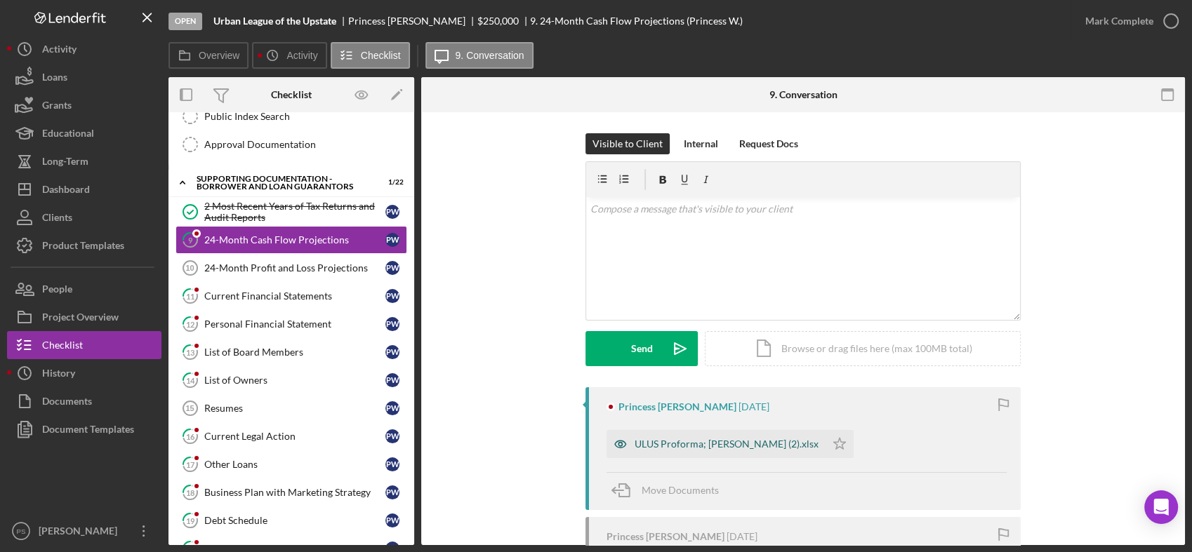
click at [685, 446] on div "ULUS Proforma; Whitlock (2).xlsx" at bounding box center [726, 444] width 184 height 11
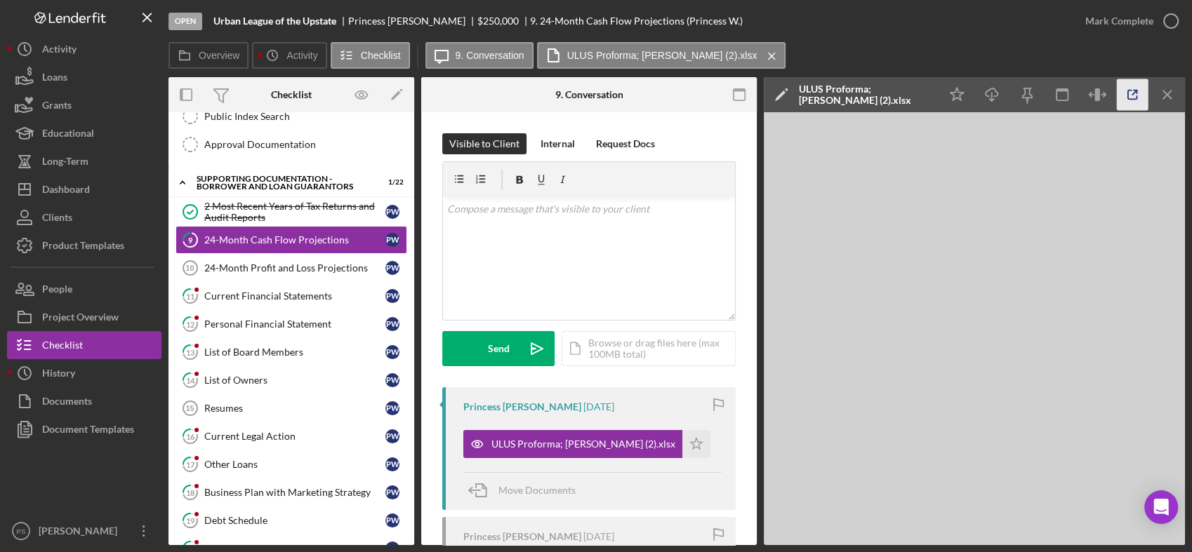
click at [1137, 93] on icon "button" at bounding box center [1132, 95] width 32 height 32
click at [682, 444] on icon "Icon/Star" at bounding box center [696, 444] width 28 height 28
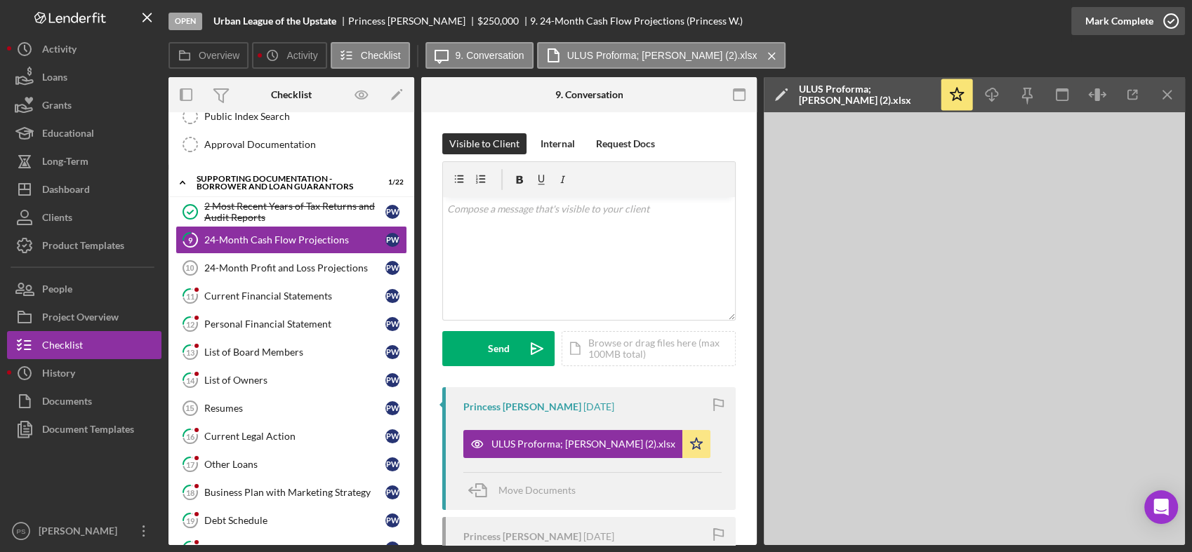
click at [1166, 22] on icon "button" at bounding box center [1170, 21] width 35 height 35
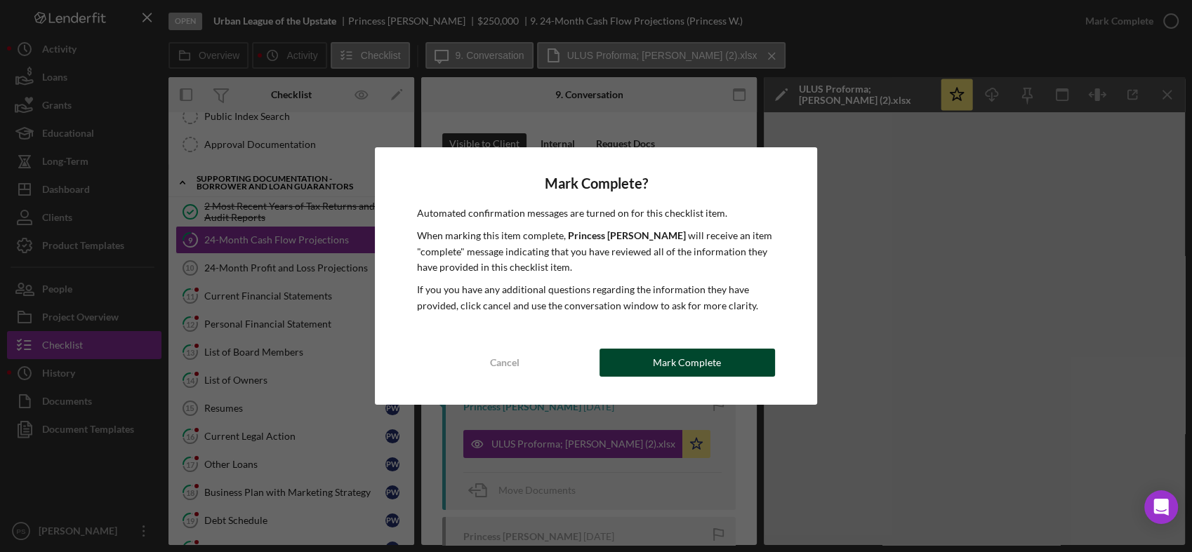
click at [681, 365] on div "Mark Complete" at bounding box center [687, 363] width 68 height 28
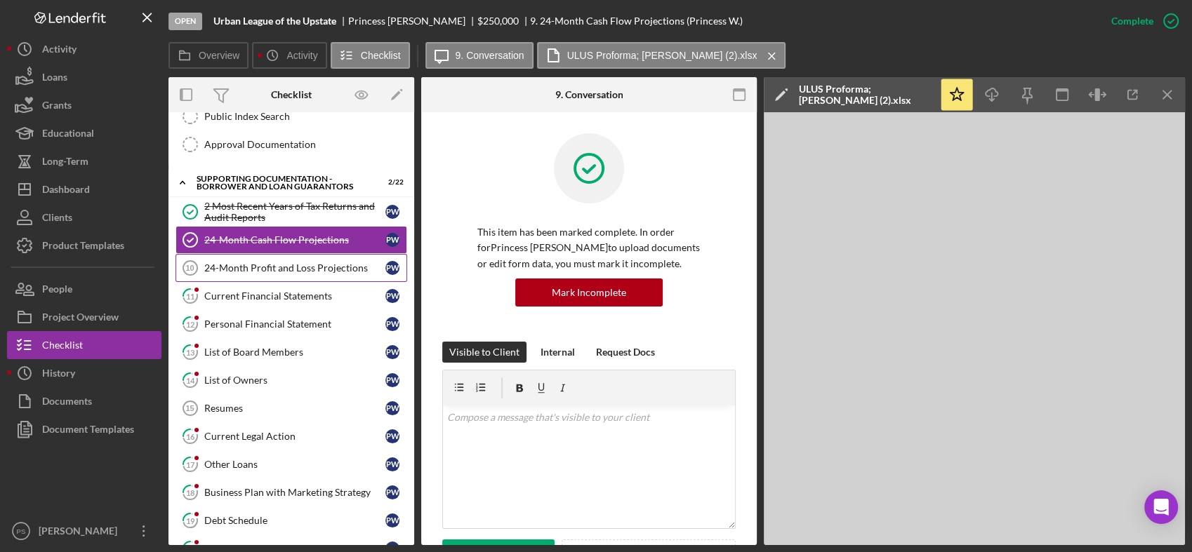
click at [294, 263] on div "24-Month Profit and Loss Projections" at bounding box center [294, 267] width 181 height 11
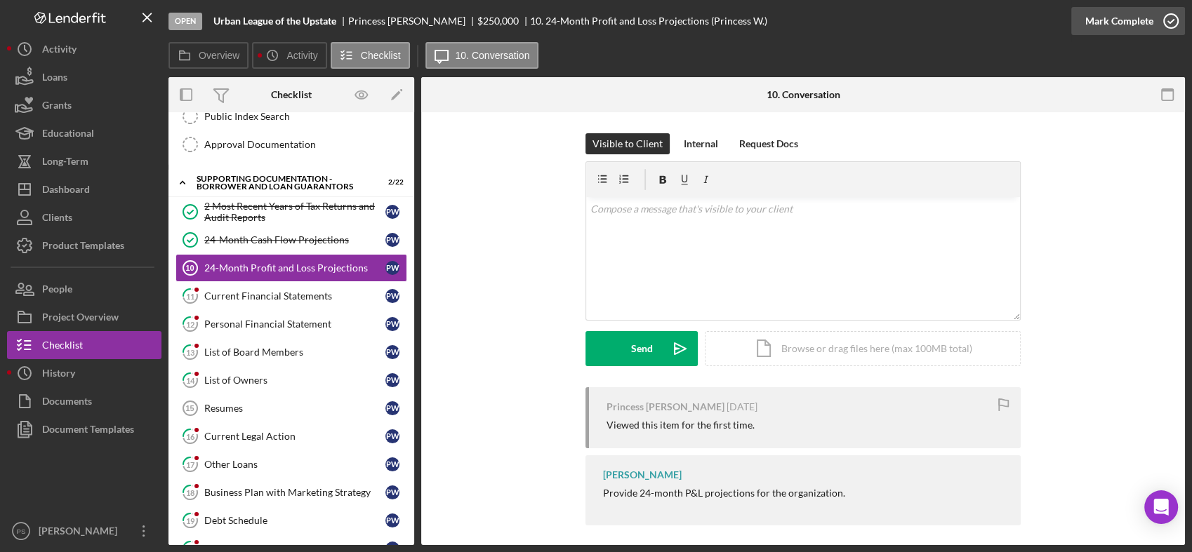
click at [1168, 18] on icon "button" at bounding box center [1170, 21] width 35 height 35
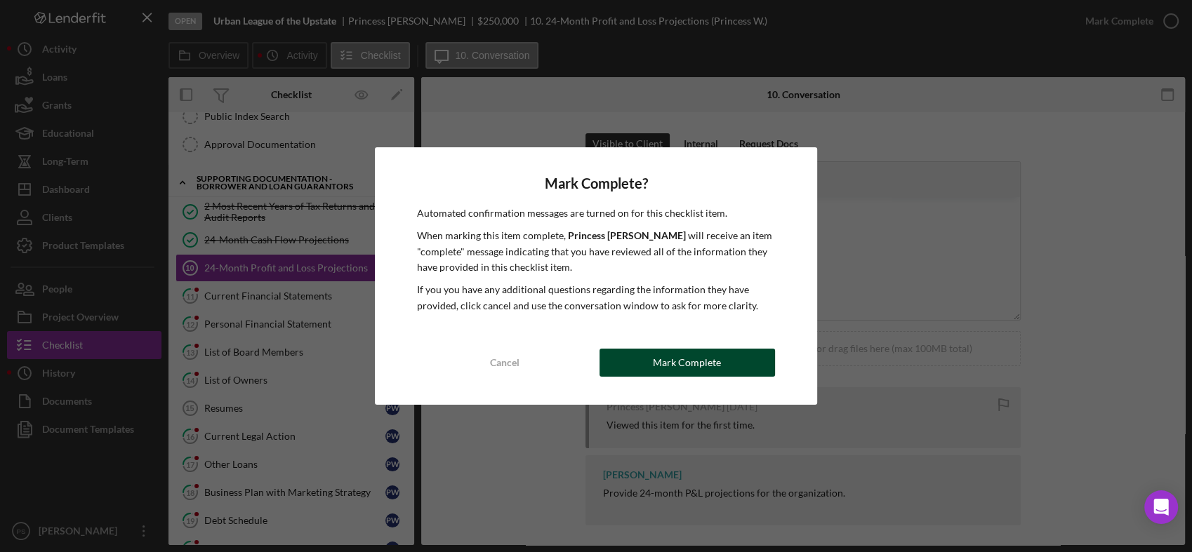
click at [704, 360] on div "Mark Complete" at bounding box center [687, 363] width 68 height 28
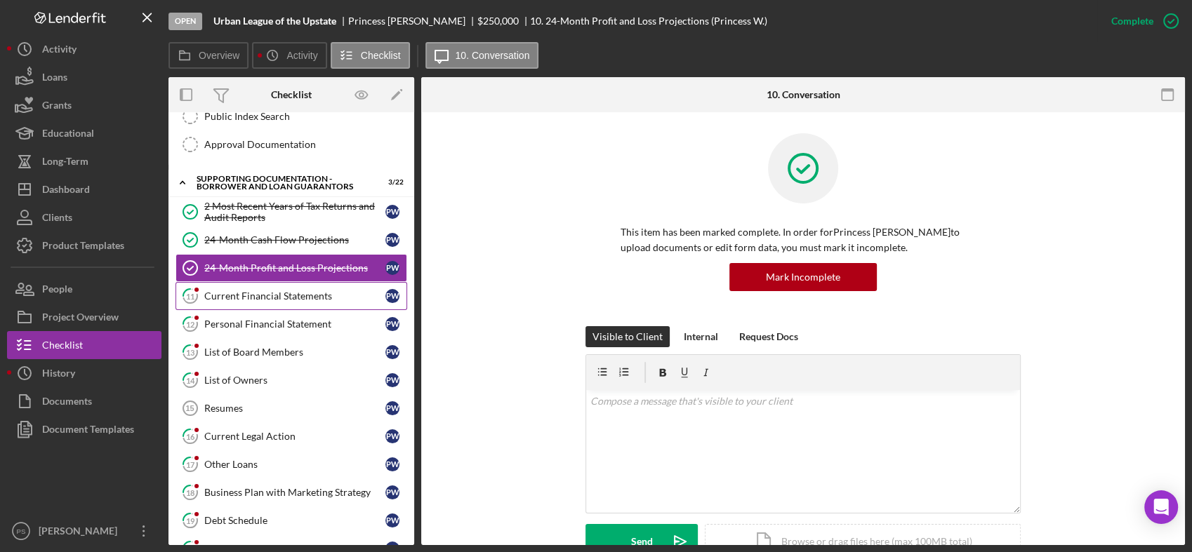
click at [288, 298] on link "11 Current Financial Statements P W" at bounding box center [291, 296] width 232 height 28
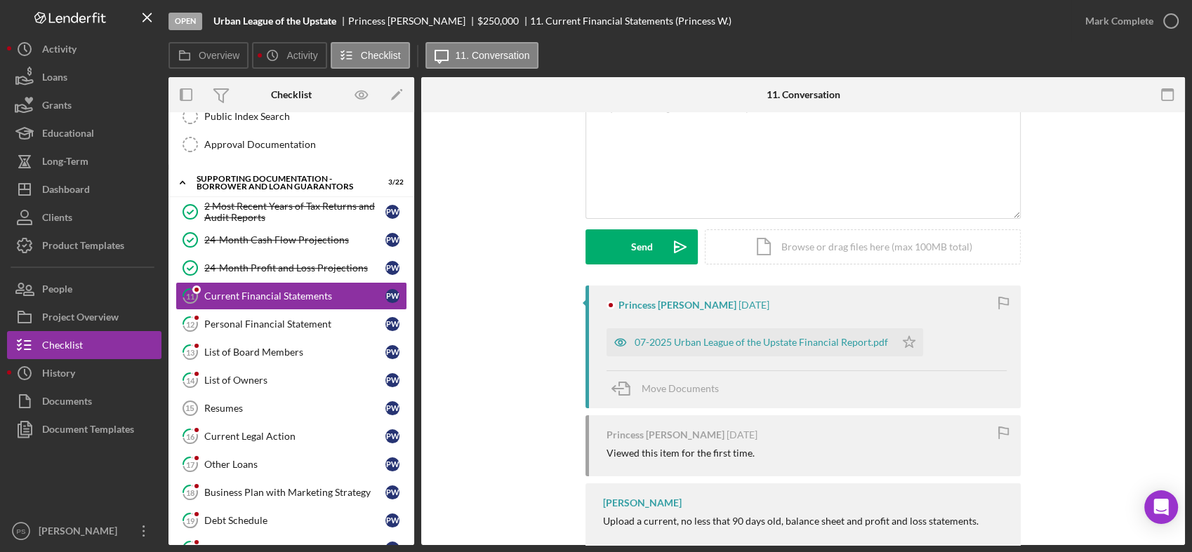
scroll to position [138, 0]
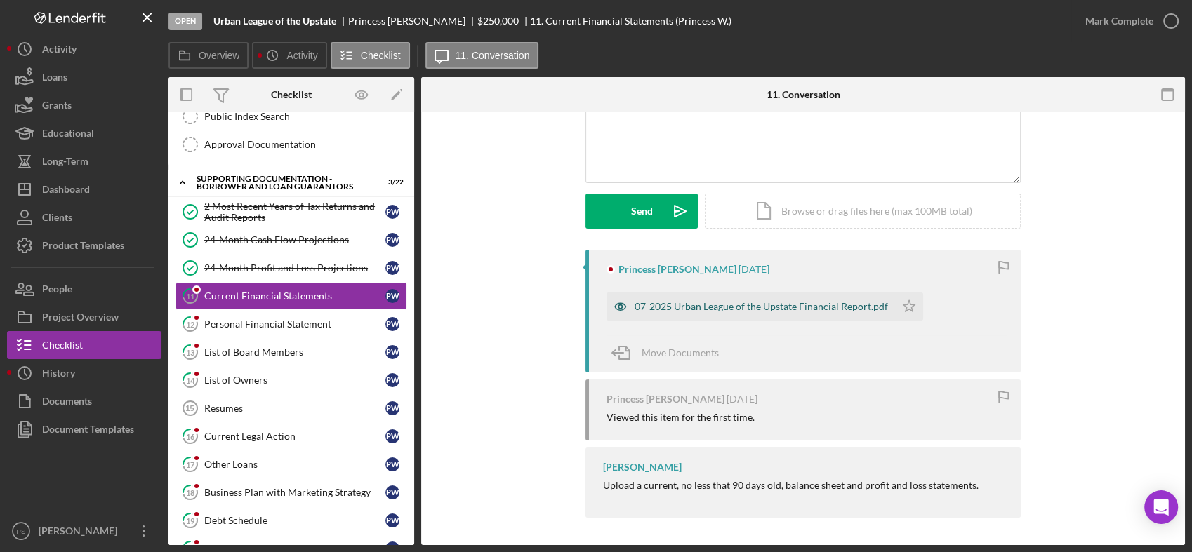
click at [808, 307] on div "07-2025 Urban League of the Upstate Financial Report.pdf" at bounding box center [760, 306] width 253 height 11
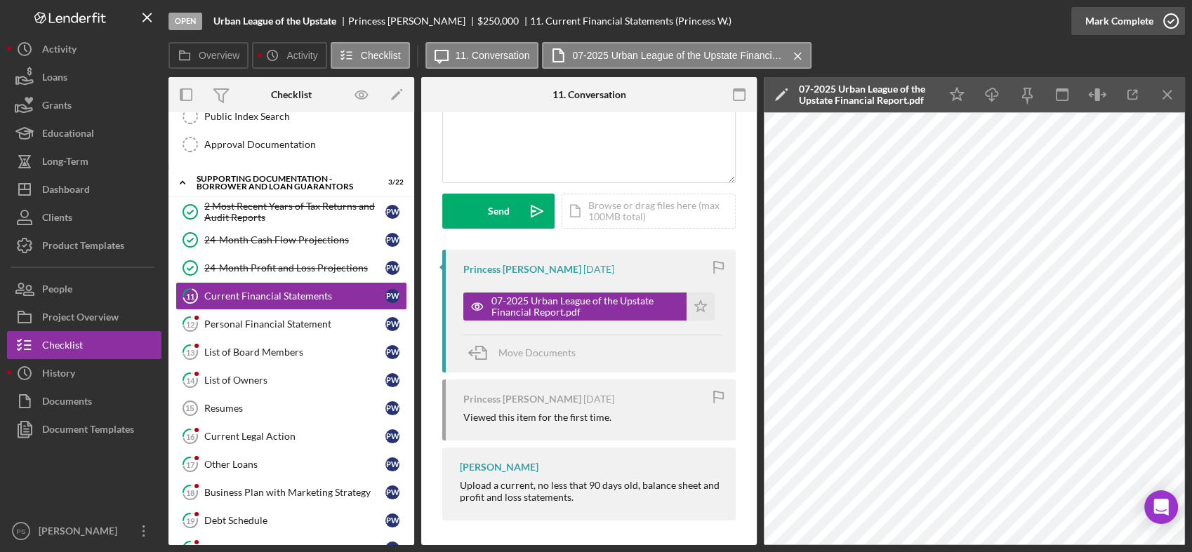
click at [1168, 21] on icon "button" at bounding box center [1170, 21] width 35 height 35
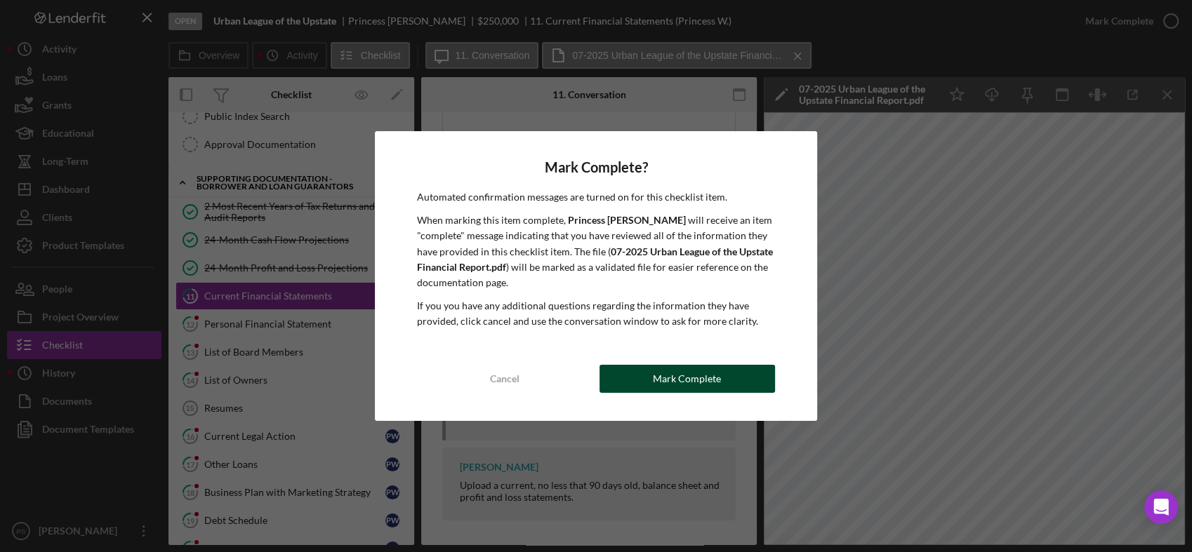
click at [672, 381] on div "Mark Complete" at bounding box center [687, 379] width 68 height 28
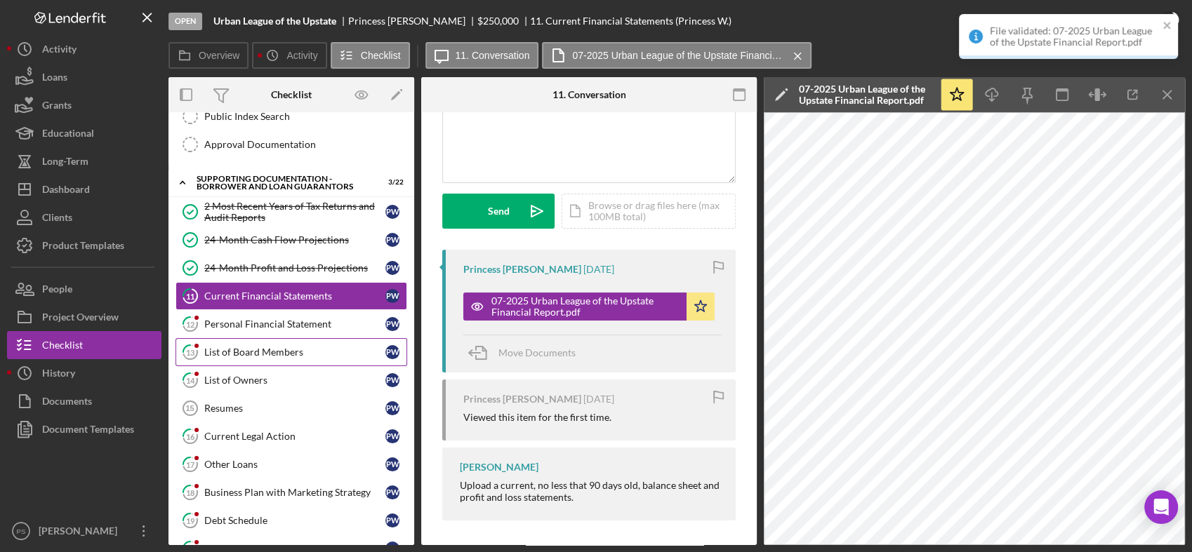
scroll to position [346, 0]
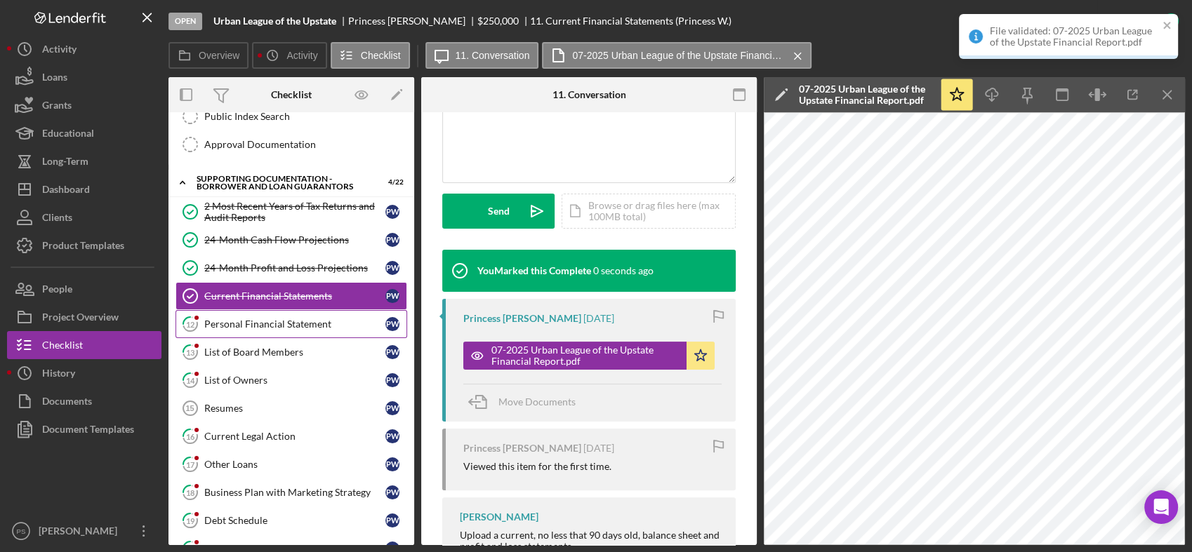
click at [312, 326] on div "Personal Financial Statement" at bounding box center [294, 324] width 181 height 11
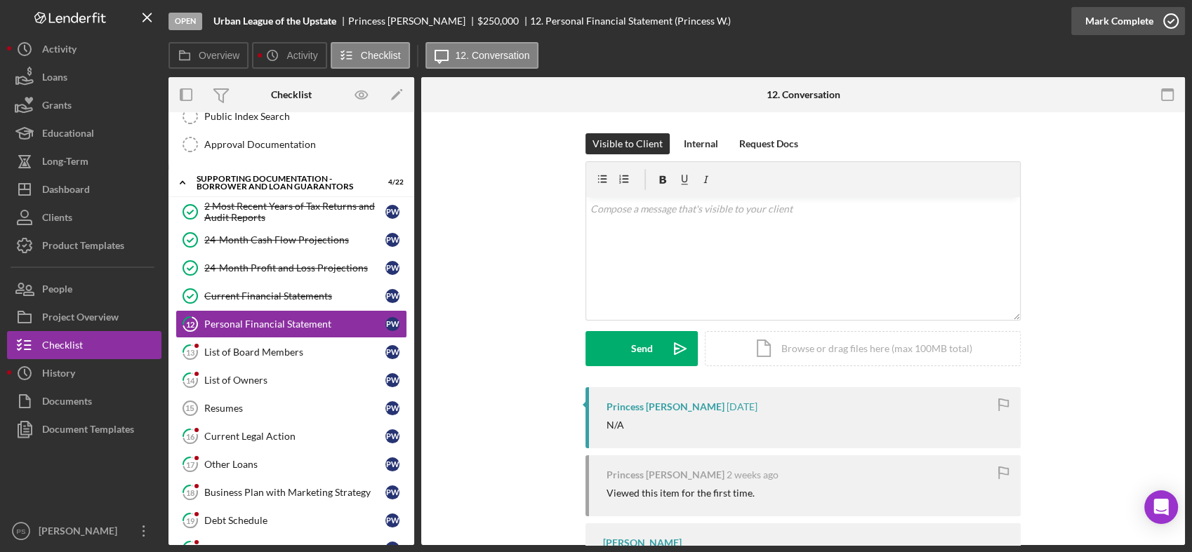
click at [1169, 21] on icon "button" at bounding box center [1170, 21] width 35 height 35
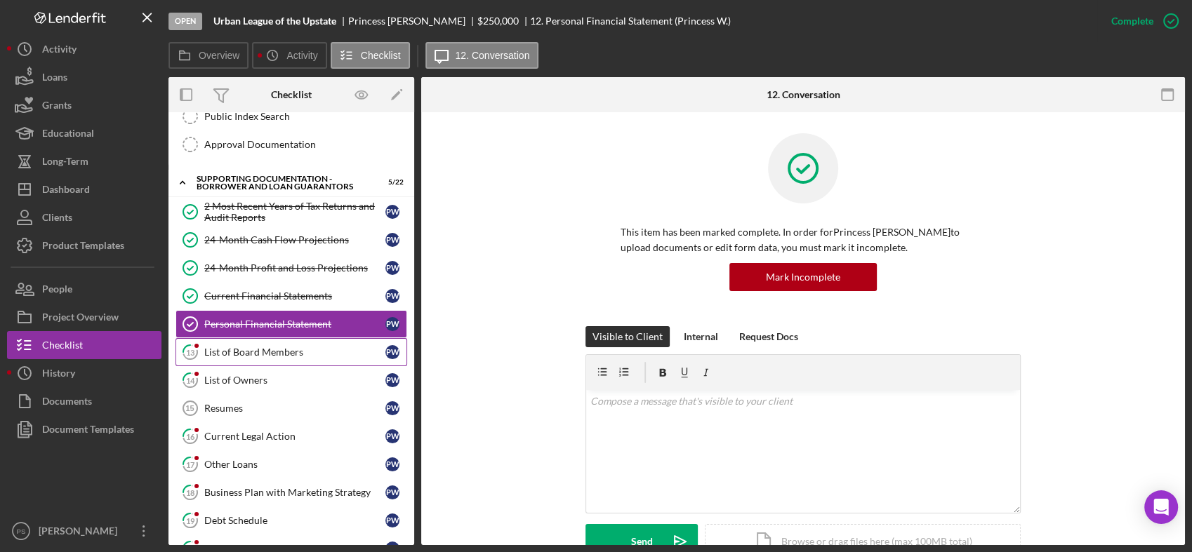
click at [278, 347] on div "List of Board Members" at bounding box center [294, 352] width 181 height 11
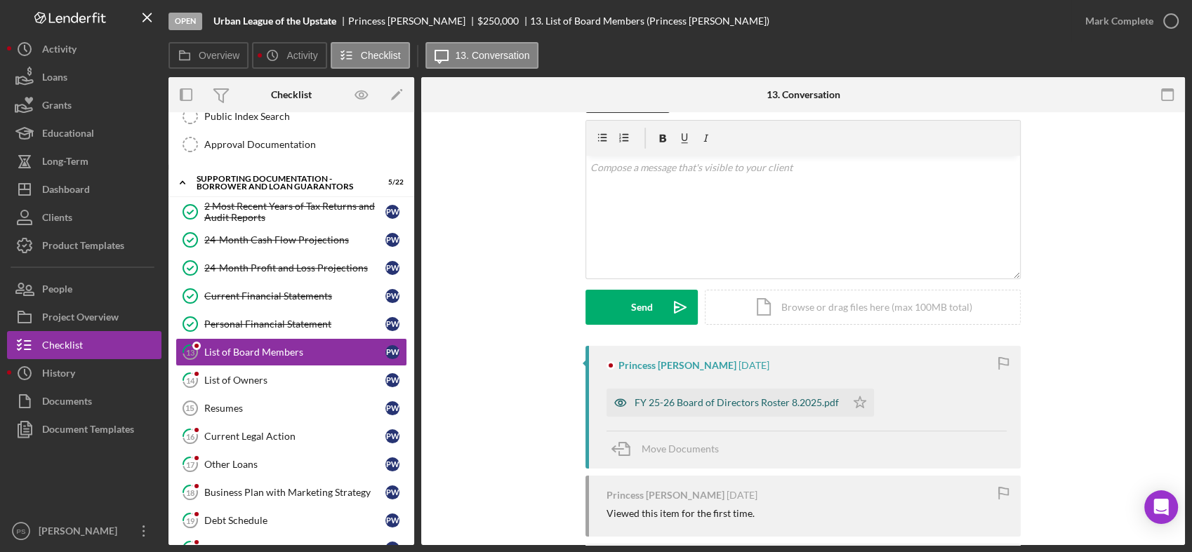
scroll to position [138, 0]
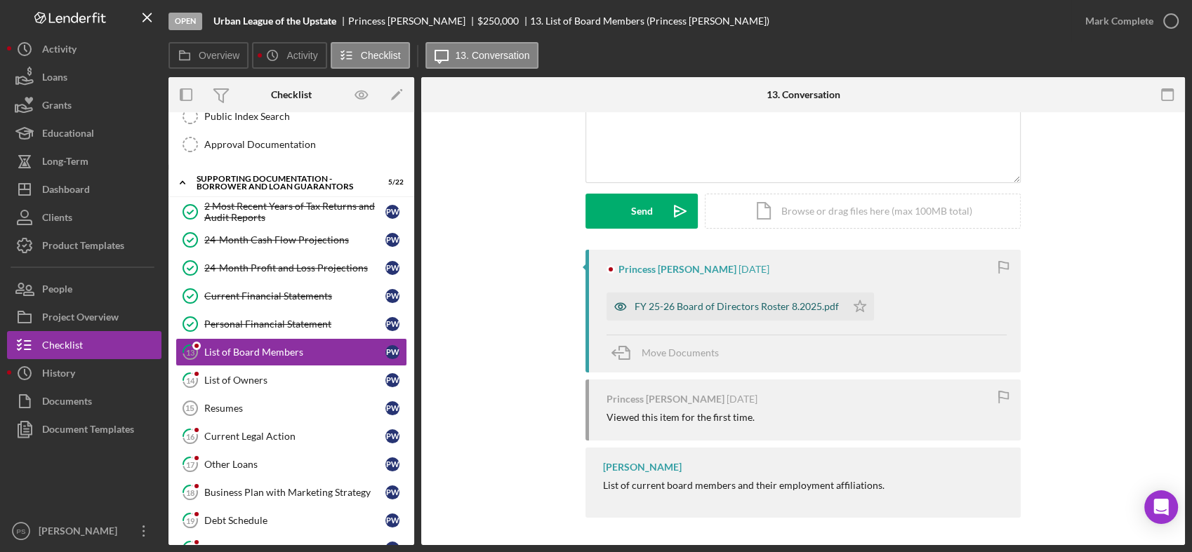
click at [725, 303] on div "FY 25-26 Board of Directors Roster 8.2025.pdf" at bounding box center [736, 306] width 204 height 11
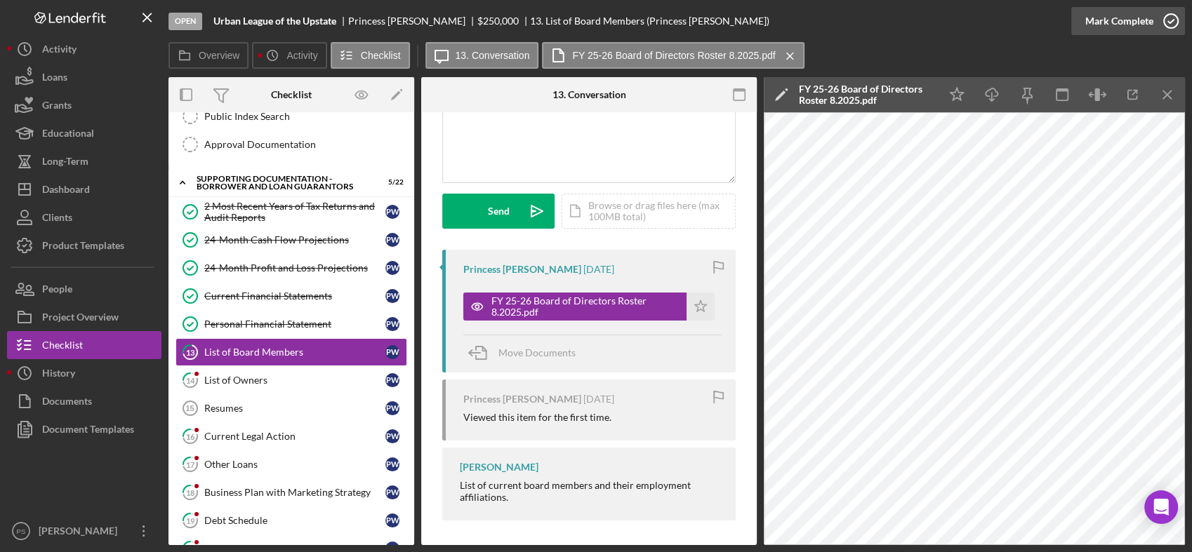
click at [1168, 20] on icon "button" at bounding box center [1170, 21] width 35 height 35
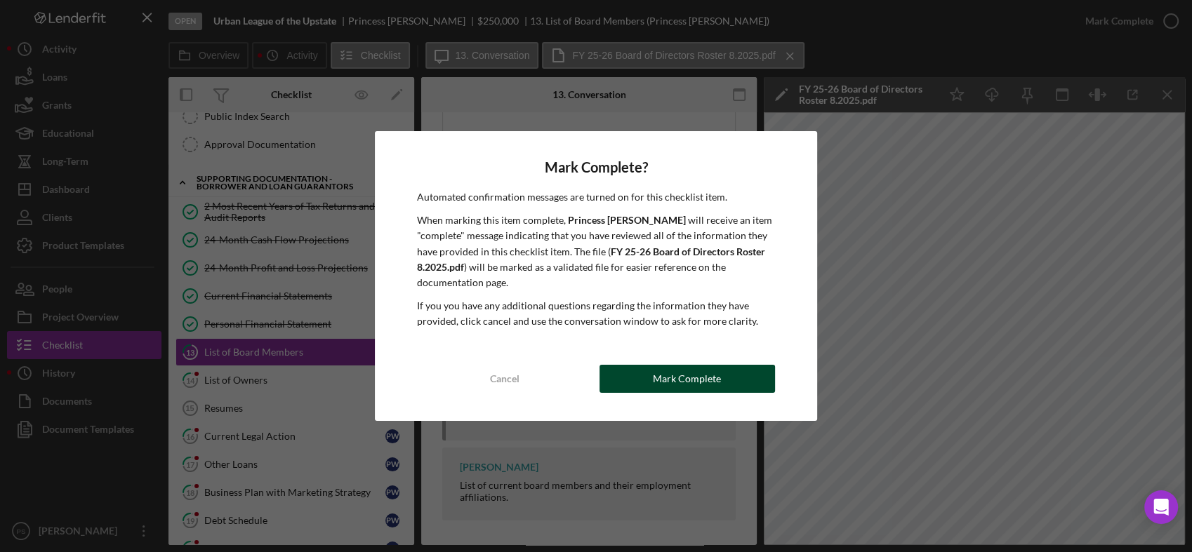
click at [715, 379] on div "Mark Complete" at bounding box center [687, 379] width 68 height 28
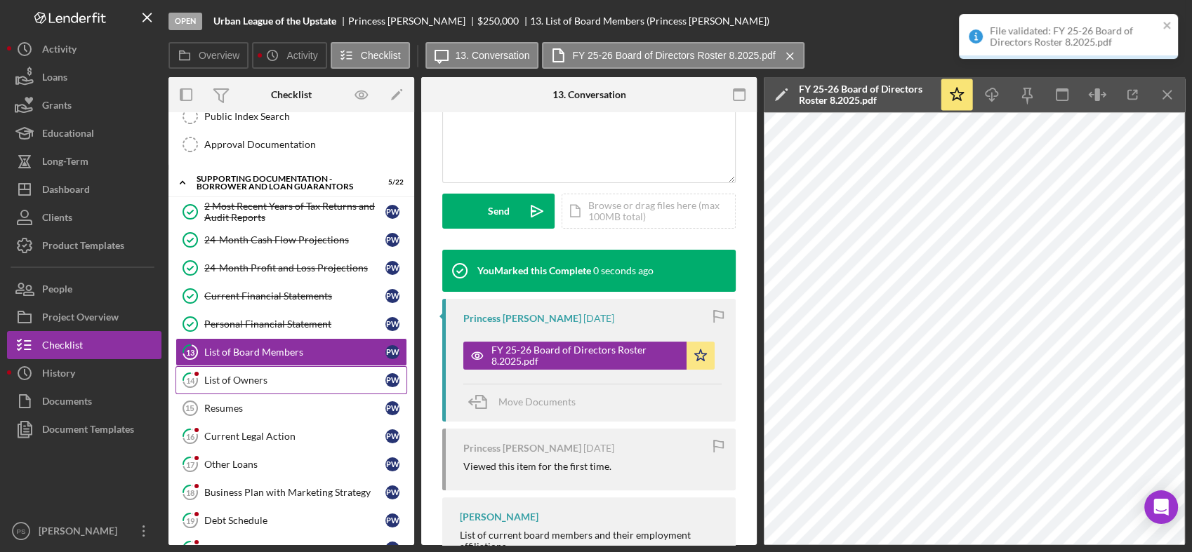
scroll to position [346, 0]
click at [284, 382] on div "List of Owners" at bounding box center [294, 380] width 181 height 11
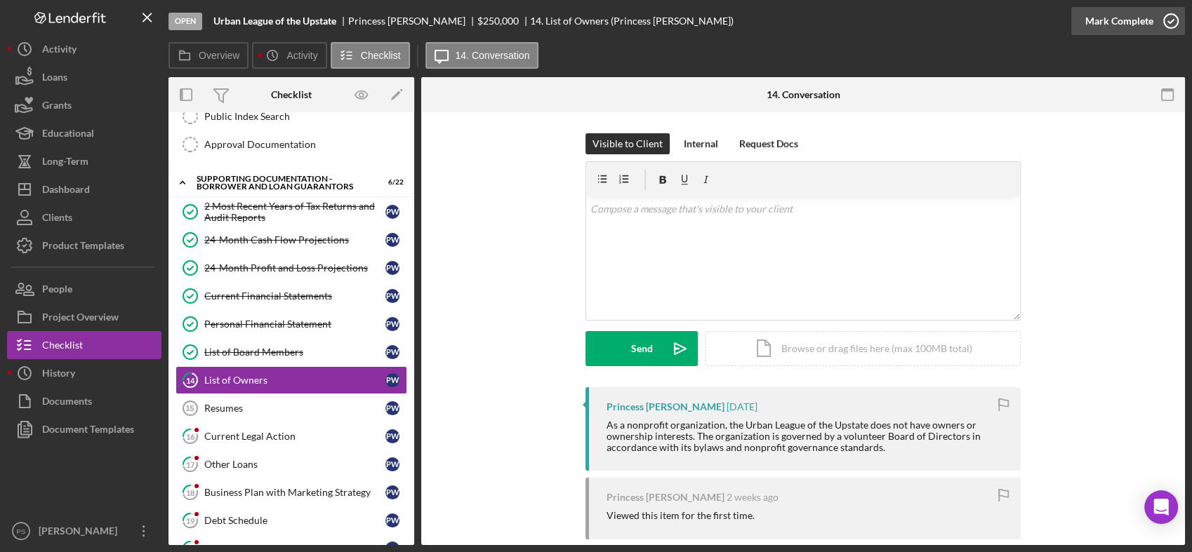
click at [1171, 18] on icon "button" at bounding box center [1170, 21] width 35 height 35
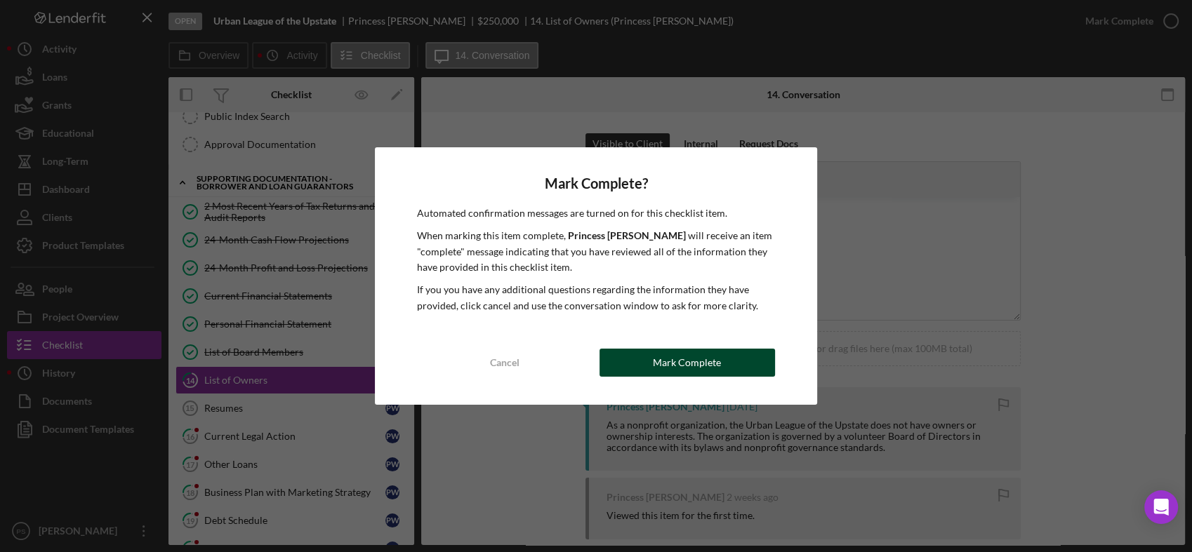
click at [728, 361] on button "Mark Complete" at bounding box center [686, 363] width 175 height 28
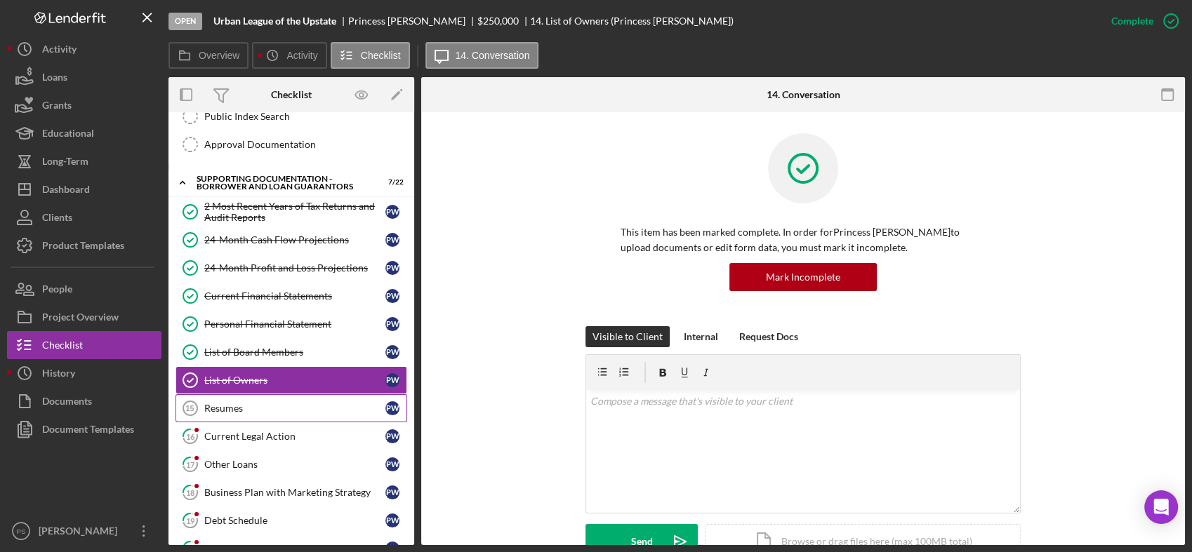
click at [278, 397] on link "Resumes 15 Resumes P W" at bounding box center [291, 408] width 232 height 28
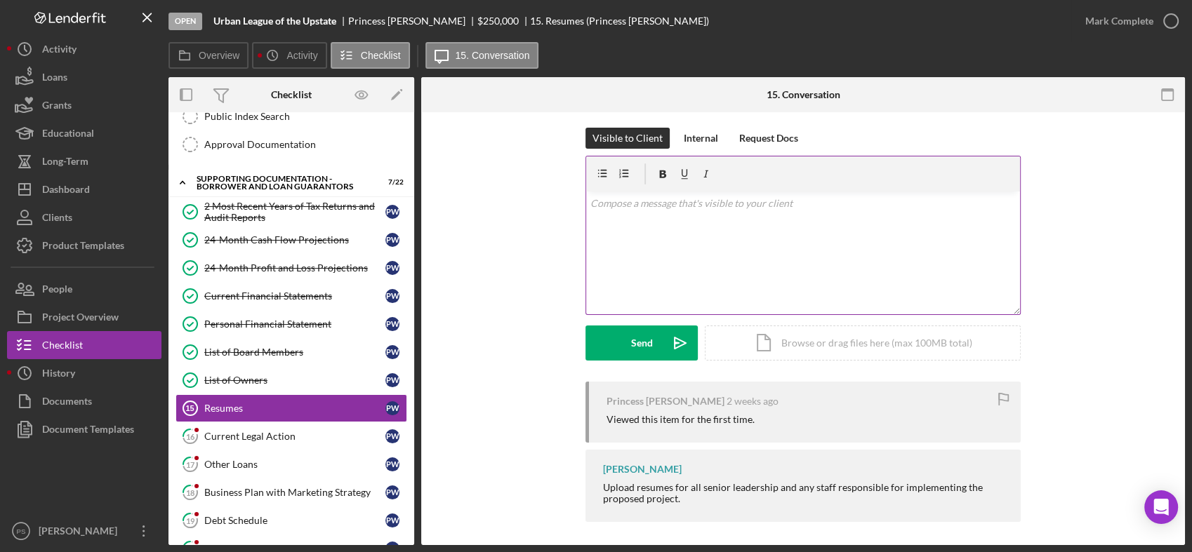
scroll to position [11, 0]
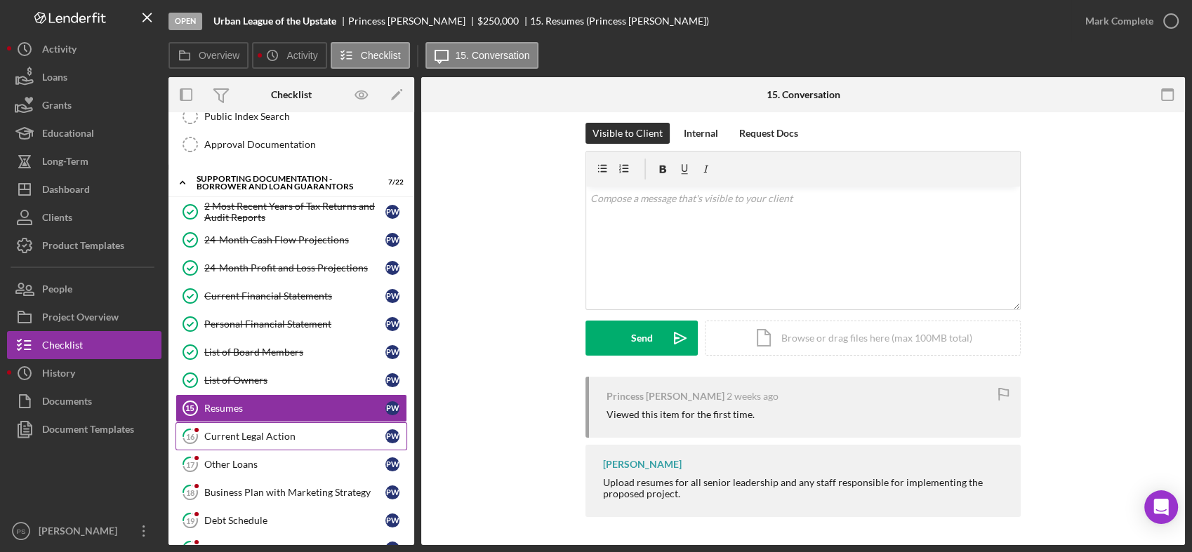
click at [269, 434] on div "Current Legal Action" at bounding box center [294, 436] width 181 height 11
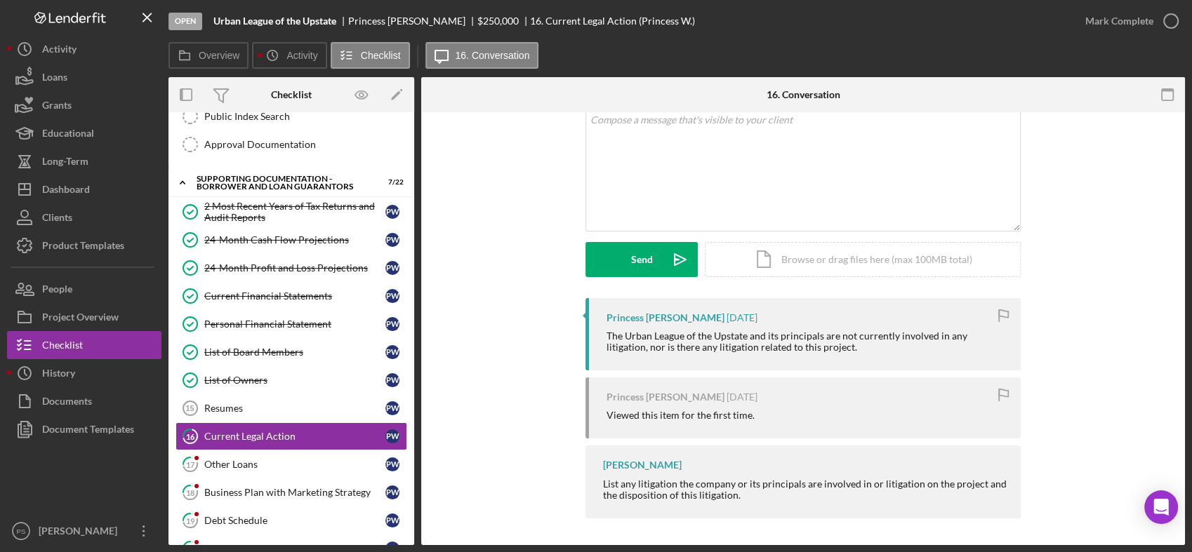
scroll to position [101, 0]
click at [1162, 20] on icon "button" at bounding box center [1170, 21] width 35 height 35
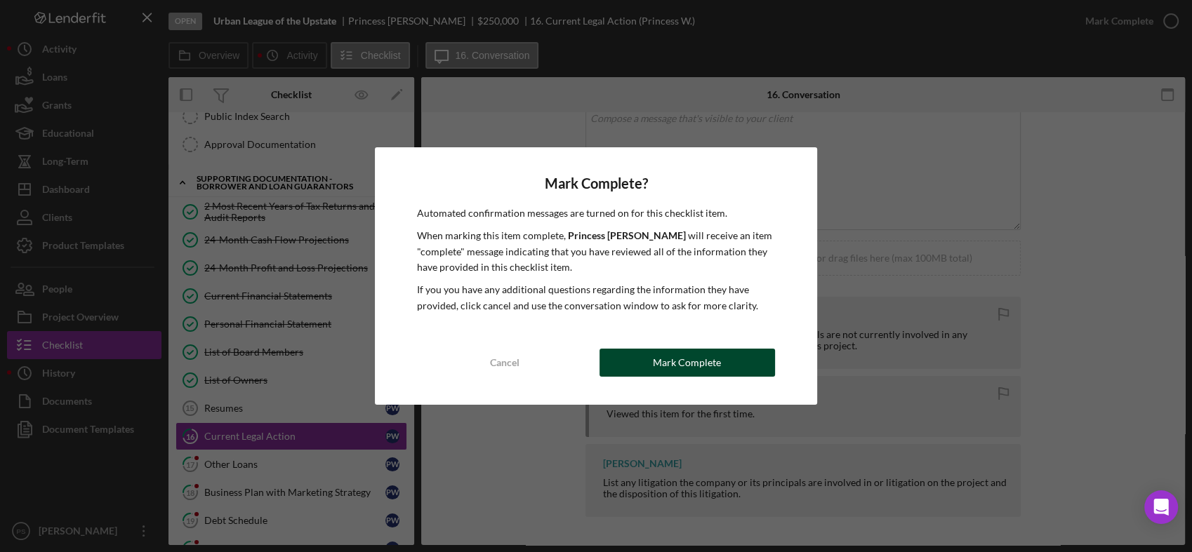
click at [714, 357] on div "Mark Complete" at bounding box center [687, 363] width 68 height 28
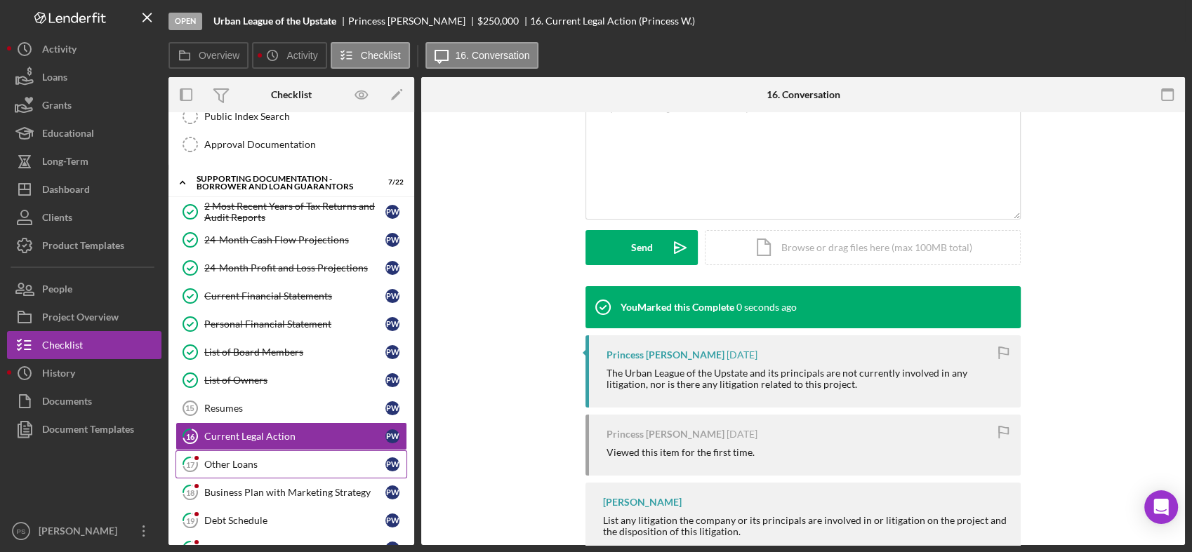
scroll to position [294, 0]
click at [325, 462] on div "Other Loans" at bounding box center [294, 464] width 181 height 11
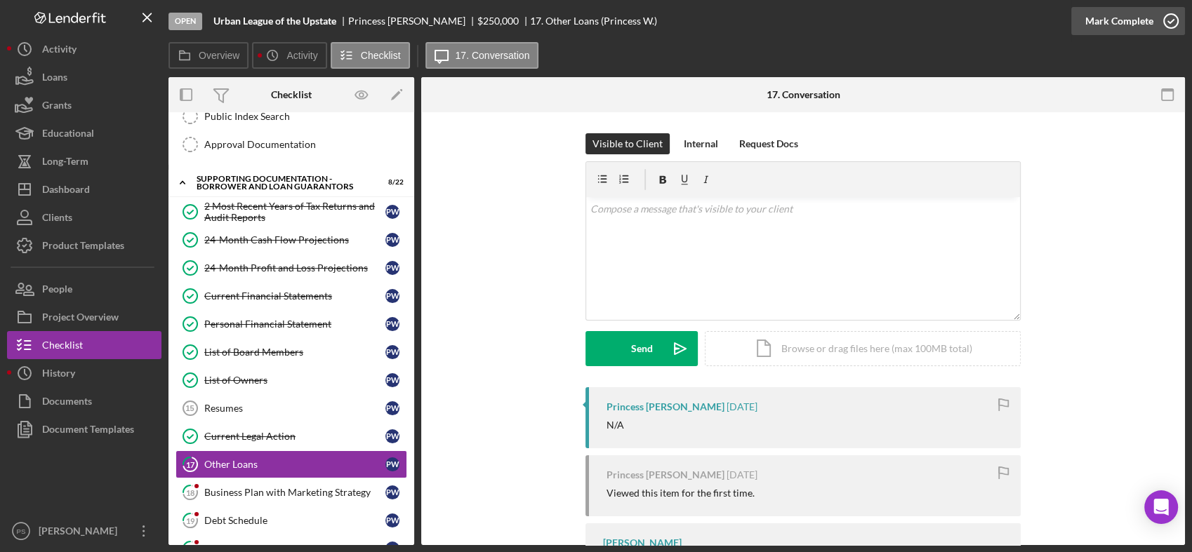
click at [1159, 20] on icon "button" at bounding box center [1170, 21] width 35 height 35
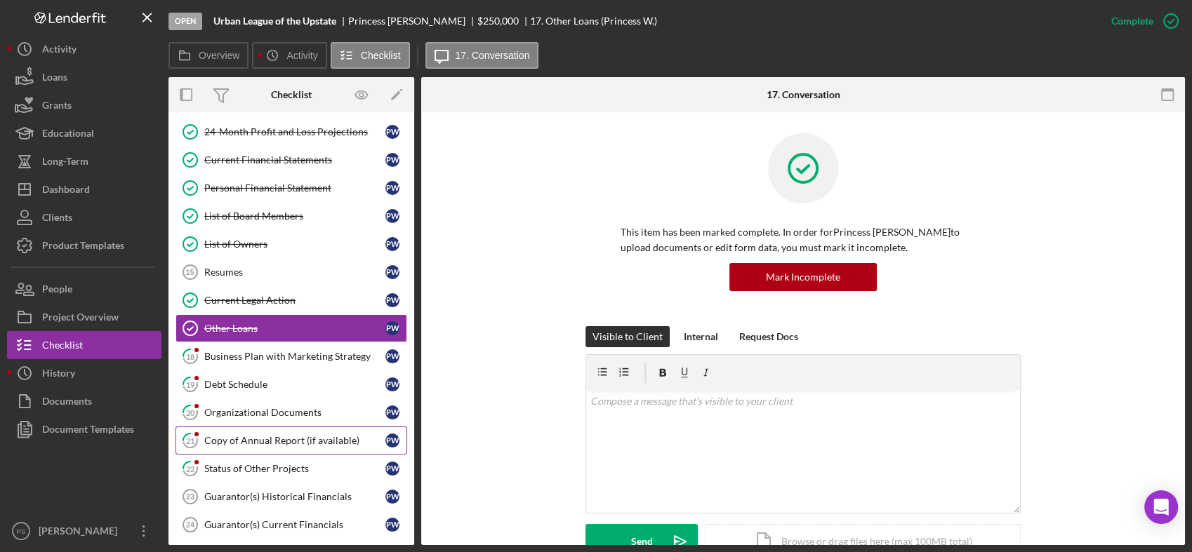
scroll to position [483, 0]
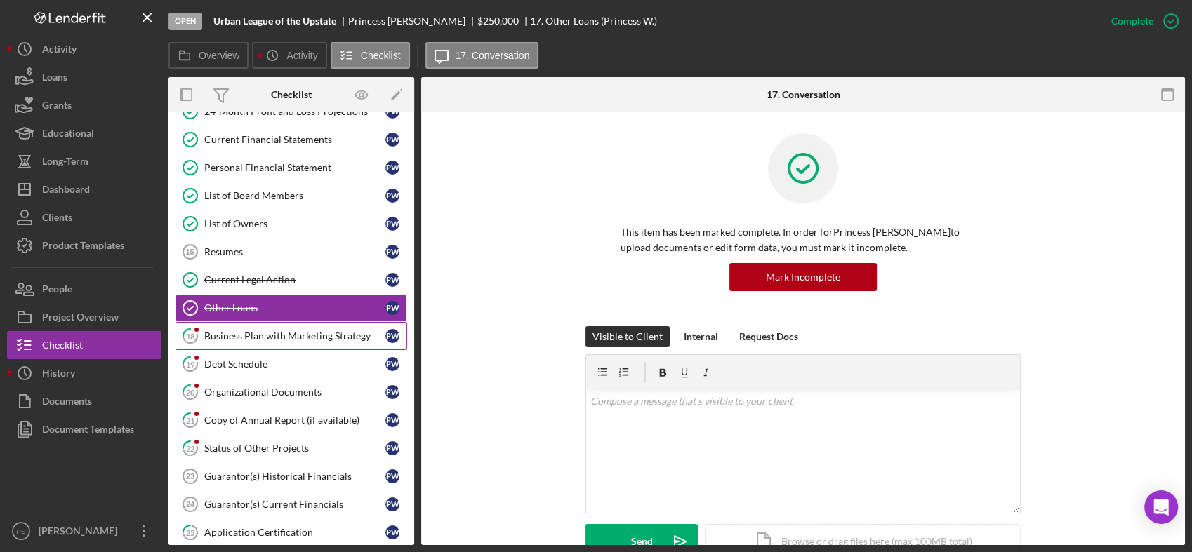
click at [309, 331] on div "Business Plan with Marketing Strategy" at bounding box center [294, 336] width 181 height 11
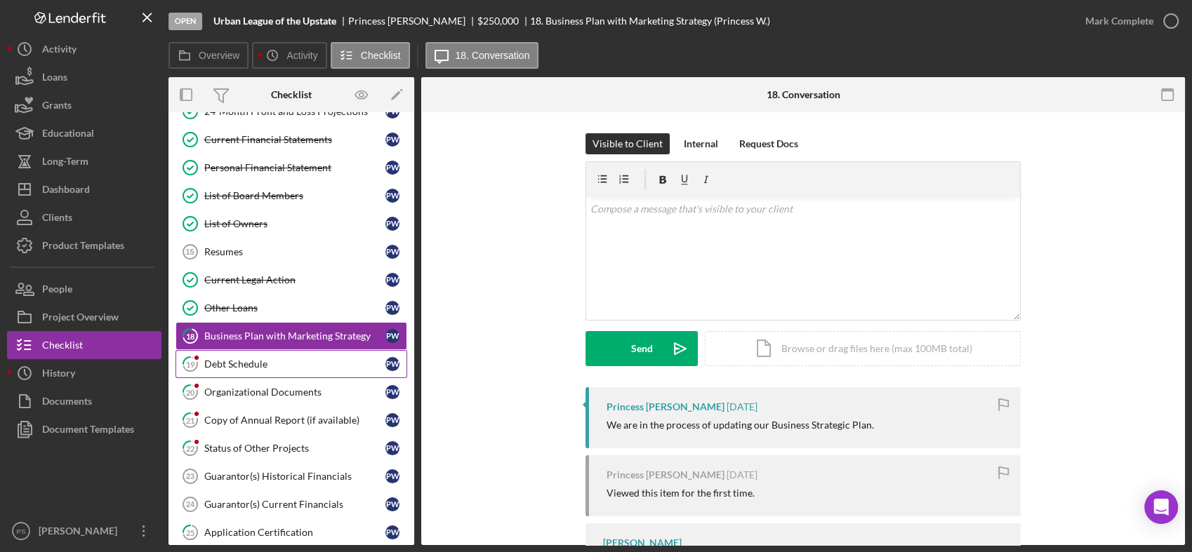
click at [262, 359] on div "Debt Schedule" at bounding box center [294, 364] width 181 height 11
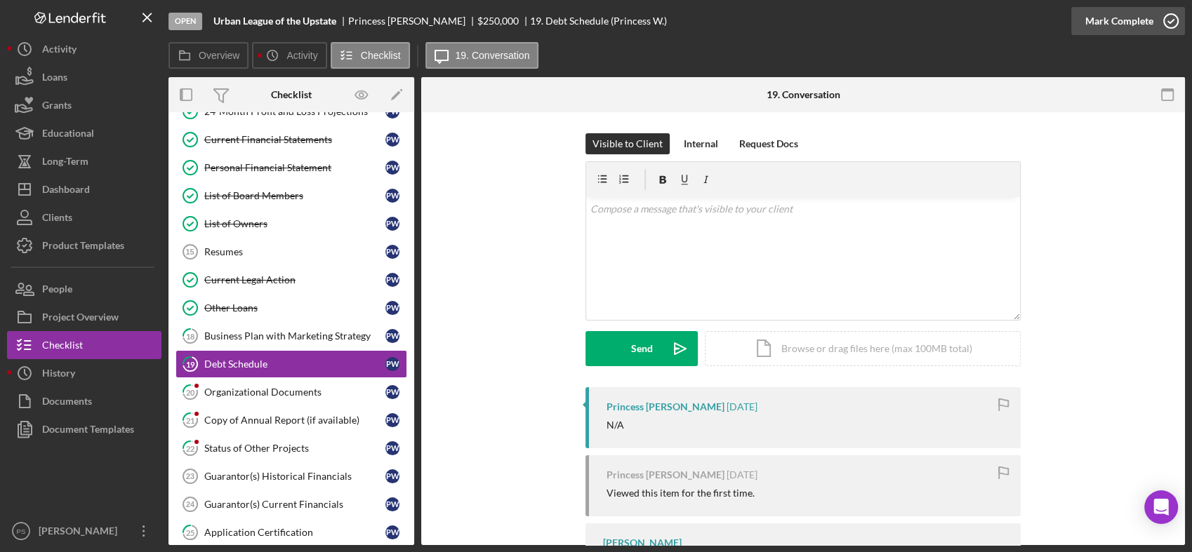
click at [1165, 20] on icon "button" at bounding box center [1170, 21] width 35 height 35
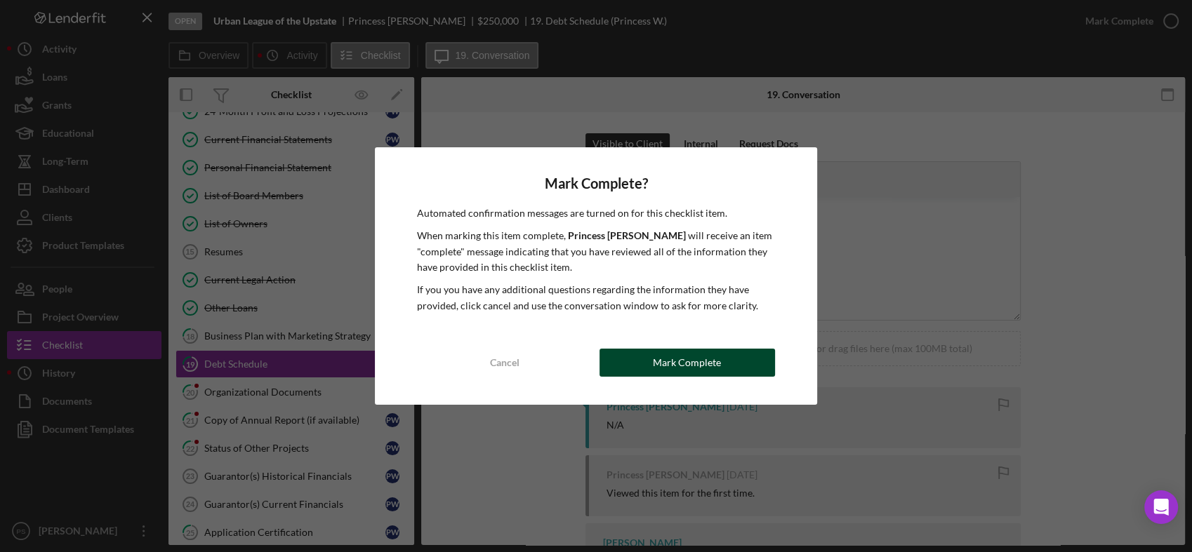
click at [696, 362] on div "Mark Complete" at bounding box center [687, 363] width 68 height 28
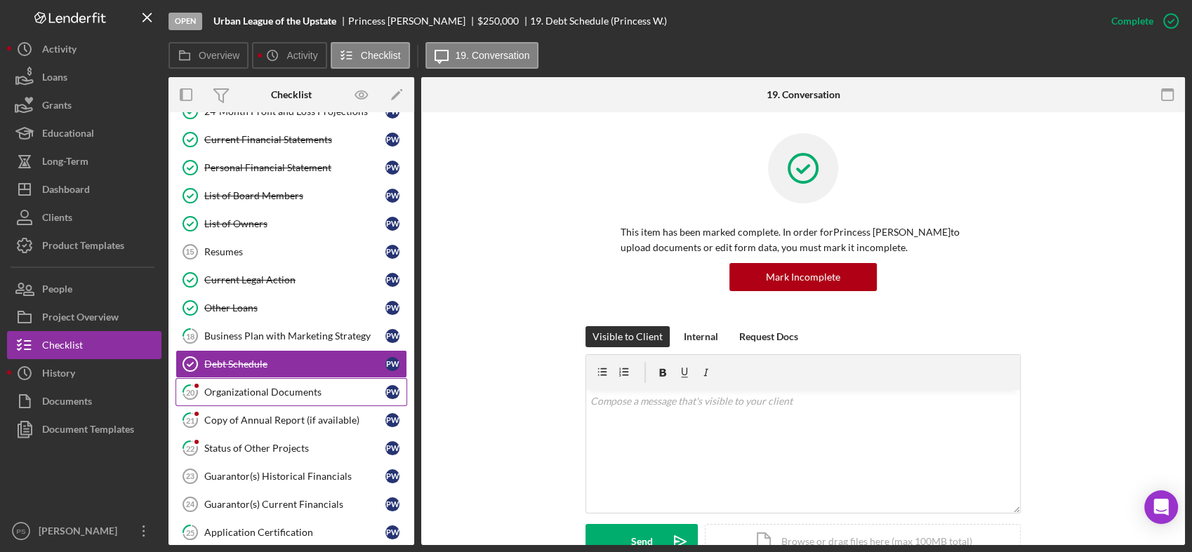
click at [293, 392] on div "Organizational Documents" at bounding box center [294, 392] width 181 height 11
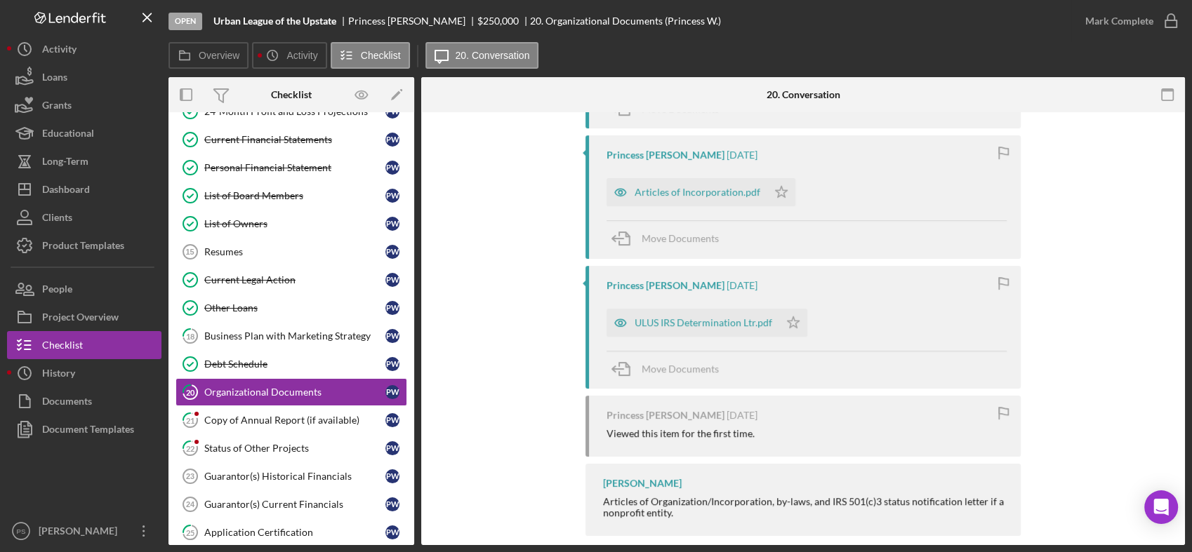
scroll to position [529, 0]
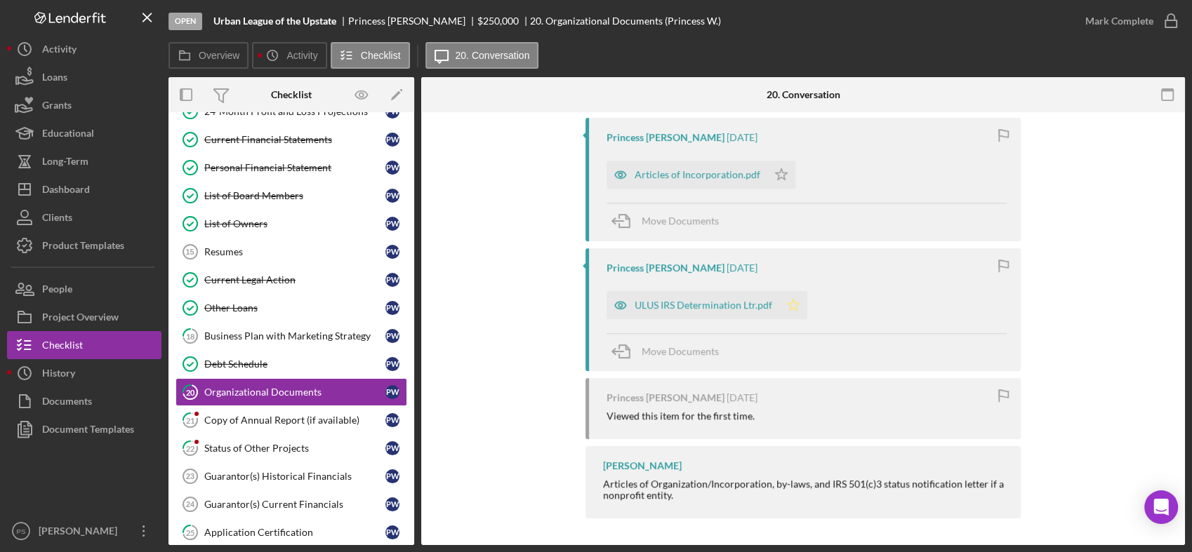
click at [788, 302] on icon "Icon/Star" at bounding box center [793, 305] width 28 height 28
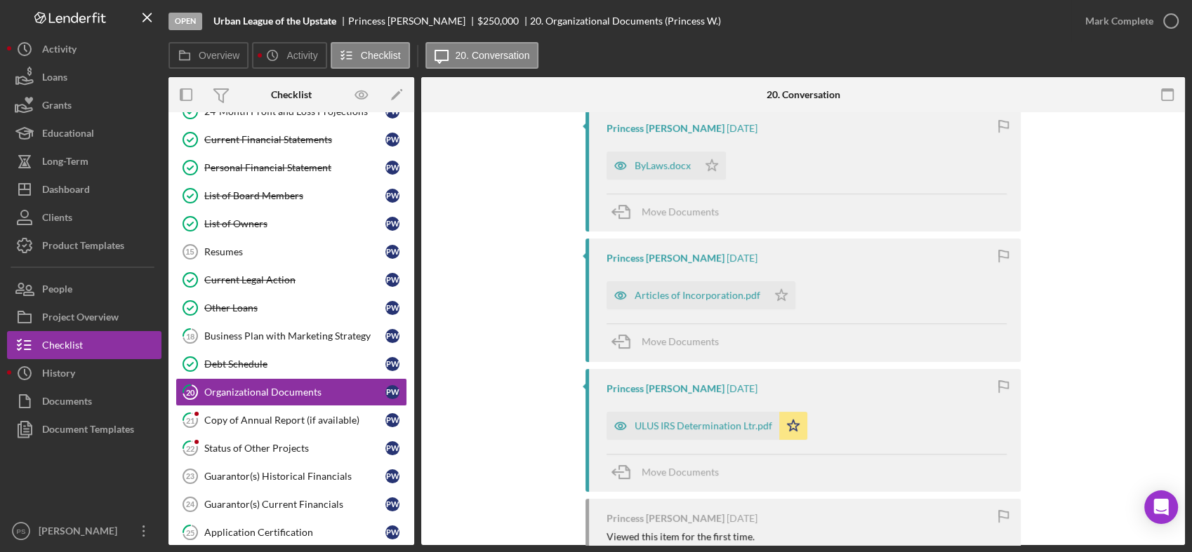
scroll to position [321, 0]
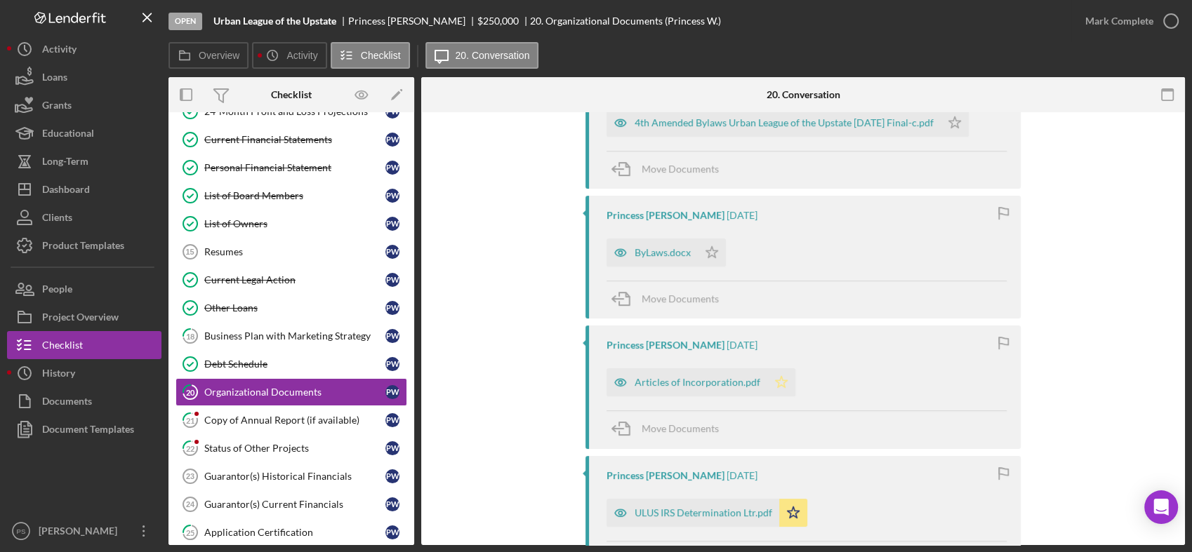
click at [768, 373] on icon "Icon/Star" at bounding box center [781, 382] width 28 height 28
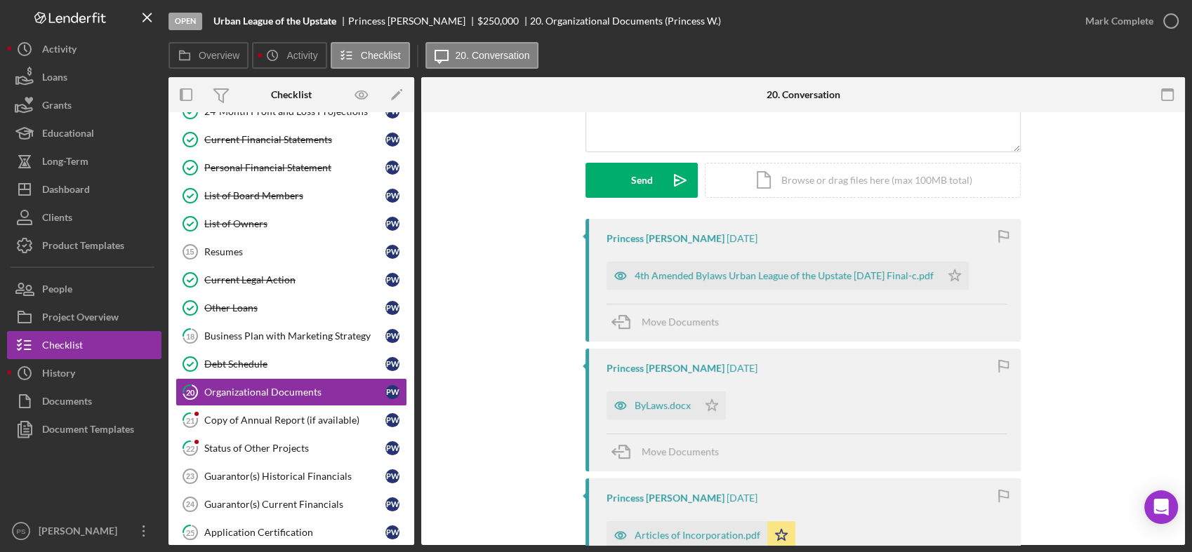
scroll to position [166, 0]
click at [707, 404] on polygon "button" at bounding box center [712, 407] width 12 height 11
click at [965, 276] on icon "Icon/Star" at bounding box center [954, 279] width 28 height 28
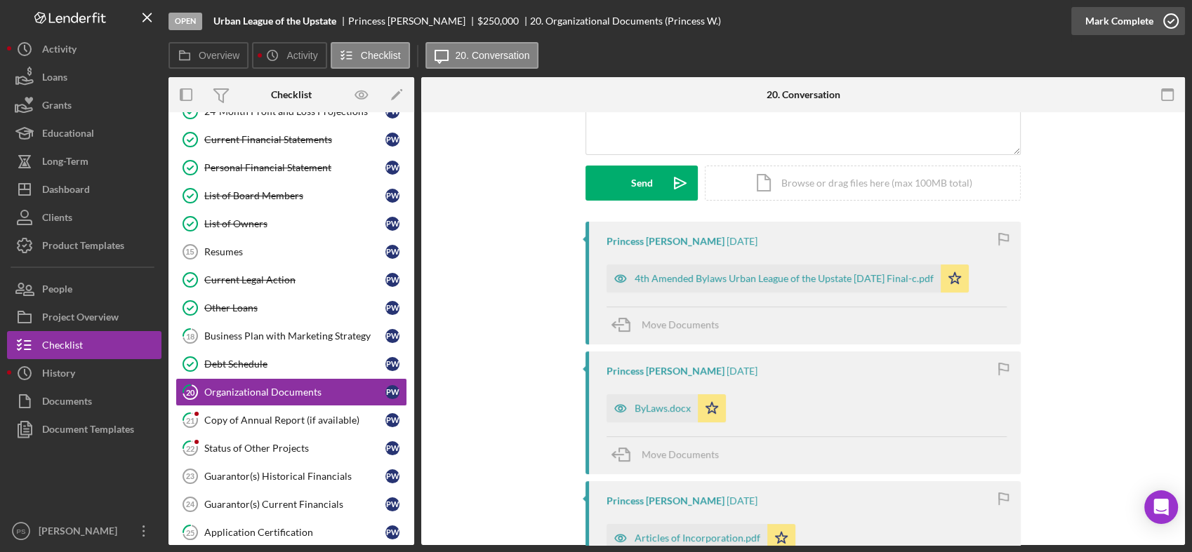
click at [1168, 27] on icon "button" at bounding box center [1170, 21] width 35 height 35
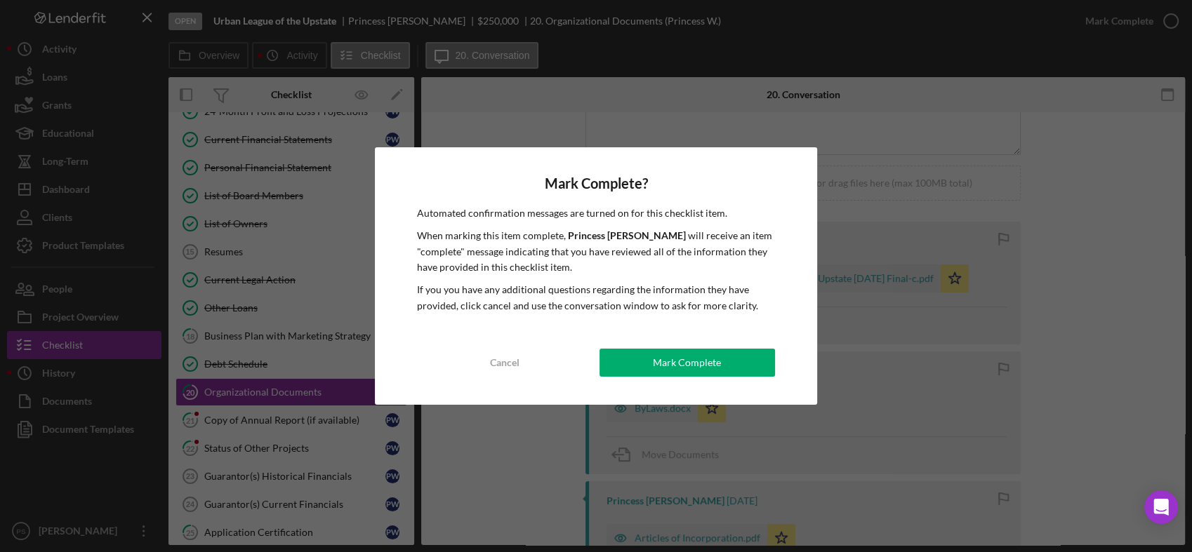
click at [681, 359] on div "Mark Complete" at bounding box center [687, 363] width 68 height 28
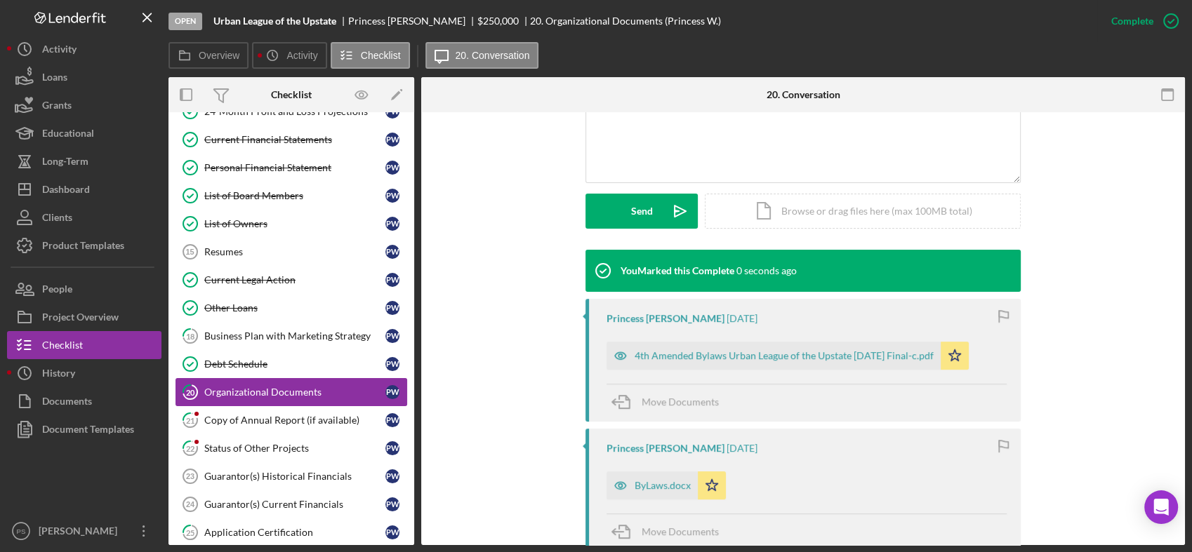
scroll to position [359, 0]
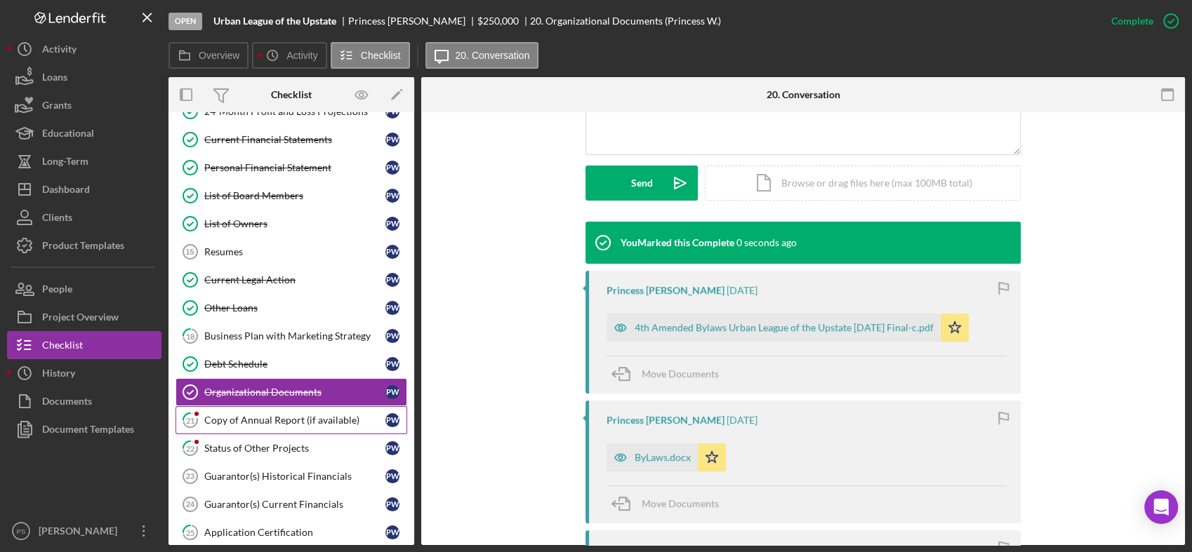
click at [255, 415] on div "Copy of Annual Report (if available)" at bounding box center [294, 420] width 181 height 11
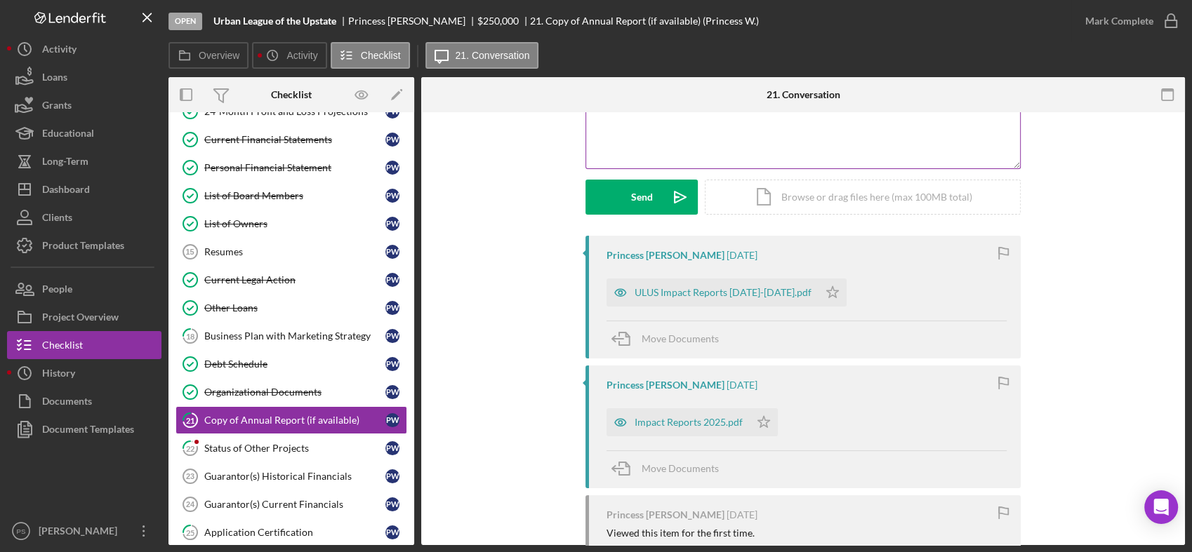
scroll to position [156, 0]
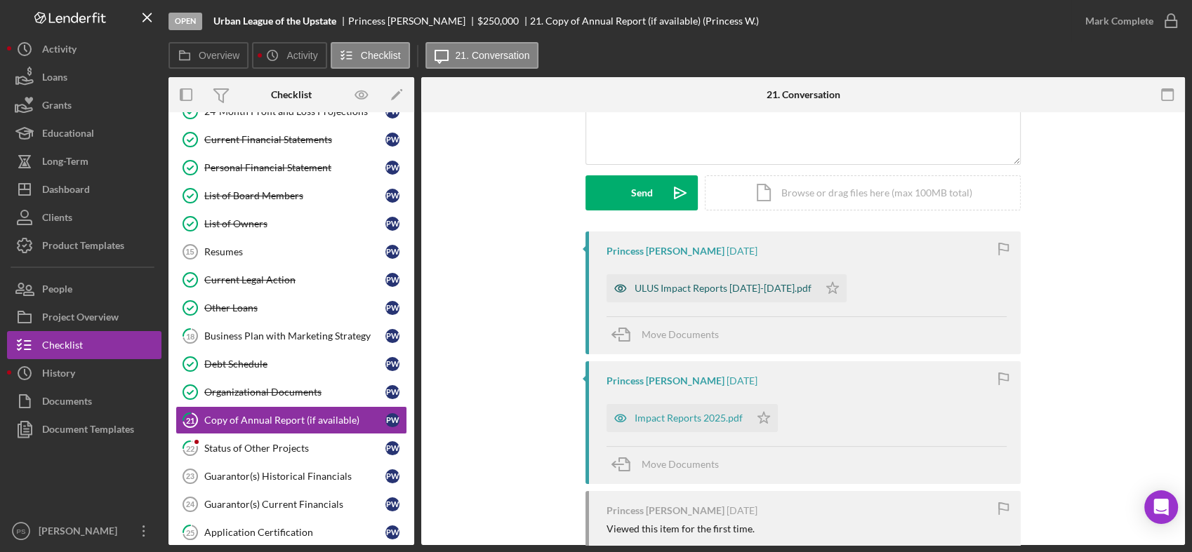
click at [727, 286] on div "ULUS Impact Reports 2024-2025.pdf" at bounding box center [722, 288] width 177 height 11
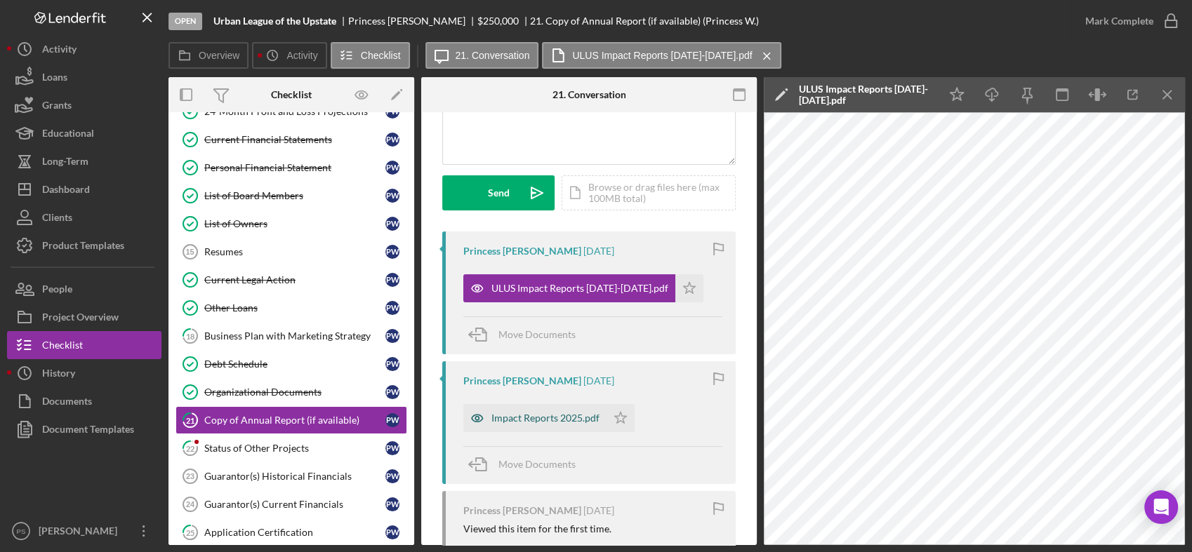
click at [578, 417] on div "Impact Reports 2025.pdf" at bounding box center [545, 418] width 108 height 11
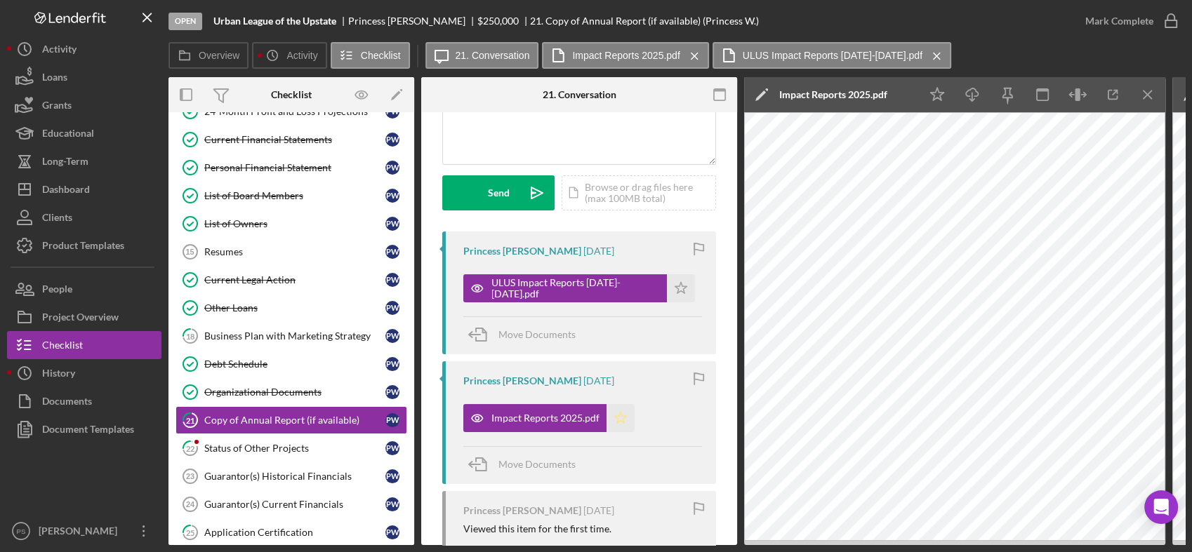
click at [620, 415] on polygon "button" at bounding box center [621, 417] width 12 height 11
click at [676, 286] on polygon "button" at bounding box center [681, 287] width 12 height 11
click at [1170, 22] on icon "button" at bounding box center [1170, 21] width 35 height 35
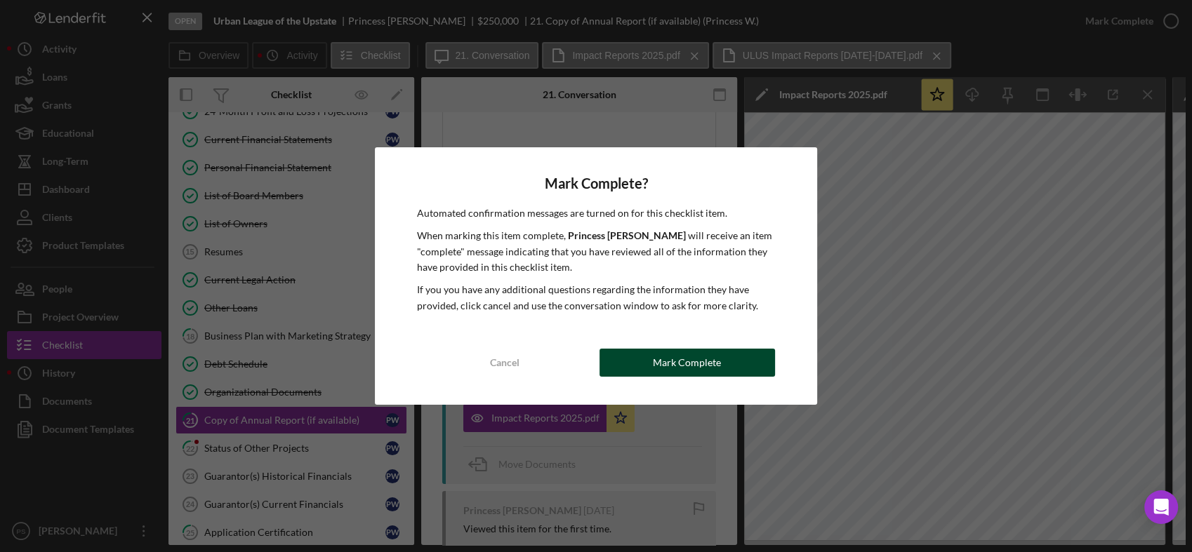
click at [669, 365] on div "Mark Complete" at bounding box center [687, 363] width 68 height 28
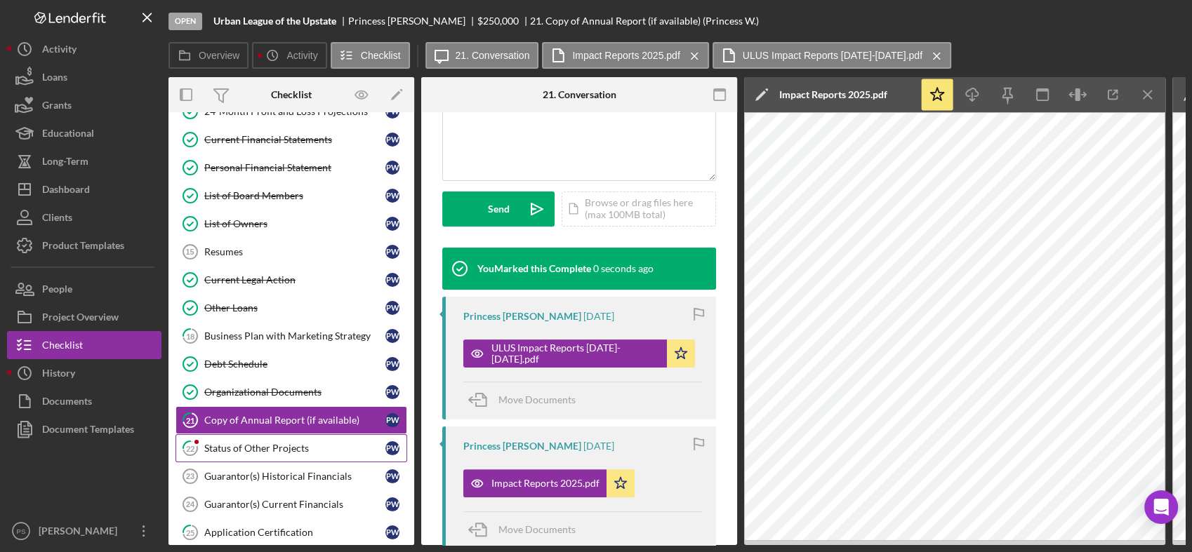
scroll to position [364, 0]
click at [292, 443] on div "Status of Other Projects" at bounding box center [294, 448] width 181 height 11
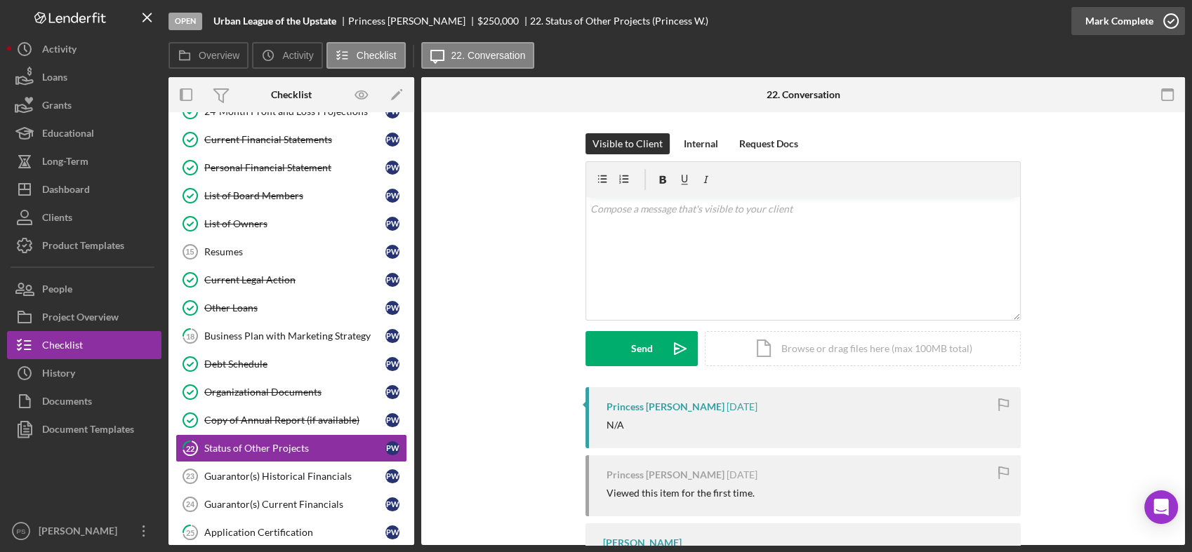
click at [1172, 20] on icon "button" at bounding box center [1170, 21] width 35 height 35
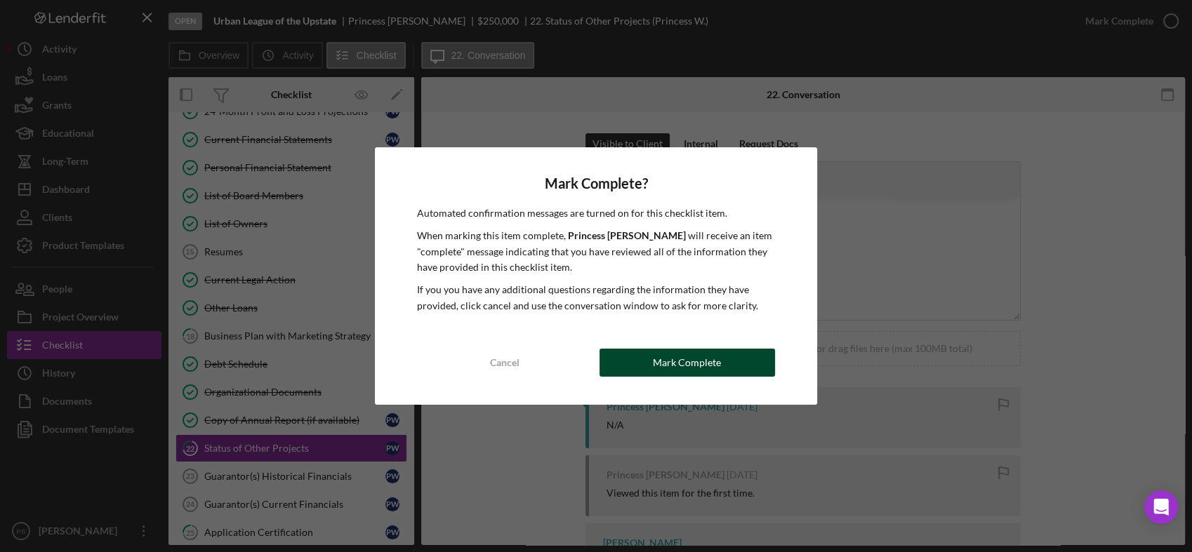
click at [695, 359] on div "Mark Complete" at bounding box center [687, 363] width 68 height 28
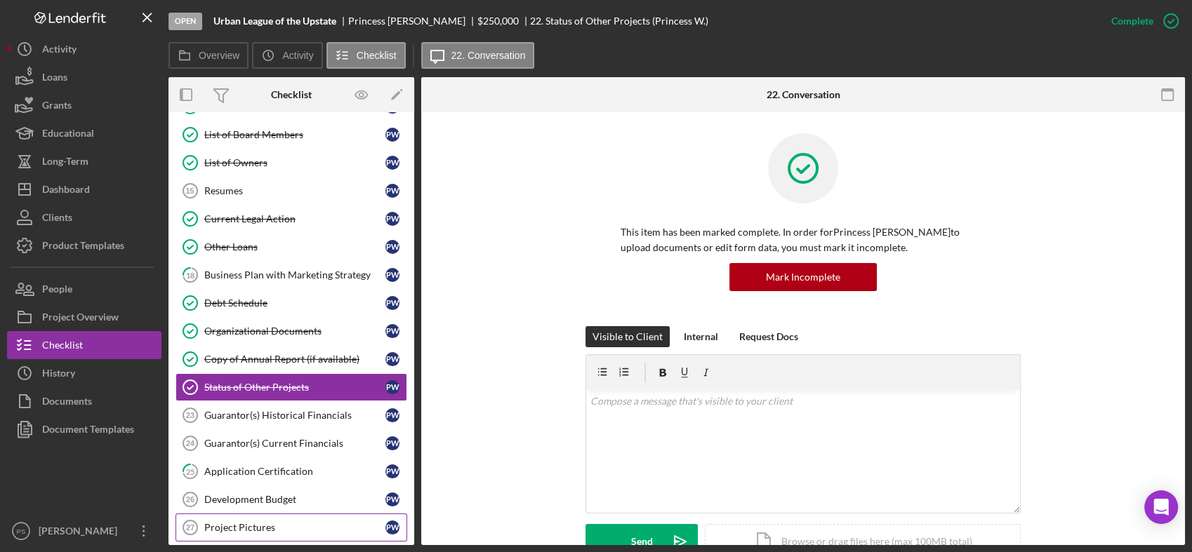
scroll to position [636, 0]
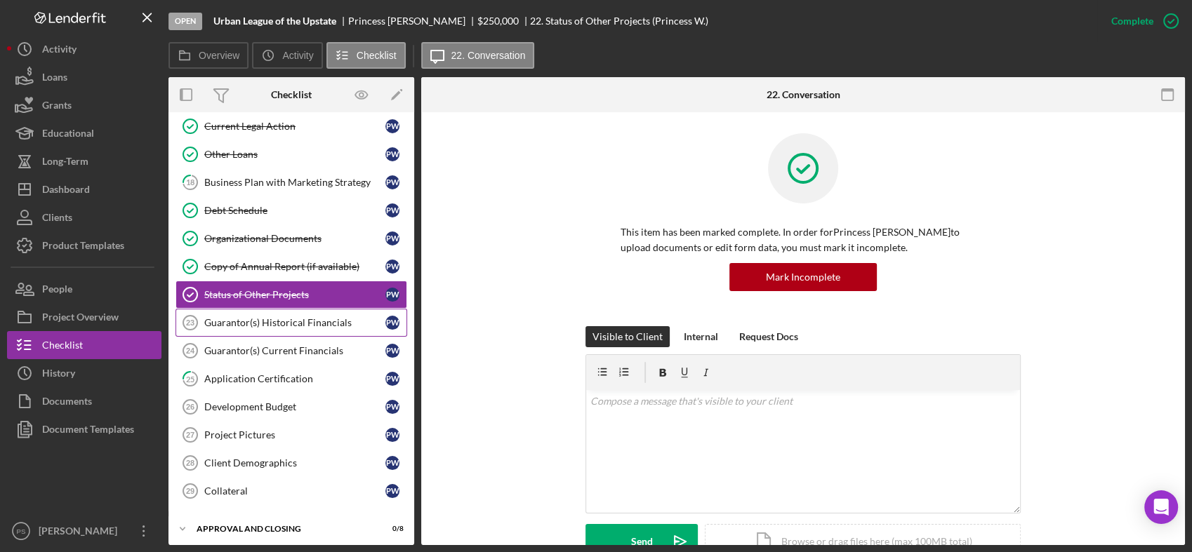
click at [326, 317] on div "Guarantor(s) Historical Financials" at bounding box center [294, 322] width 181 height 11
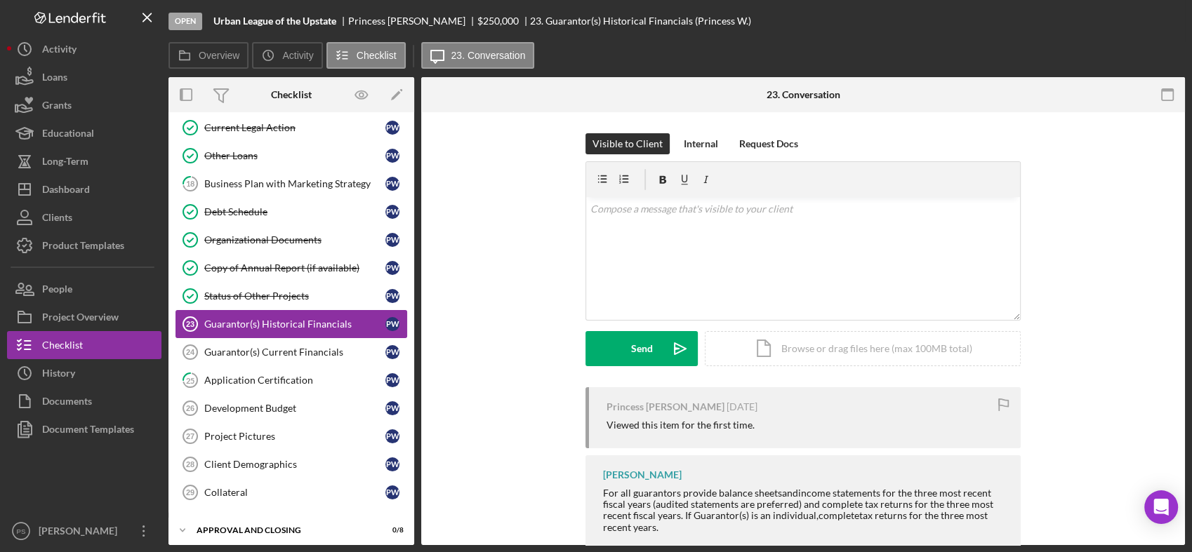
scroll to position [636, 0]
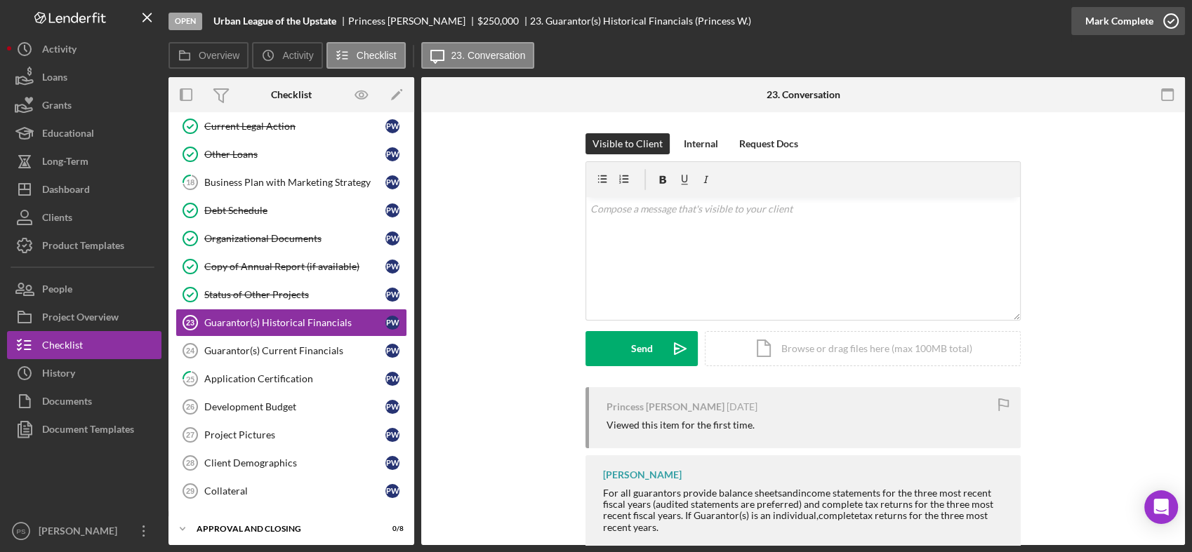
click at [1161, 21] on icon "button" at bounding box center [1170, 21] width 35 height 35
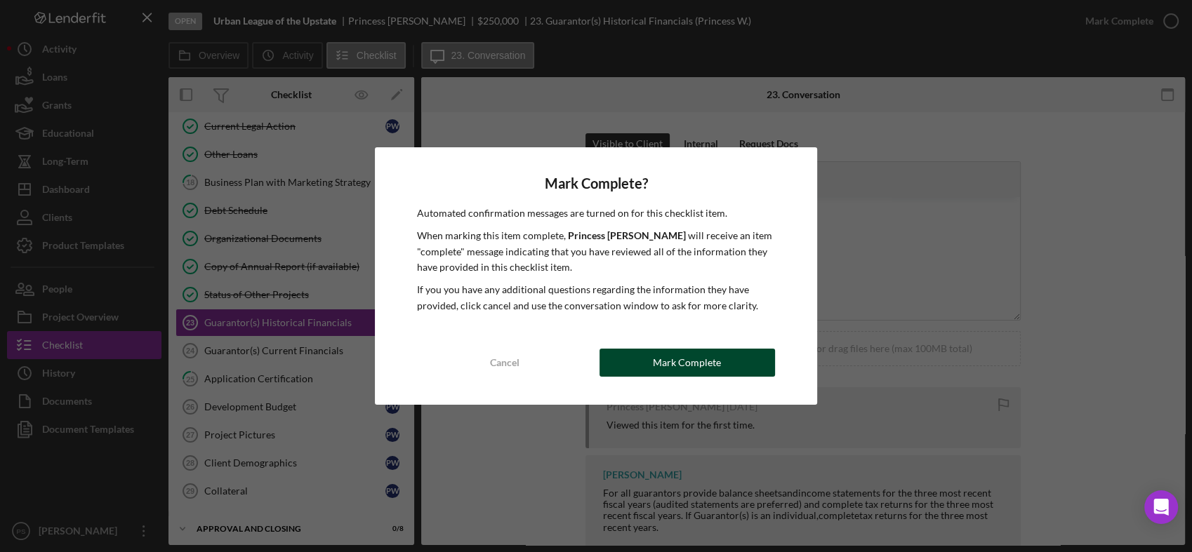
click at [653, 353] on button "Mark Complete" at bounding box center [686, 363] width 175 height 28
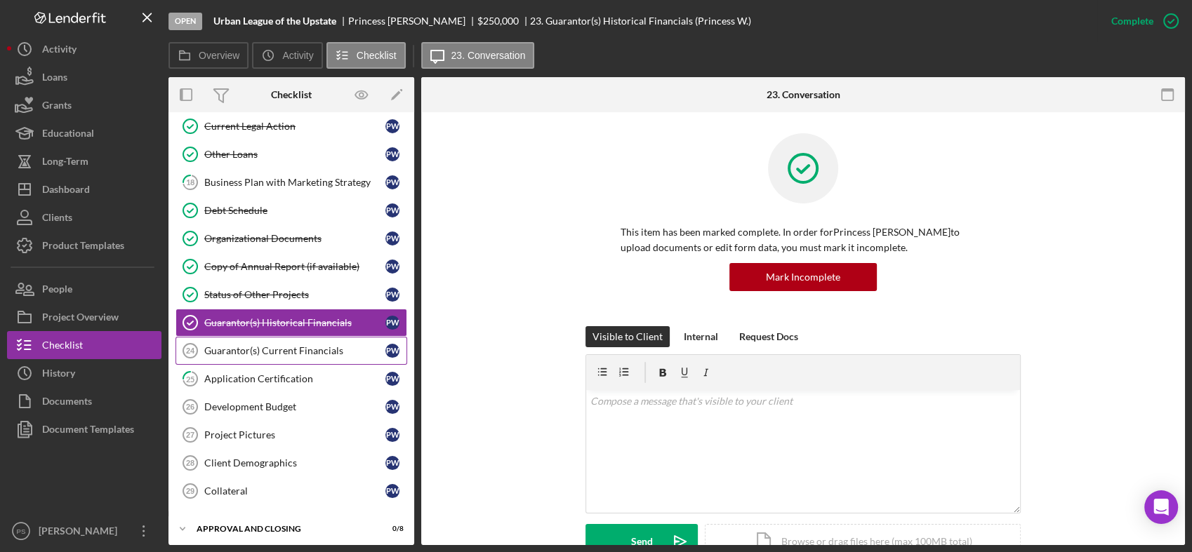
click at [291, 348] on div "Guarantor(s) Current Financials" at bounding box center [294, 350] width 181 height 11
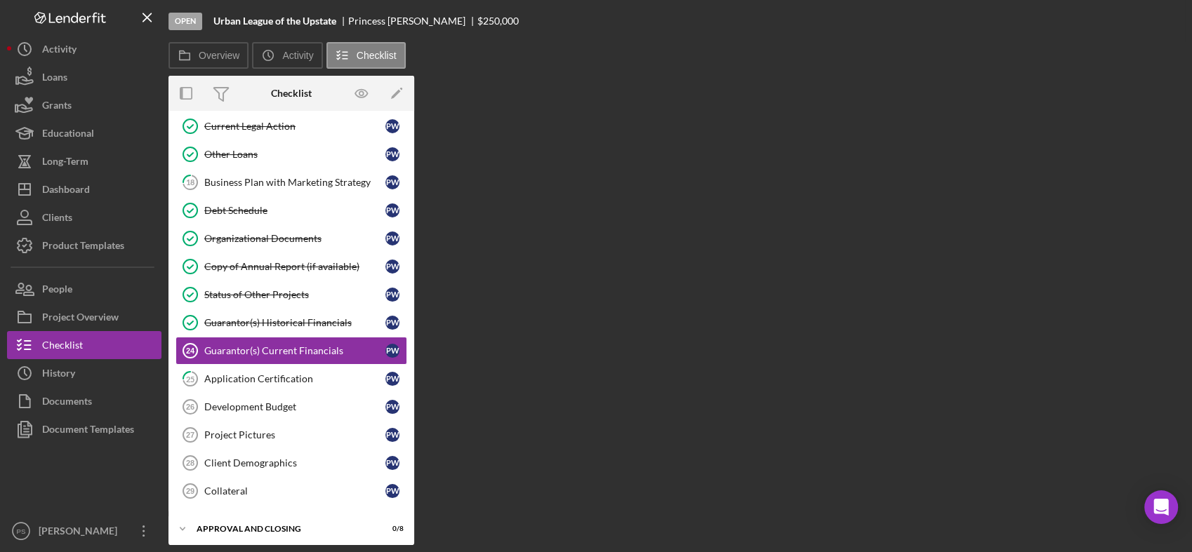
scroll to position [636, 0]
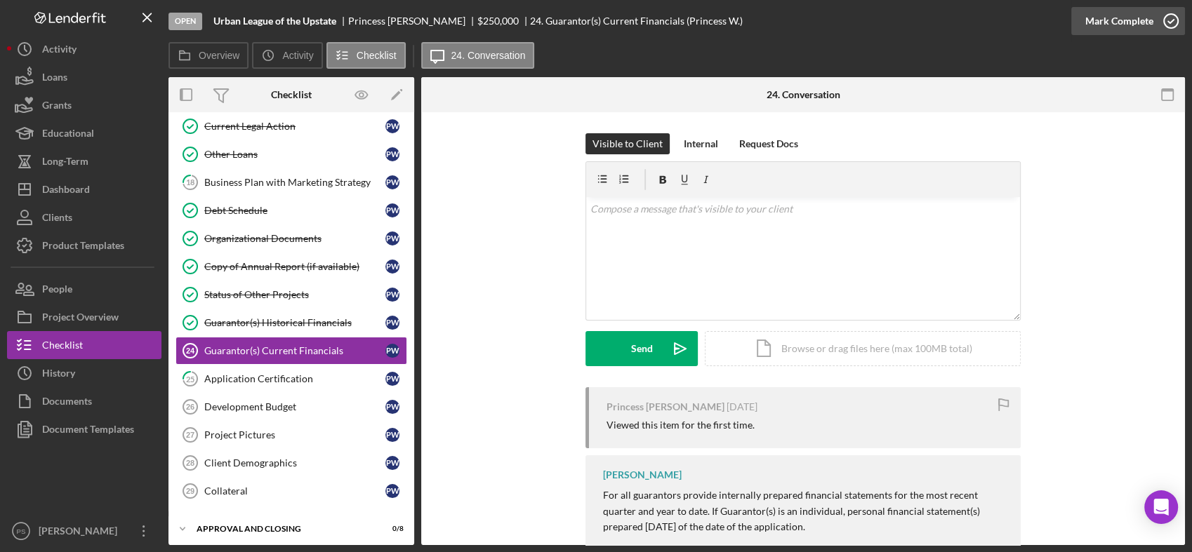
click at [1170, 25] on icon "button" at bounding box center [1170, 21] width 35 height 35
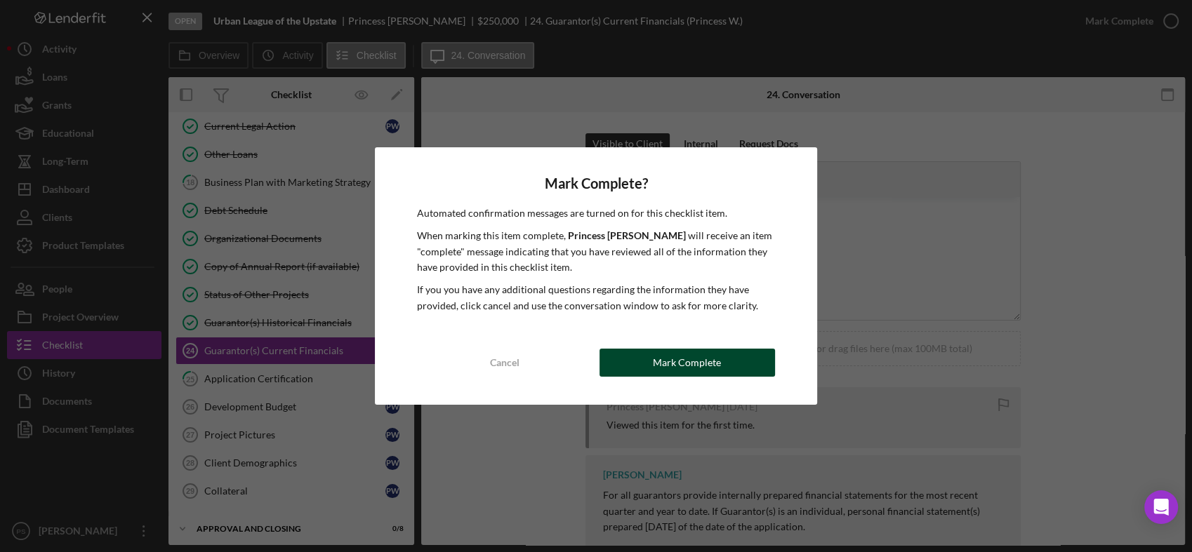
click at [718, 362] on div "Mark Complete" at bounding box center [687, 363] width 68 height 28
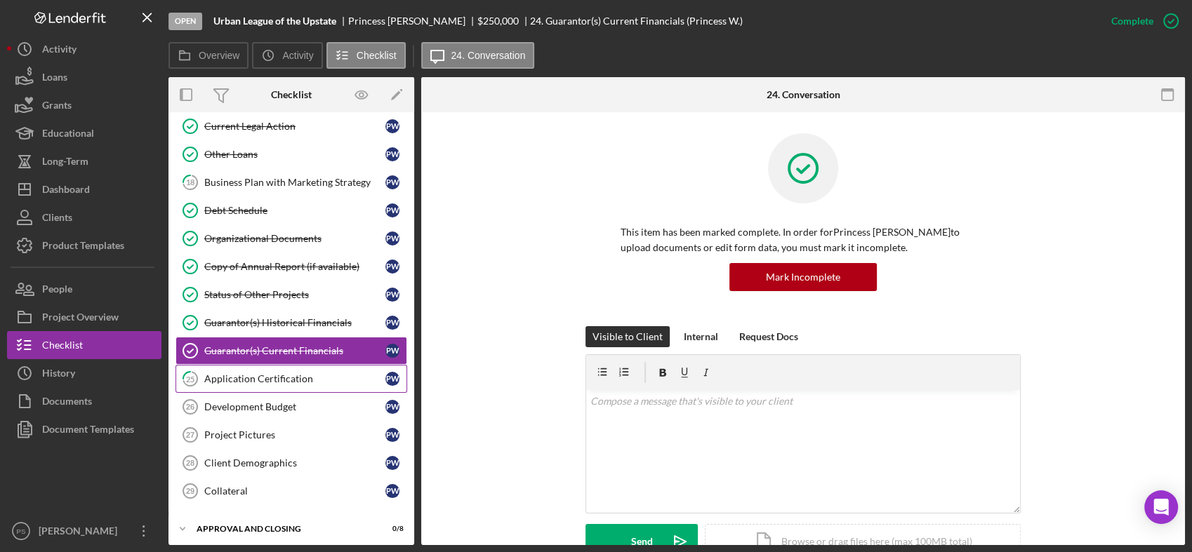
click at [304, 378] on div "Application Certification" at bounding box center [294, 378] width 181 height 11
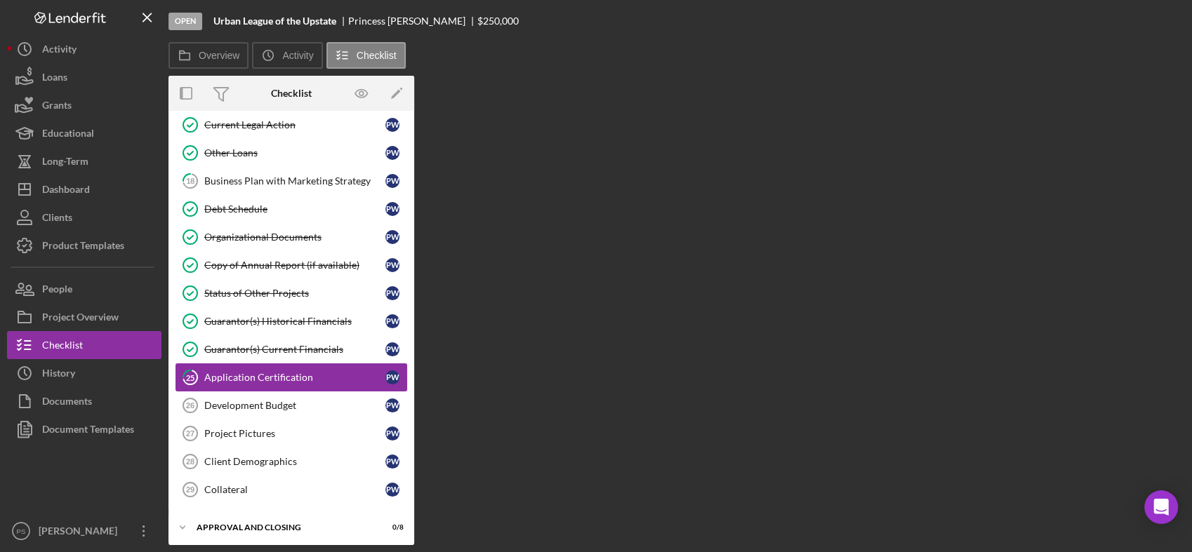
scroll to position [636, 0]
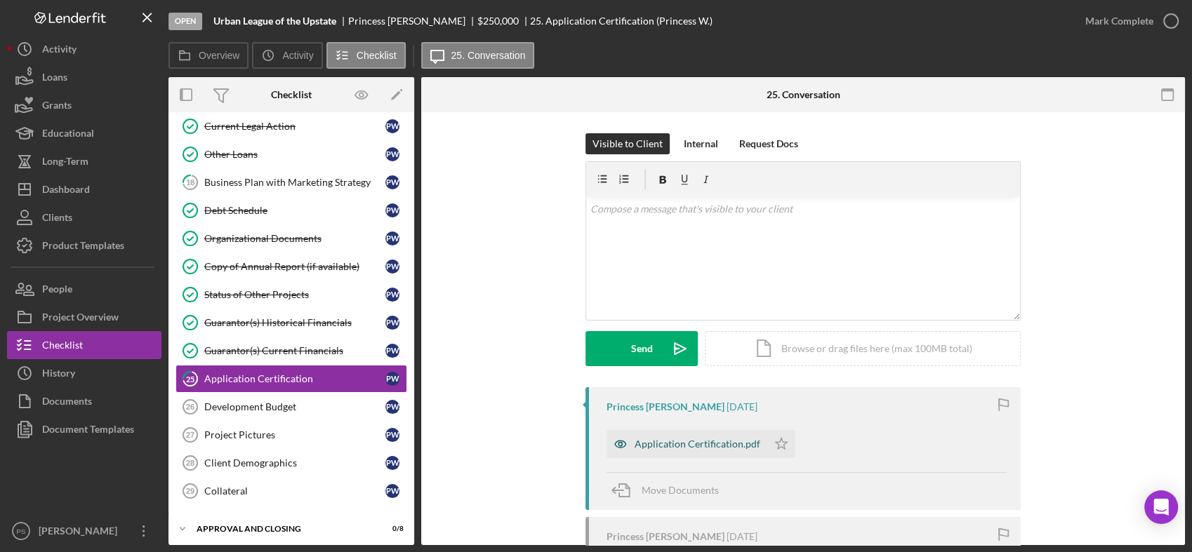
click at [666, 437] on div "Application Certification.pdf" at bounding box center [686, 444] width 161 height 28
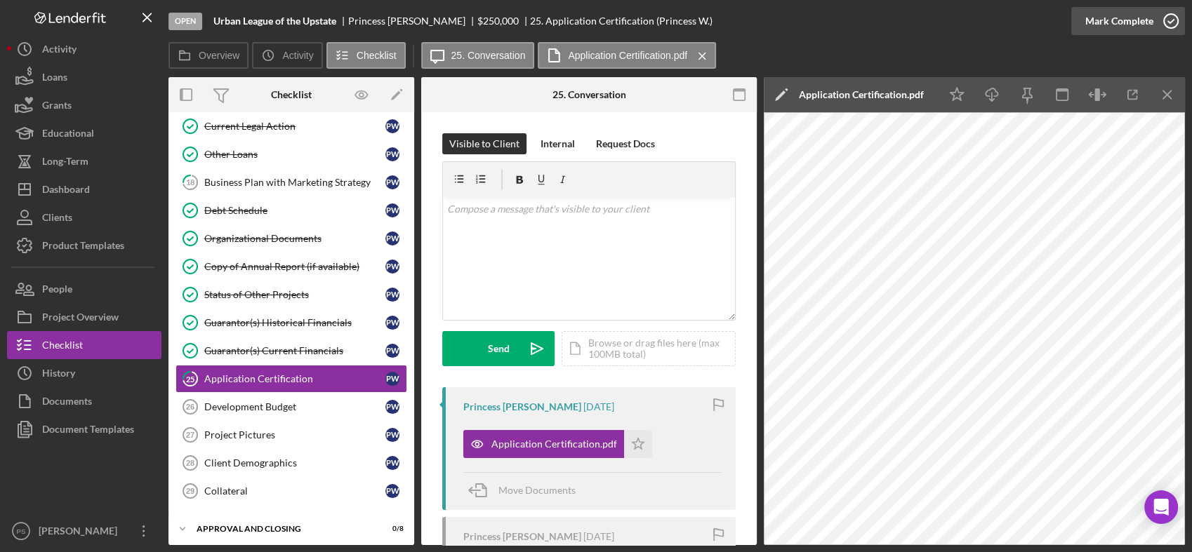
click at [1172, 20] on icon "button" at bounding box center [1170, 21] width 35 height 35
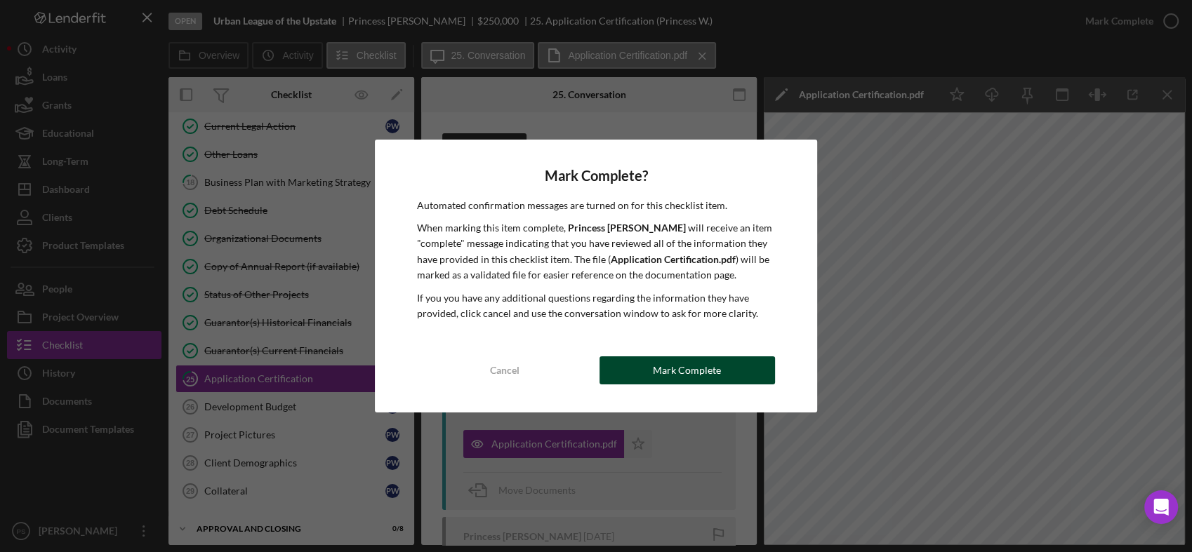
click at [668, 364] on div "Mark Complete" at bounding box center [687, 370] width 68 height 28
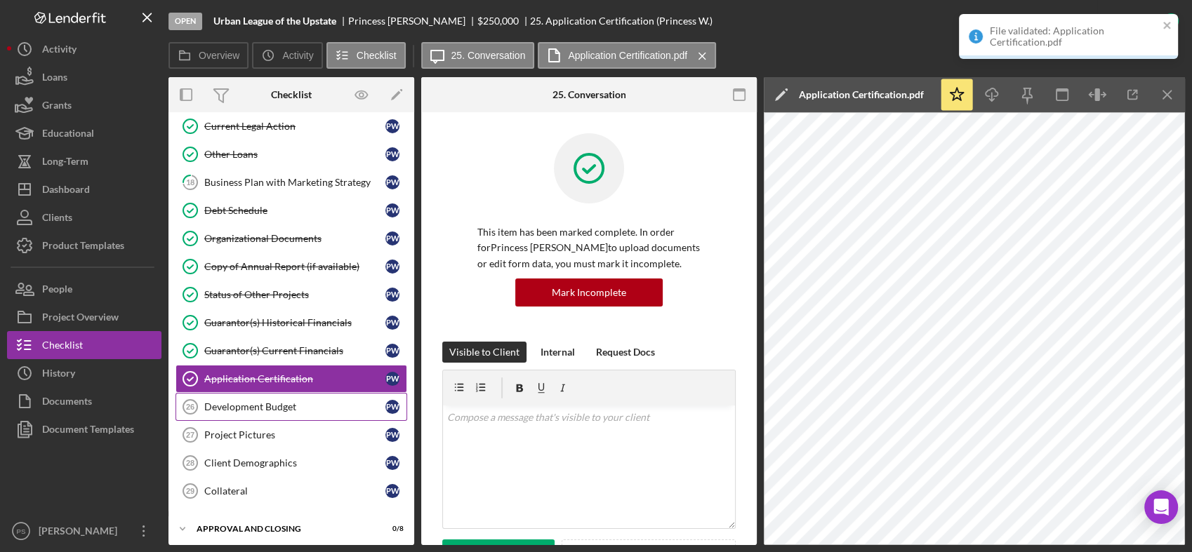
click at [301, 406] on div "Development Budget" at bounding box center [294, 406] width 181 height 11
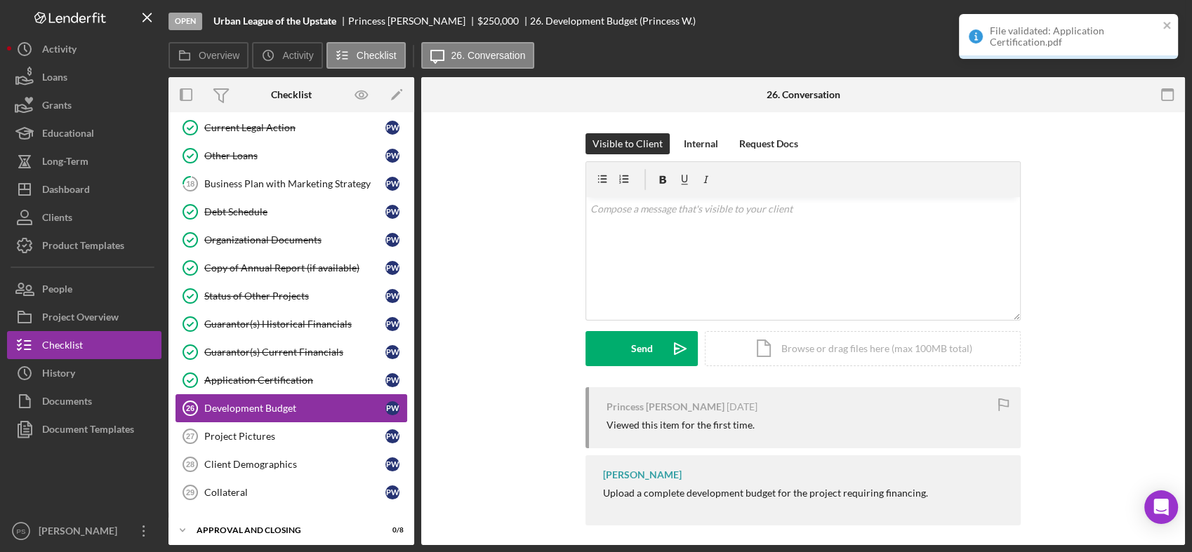
scroll to position [636, 0]
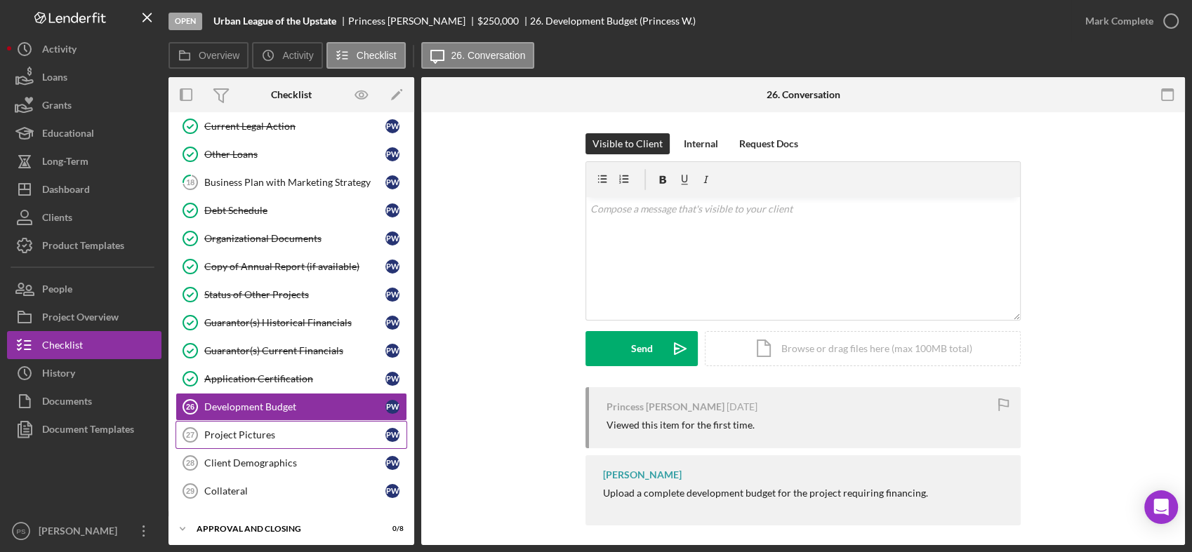
click at [293, 431] on div "Project Pictures" at bounding box center [294, 434] width 181 height 11
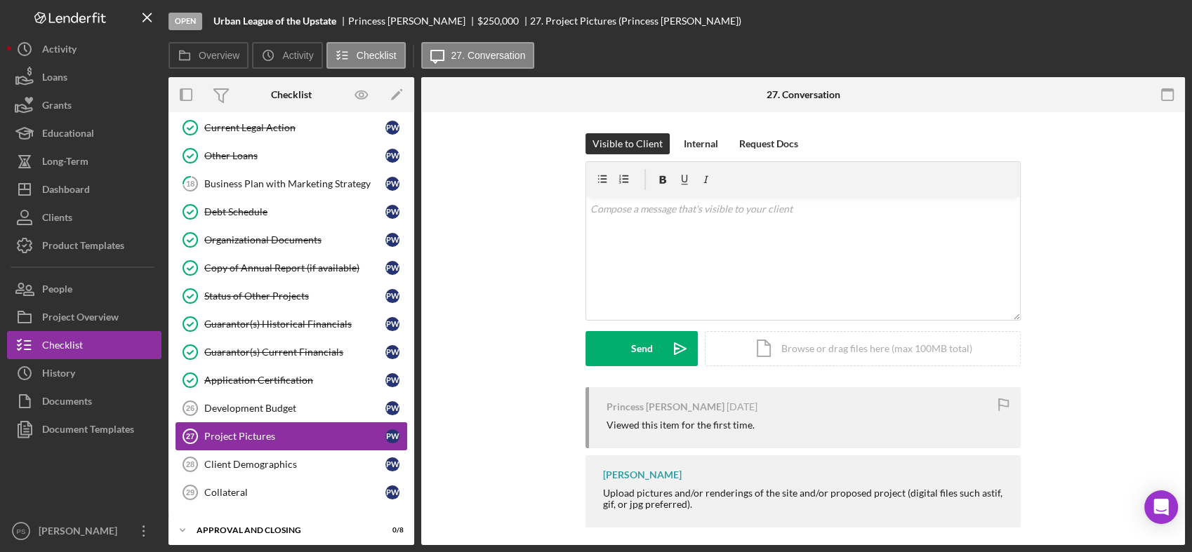
scroll to position [636, 0]
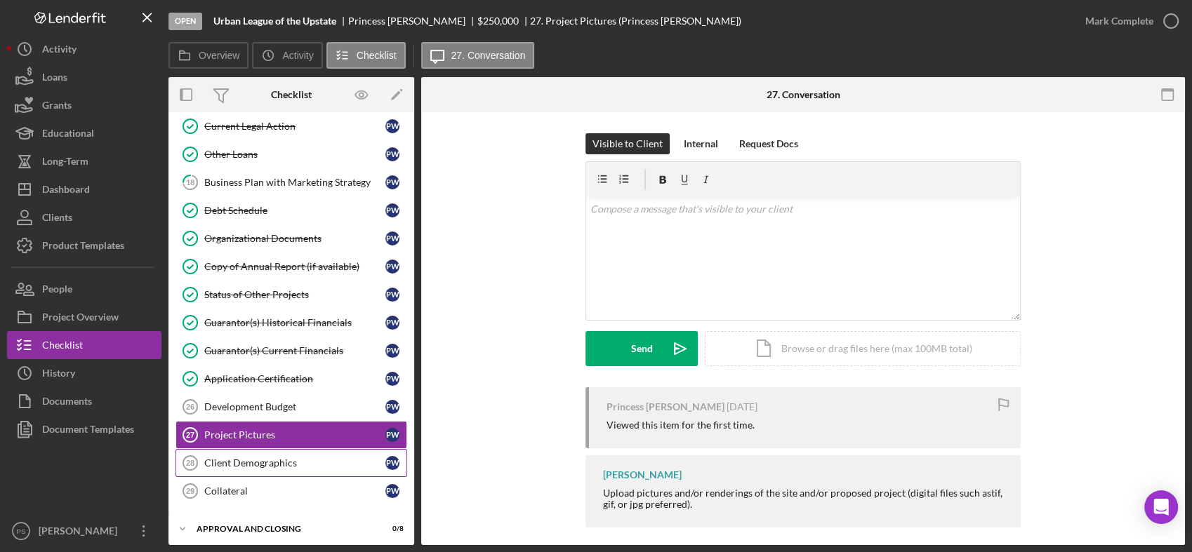
click at [297, 458] on div "Client Demographics" at bounding box center [294, 463] width 181 height 11
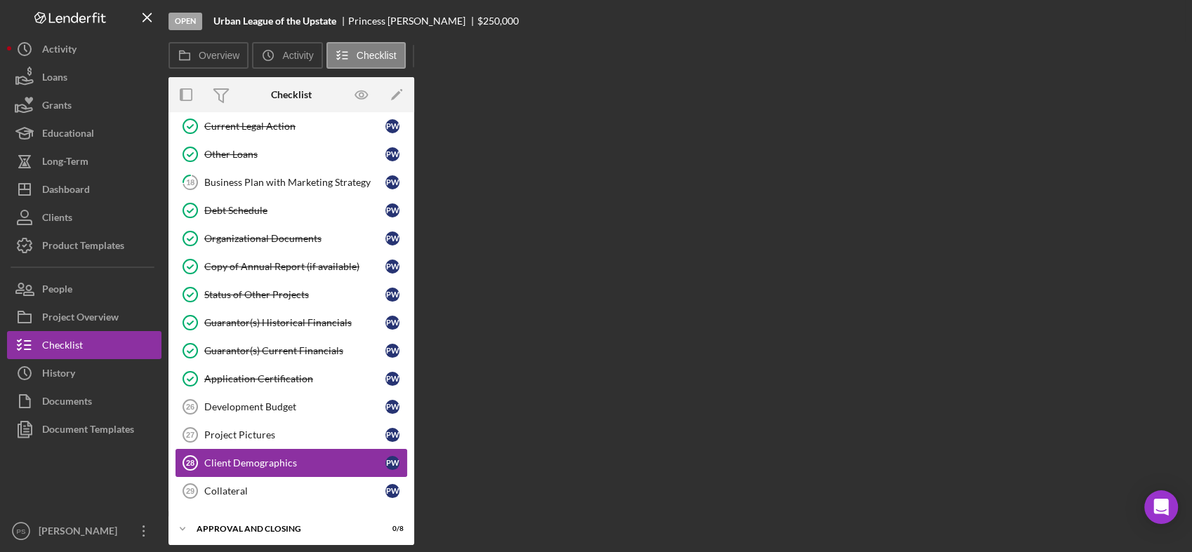
scroll to position [636, 0]
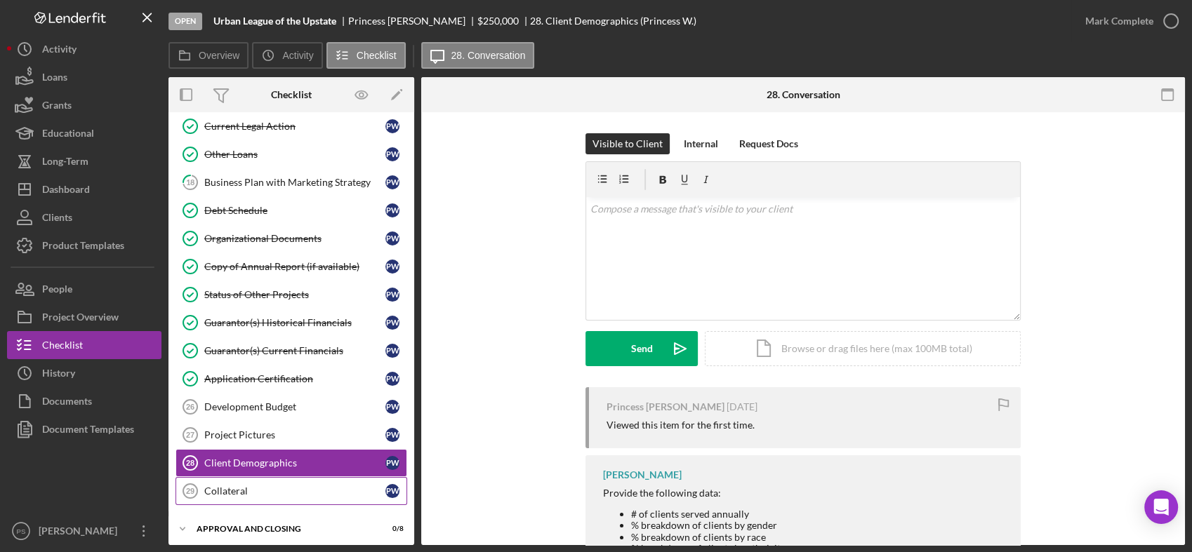
click at [273, 486] on div "Collateral" at bounding box center [294, 491] width 181 height 11
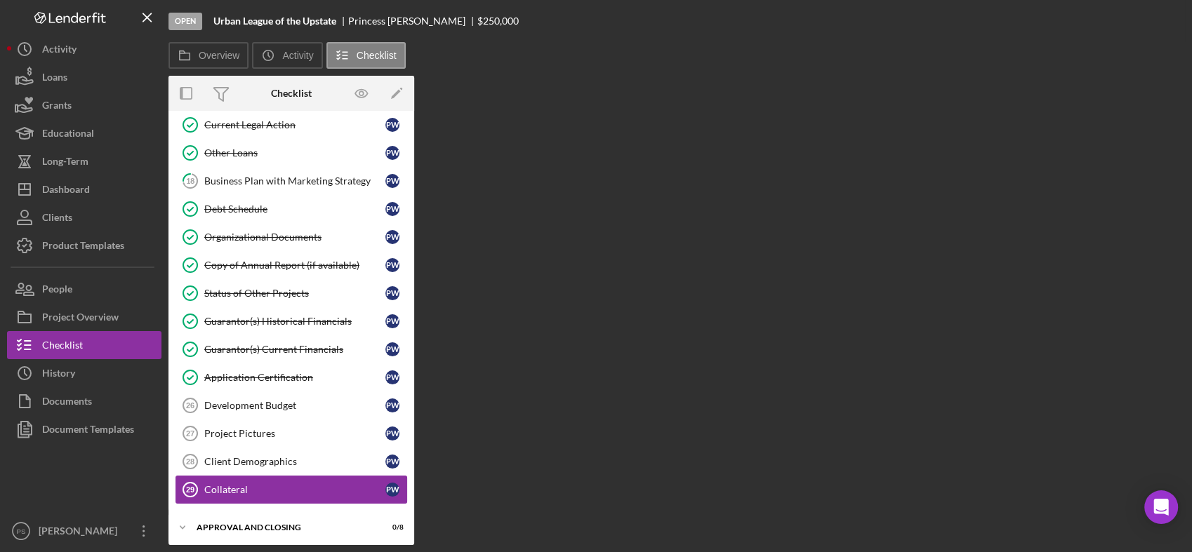
scroll to position [636, 0]
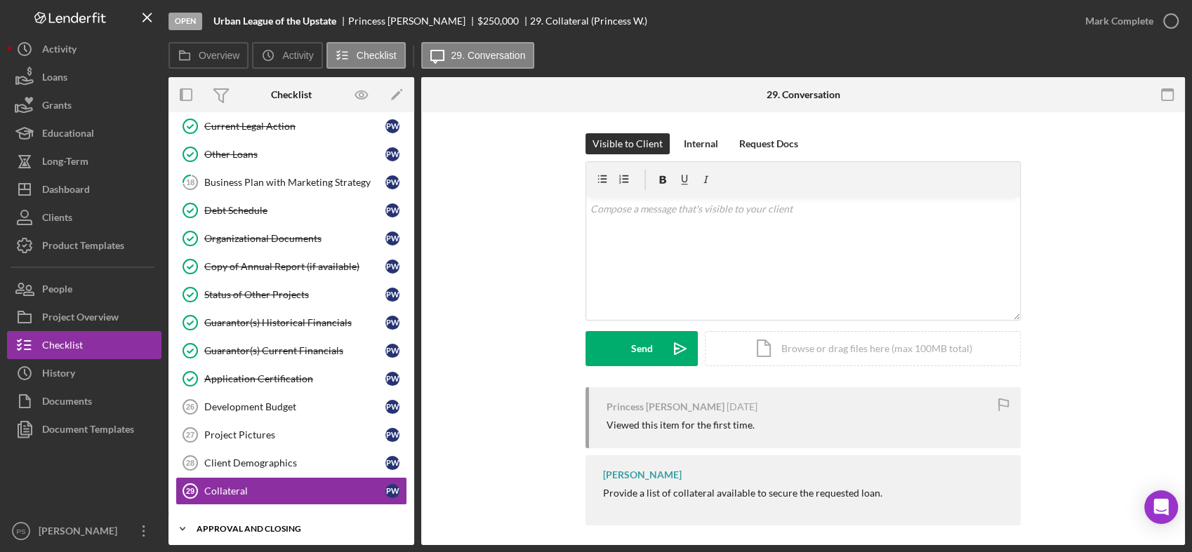
click at [184, 528] on polyline at bounding box center [182, 529] width 4 height 3
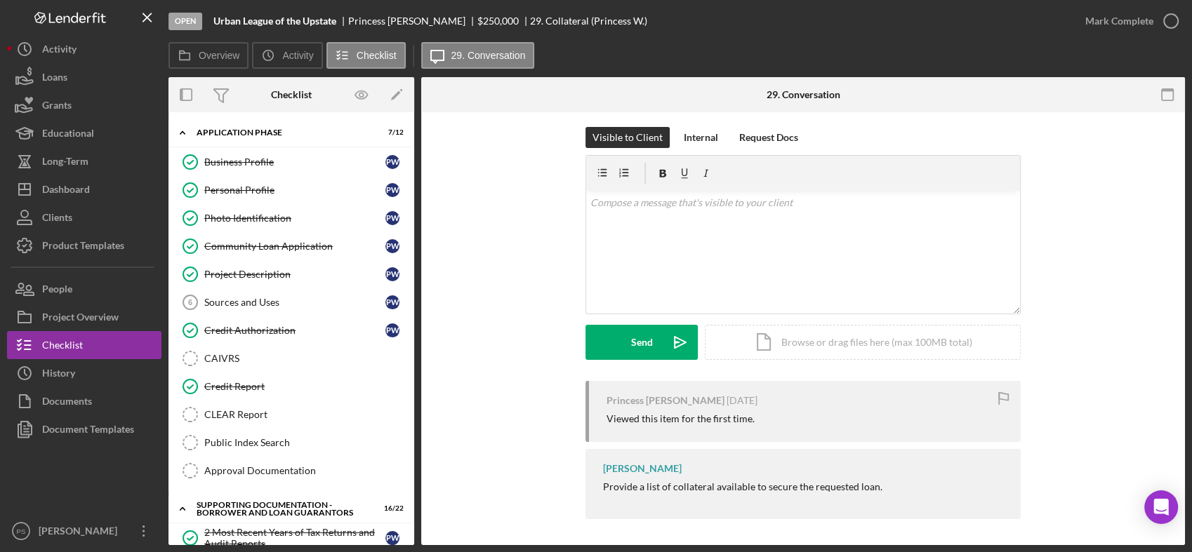
scroll to position [8, 0]
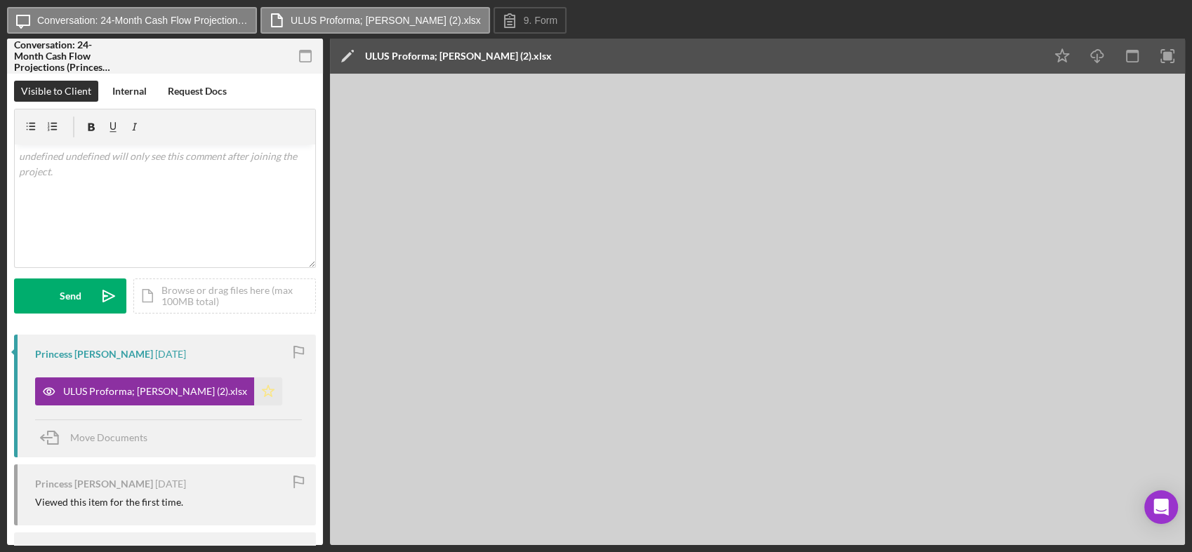
click at [254, 385] on icon "Icon/Star" at bounding box center [268, 392] width 28 height 28
